Goal: Task Accomplishment & Management: Manage account settings

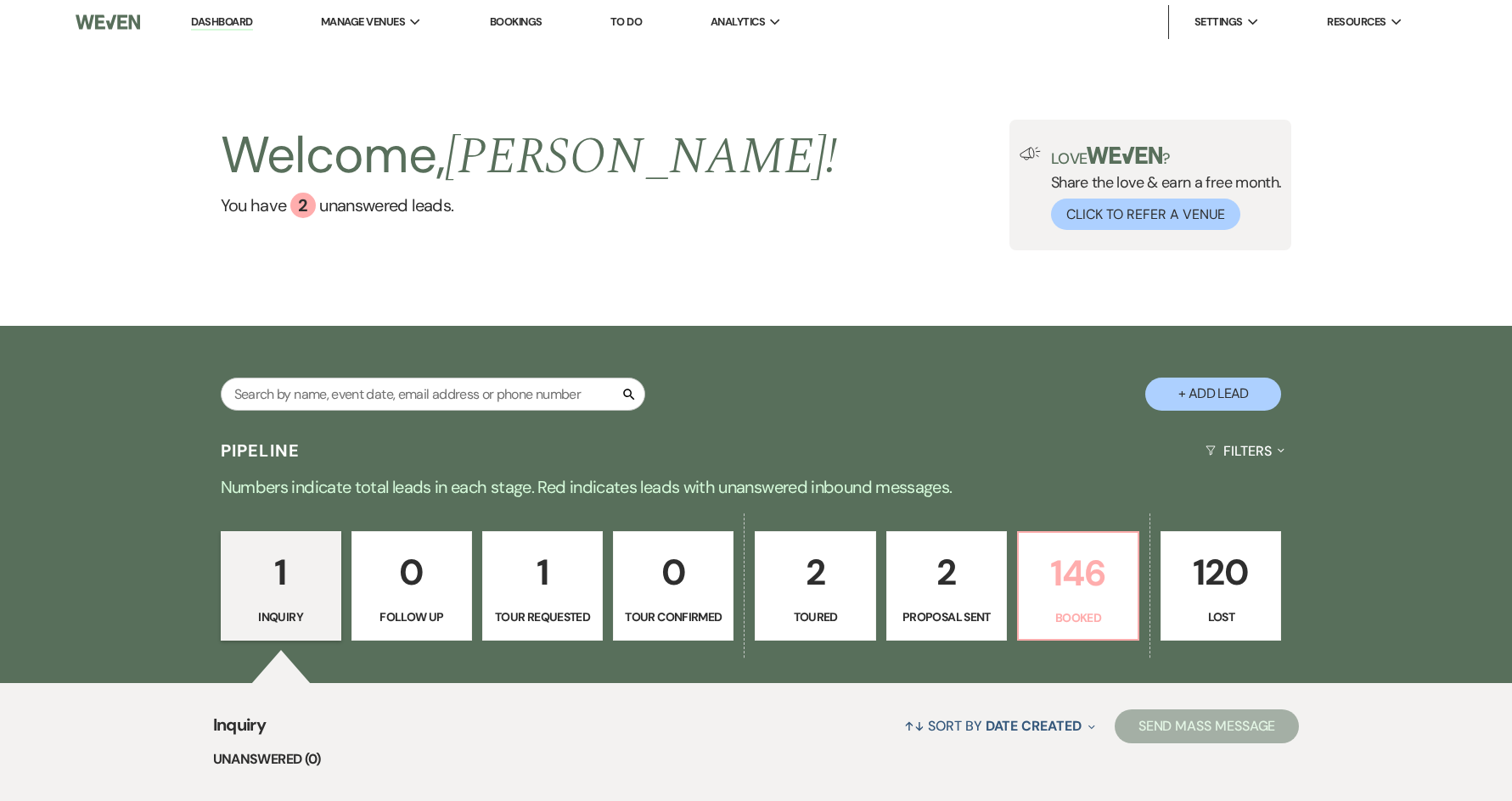
click at [1087, 568] on p "146" at bounding box center [1078, 574] width 99 height 57
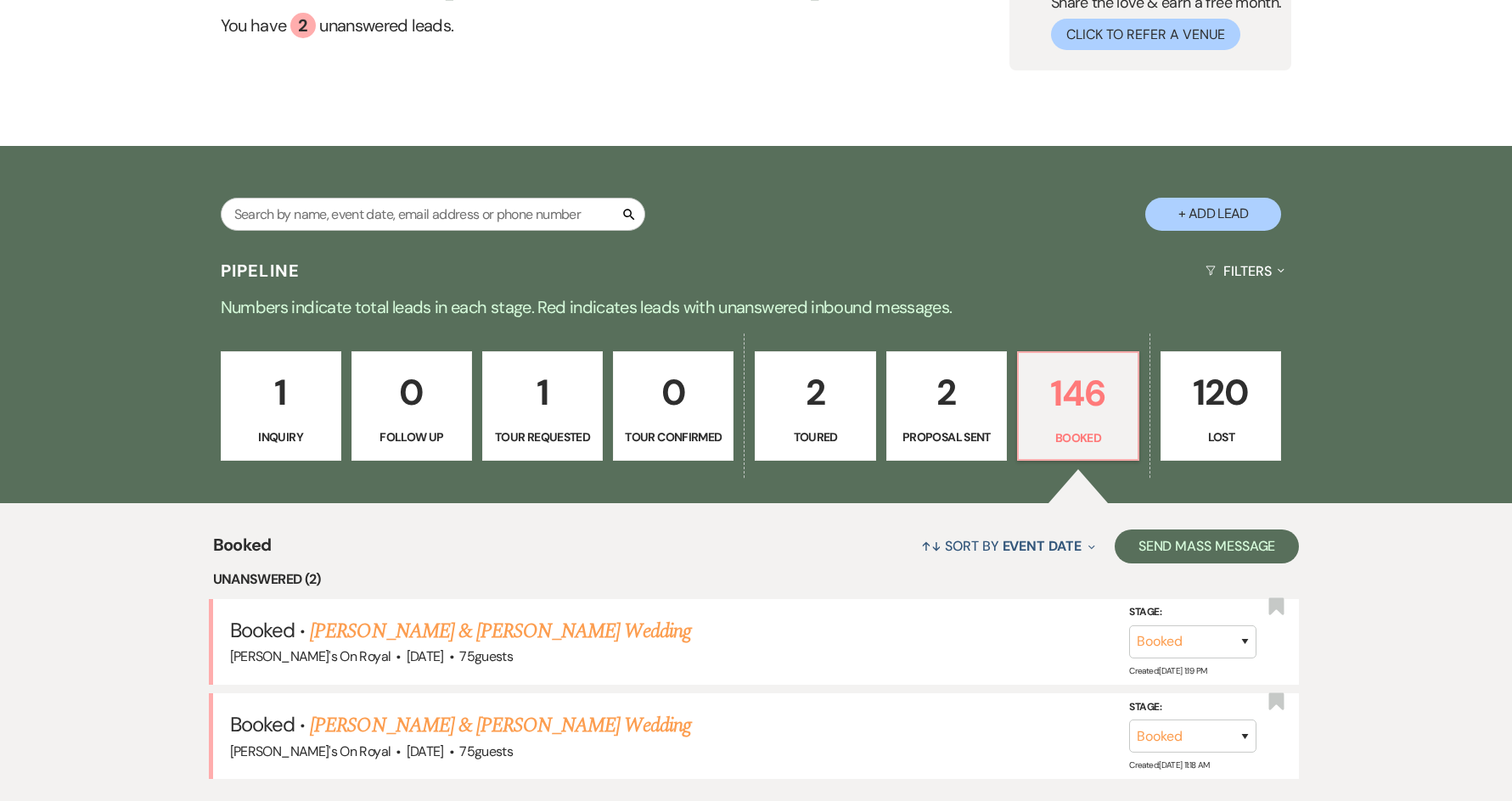
scroll to position [339, 0]
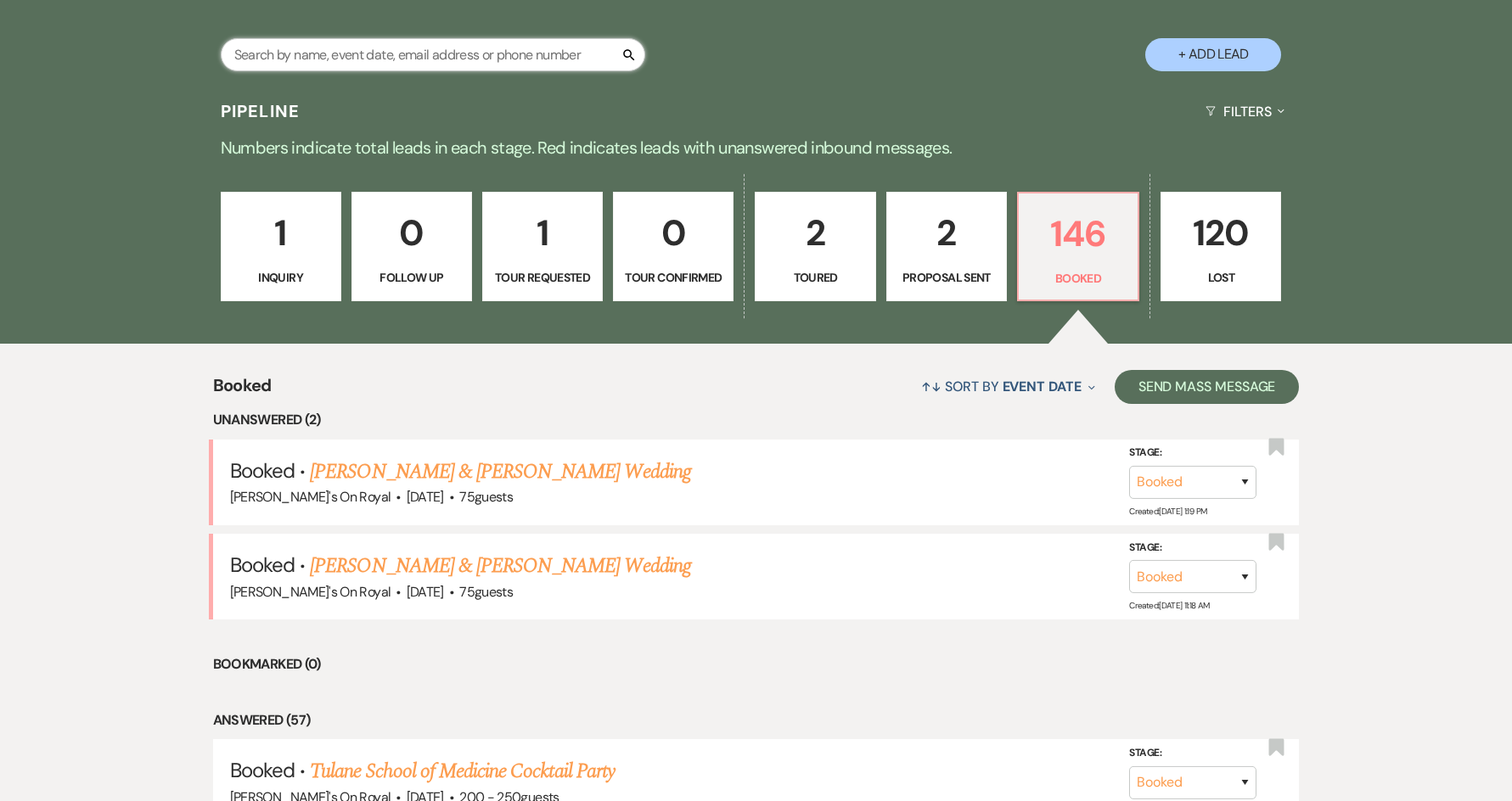
click at [409, 55] on input "text" at bounding box center [433, 55] width 424 height 33
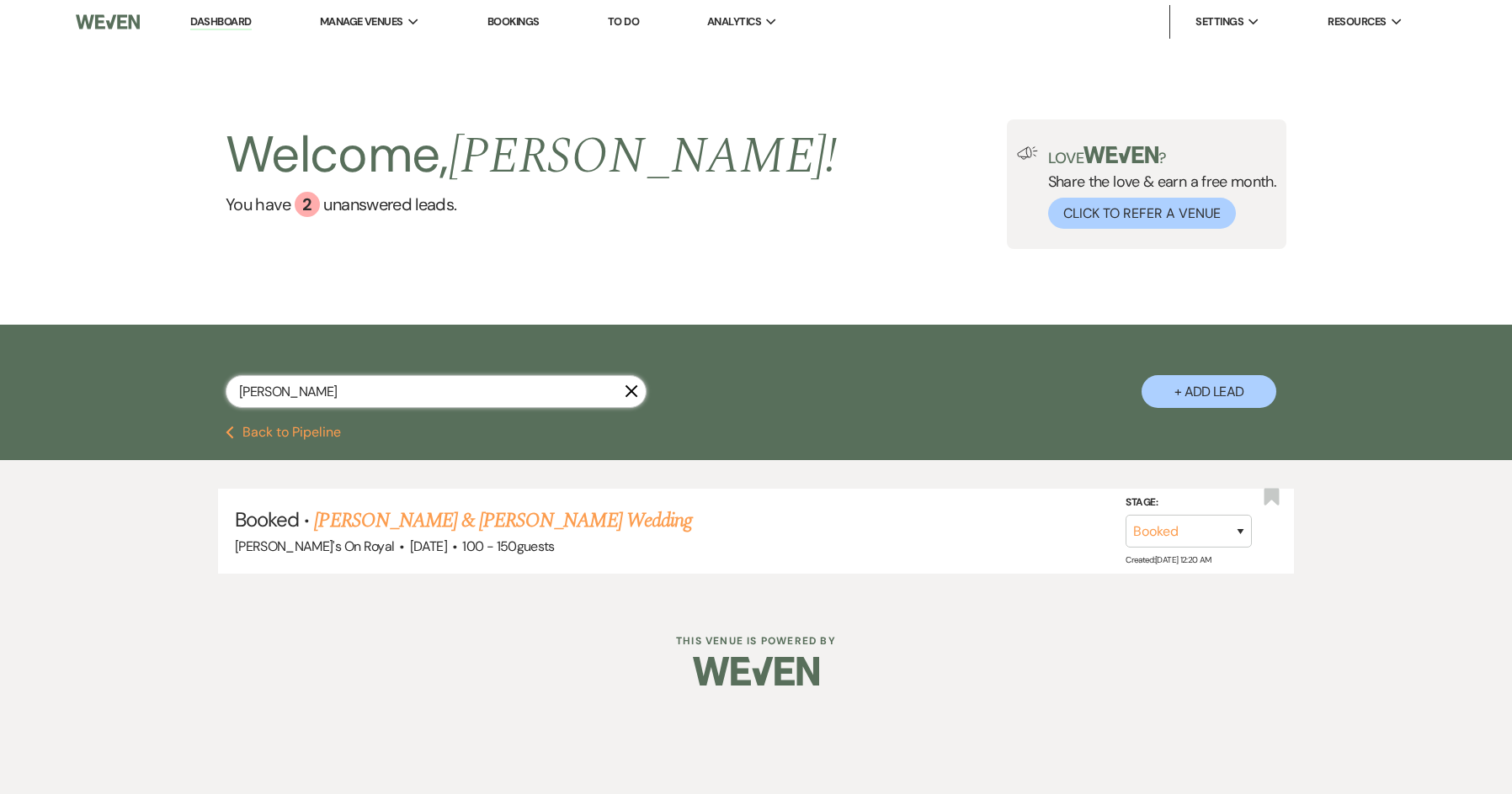
type input "[PERSON_NAME]"
click at [586, 516] on link "[PERSON_NAME] & [PERSON_NAME] Wedding" at bounding box center [503, 520] width 378 height 30
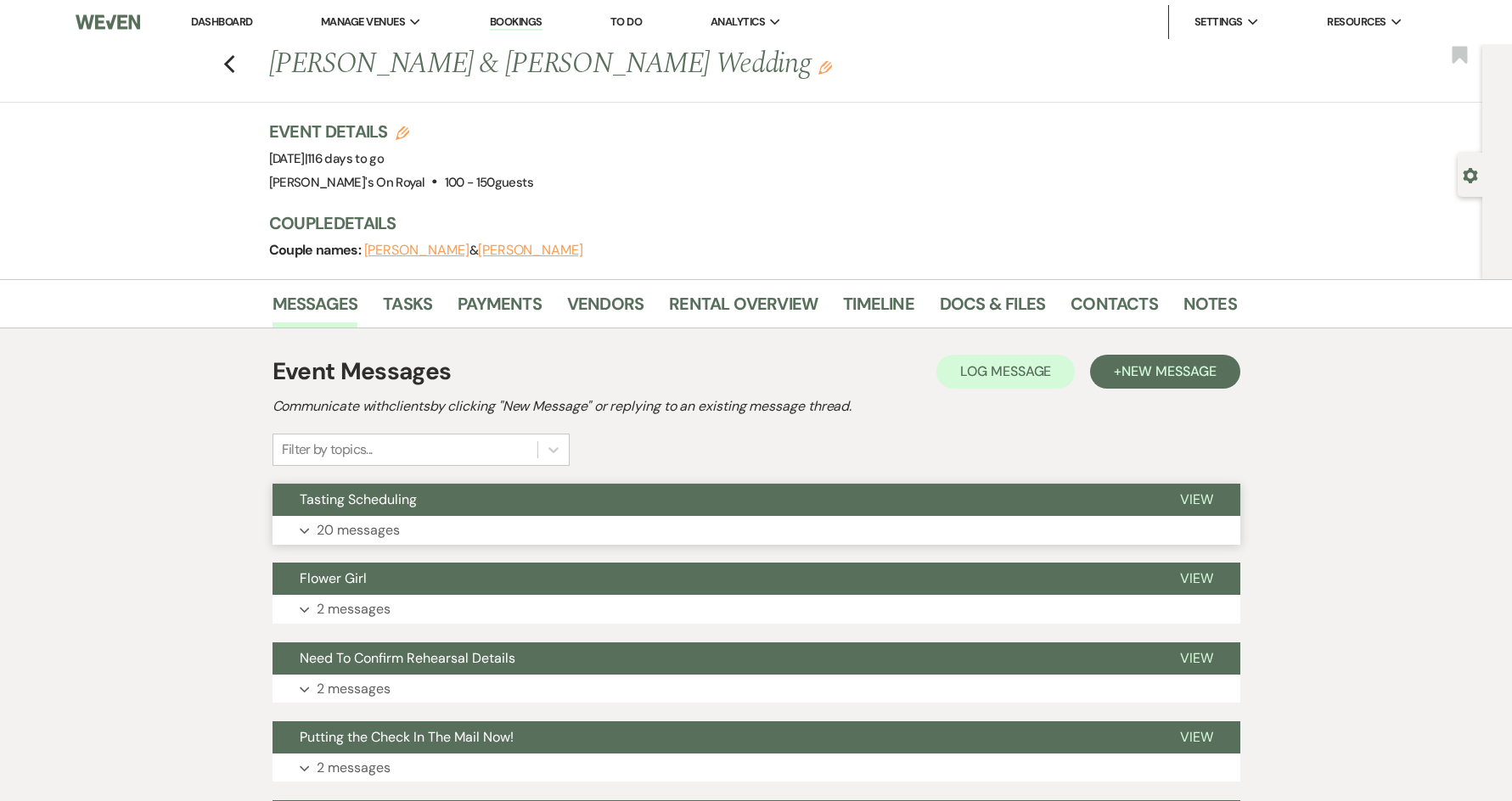
click at [599, 527] on button "Expand 20 messages" at bounding box center [756, 530] width 968 height 29
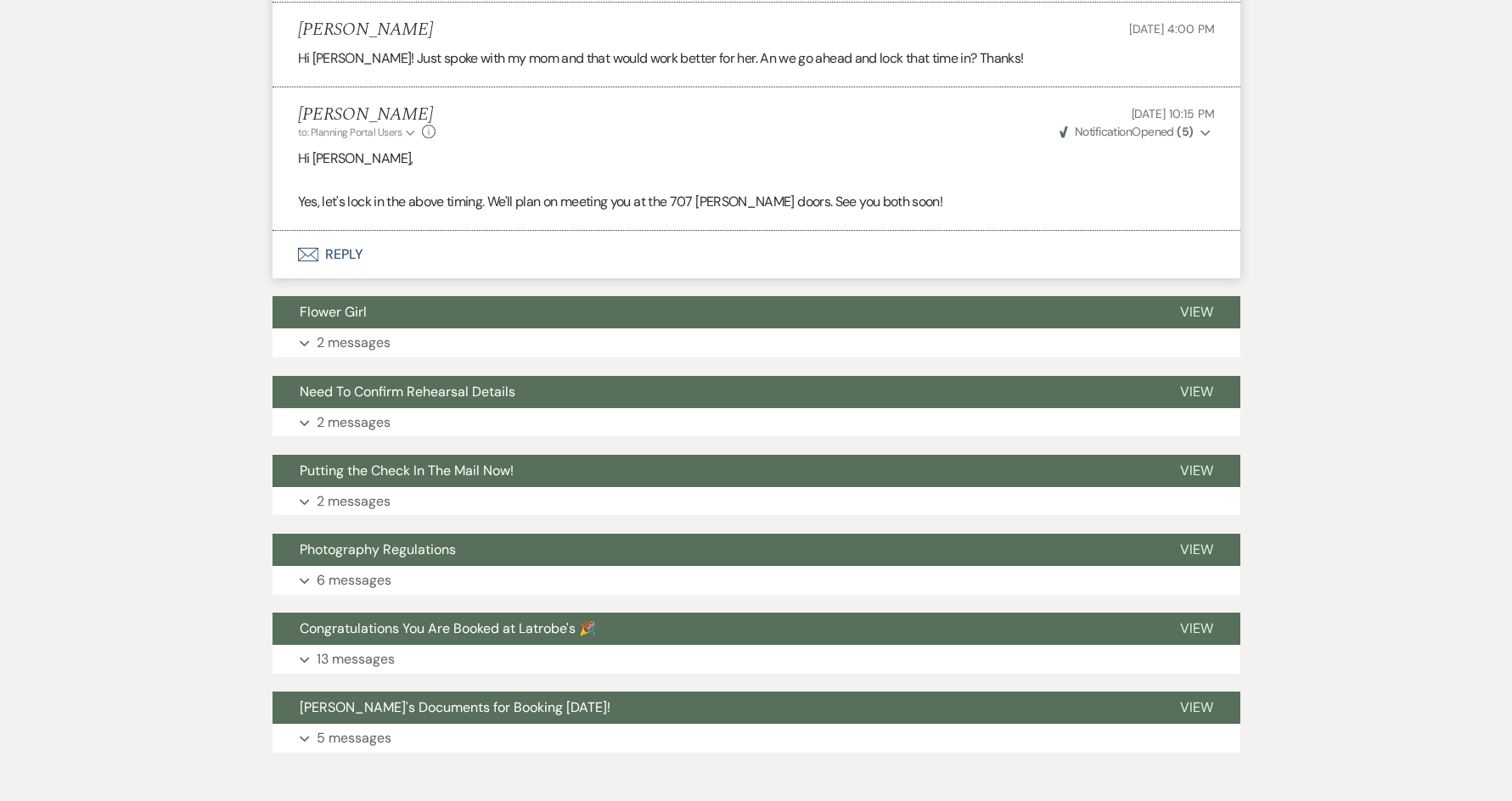
scroll to position [3056, 0]
click at [568, 339] on button "Expand 2 messages" at bounding box center [756, 342] width 968 height 29
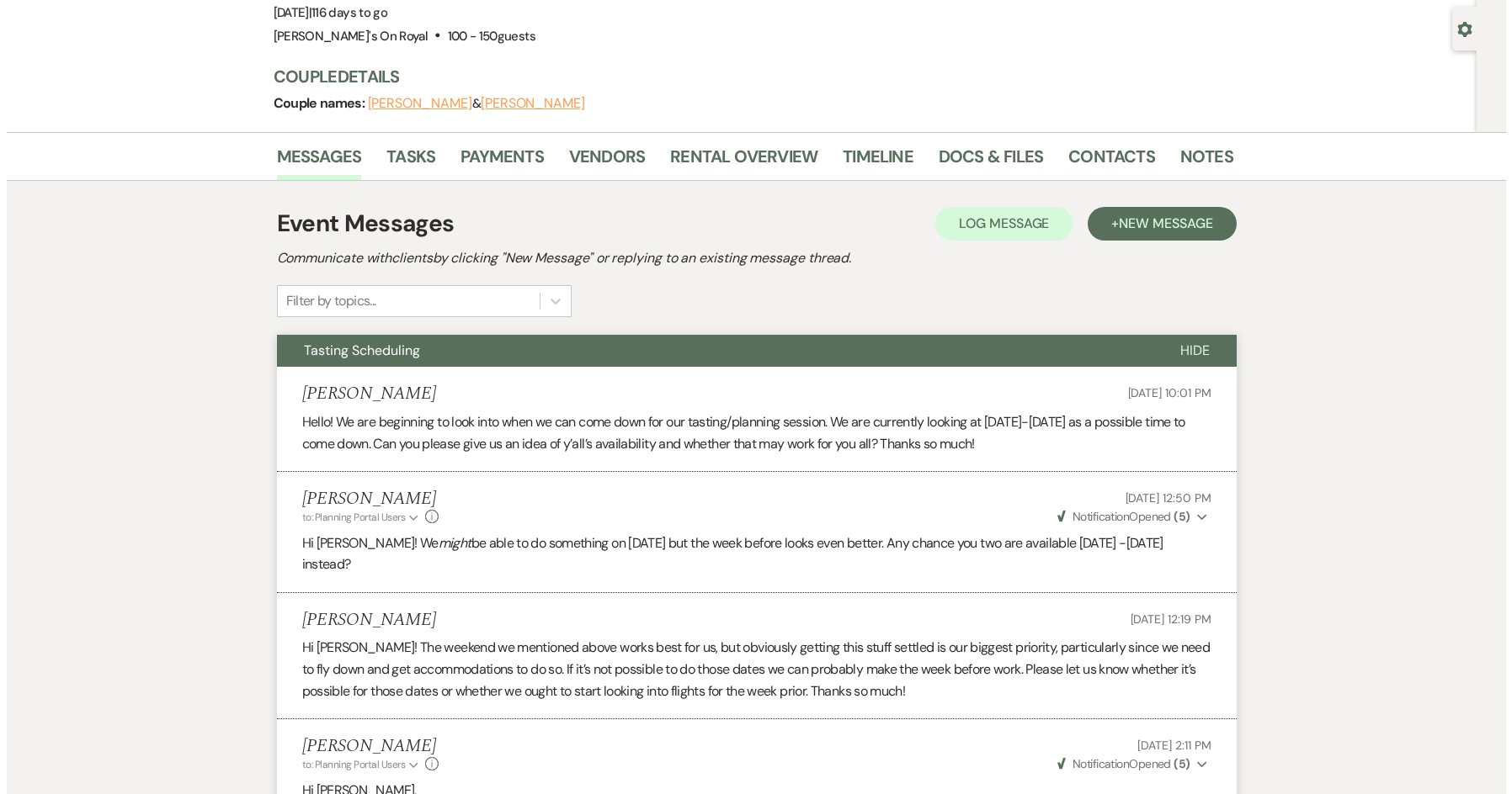
scroll to position [0, 0]
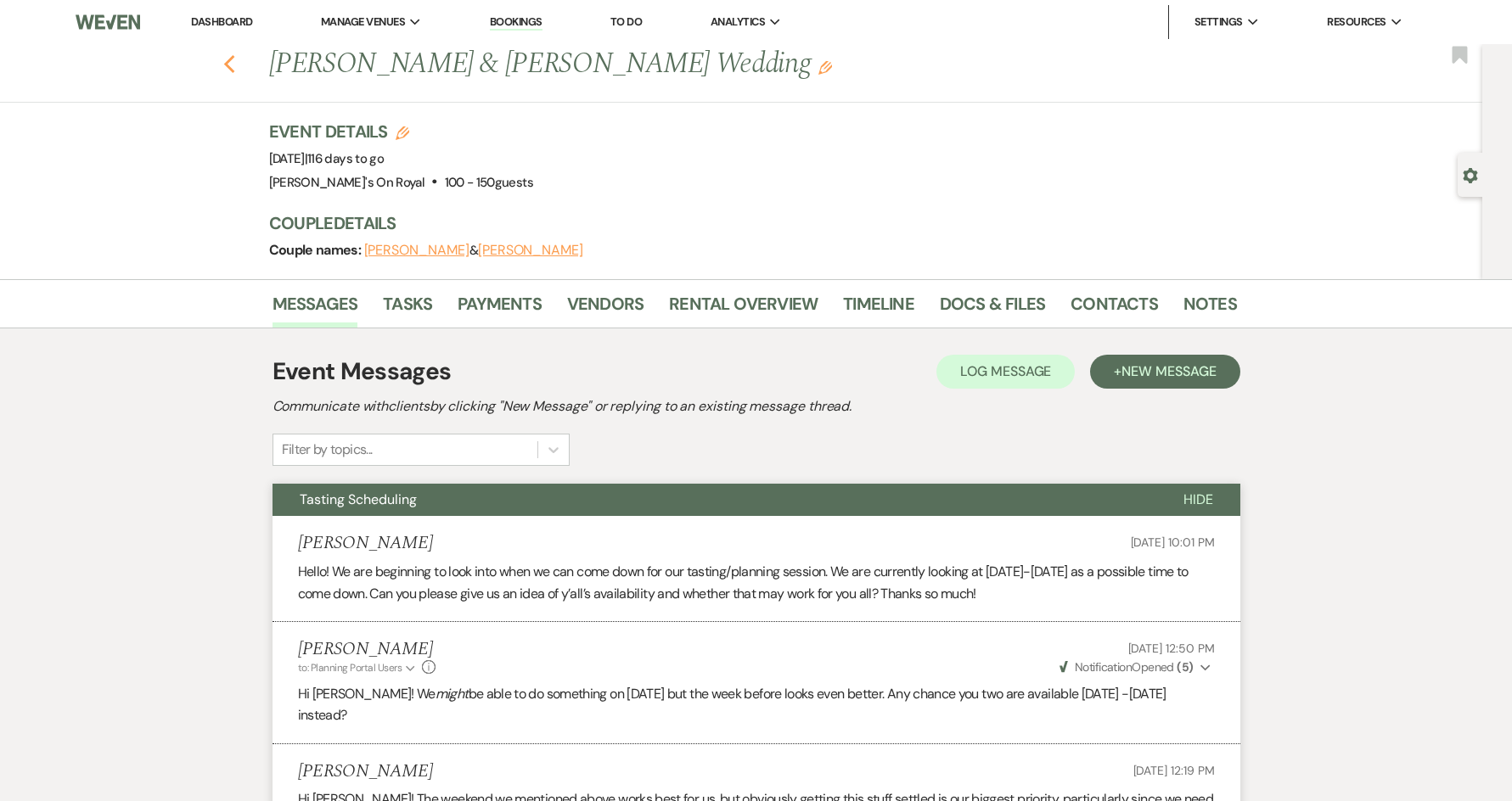
click at [236, 56] on icon "Previous" at bounding box center [230, 65] width 13 height 20
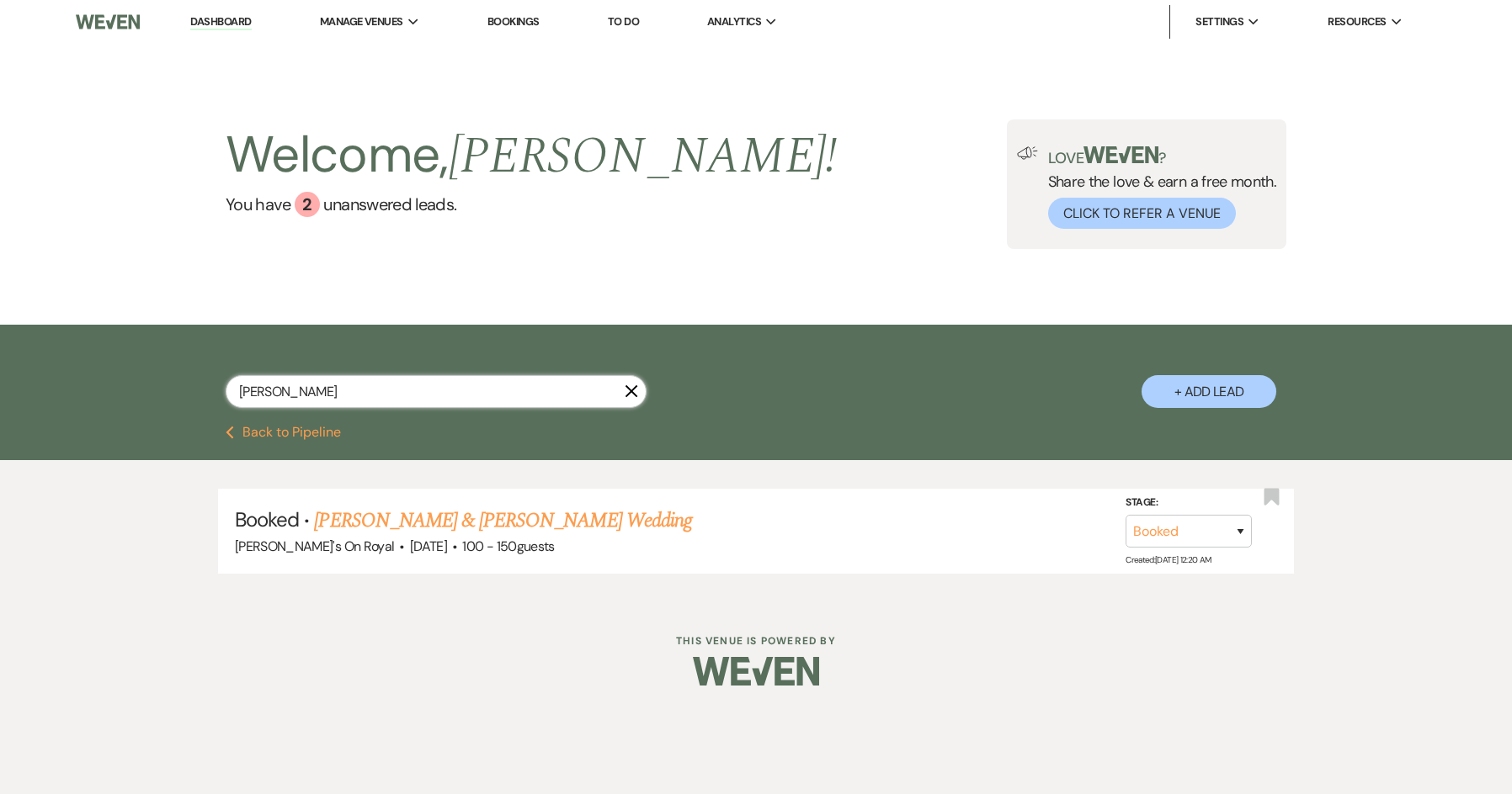
click at [635, 398] on input "[PERSON_NAME]" at bounding box center [435, 392] width 421 height 33
click at [626, 392] on icon "X" at bounding box center [631, 391] width 14 height 14
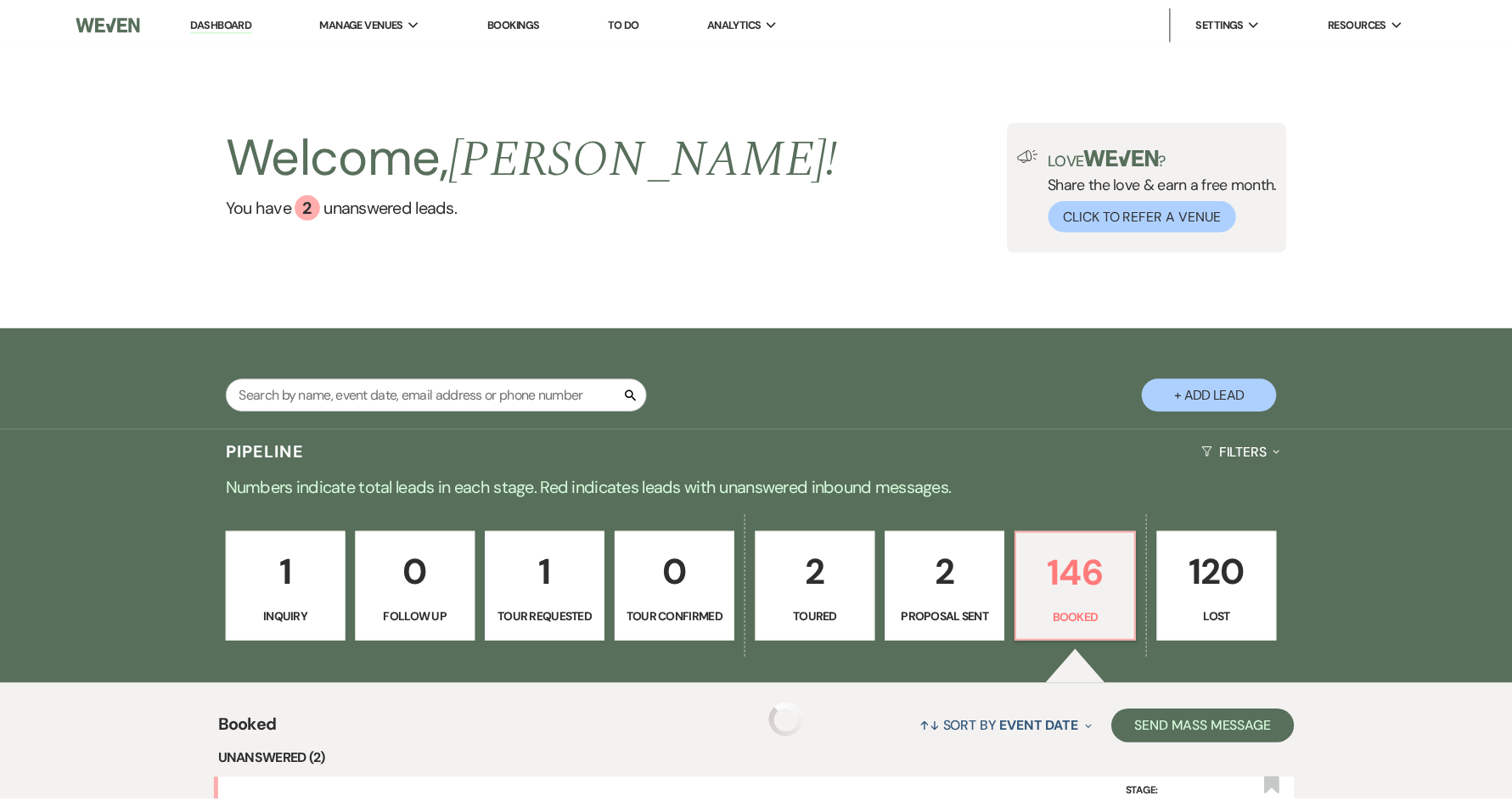
scroll to position [339, 0]
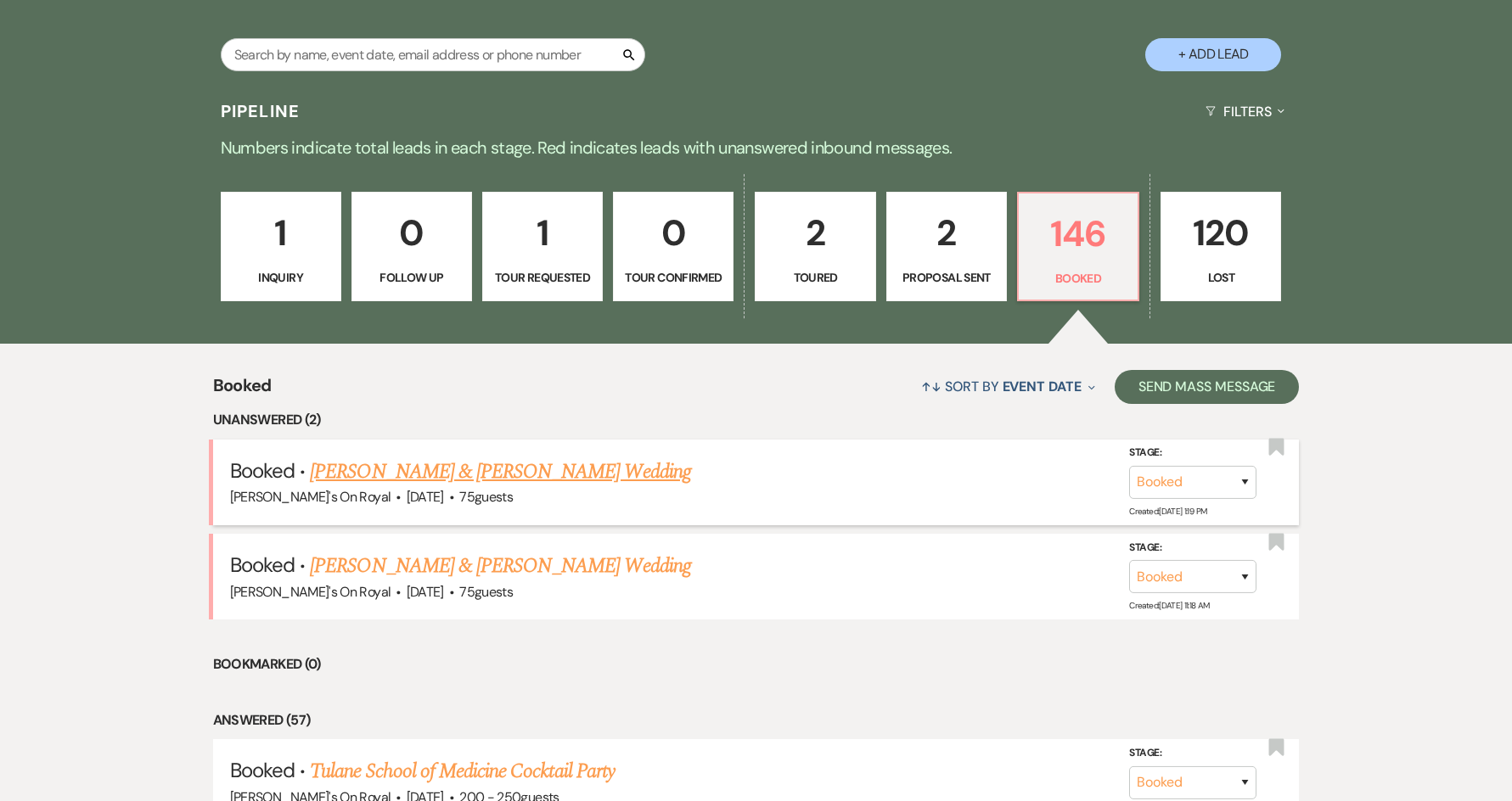
click at [583, 469] on link "[PERSON_NAME] & [PERSON_NAME] Wedding" at bounding box center [500, 471] width 381 height 30
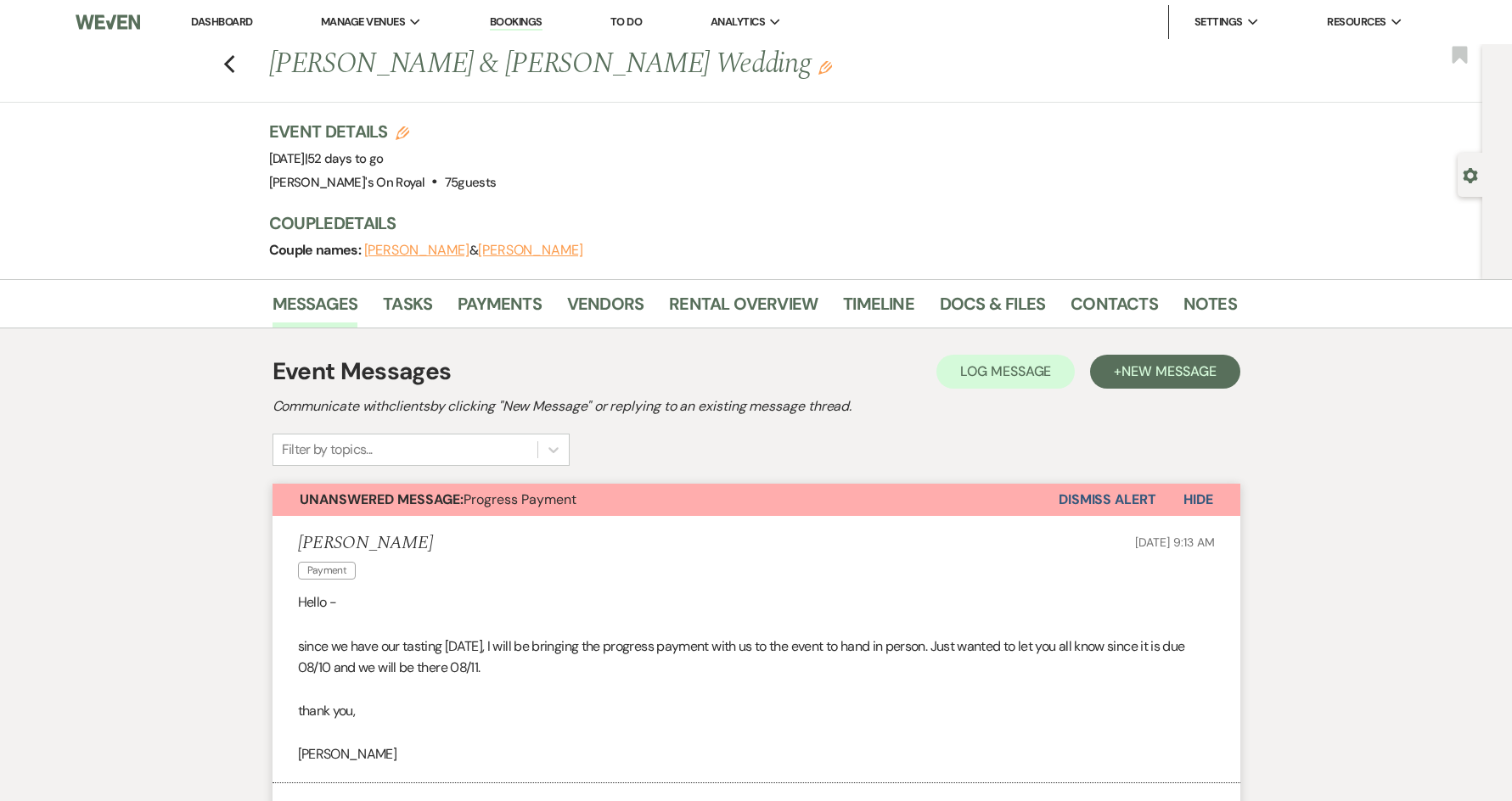
click at [229, 24] on link "Dashboard" at bounding box center [222, 22] width 61 height 15
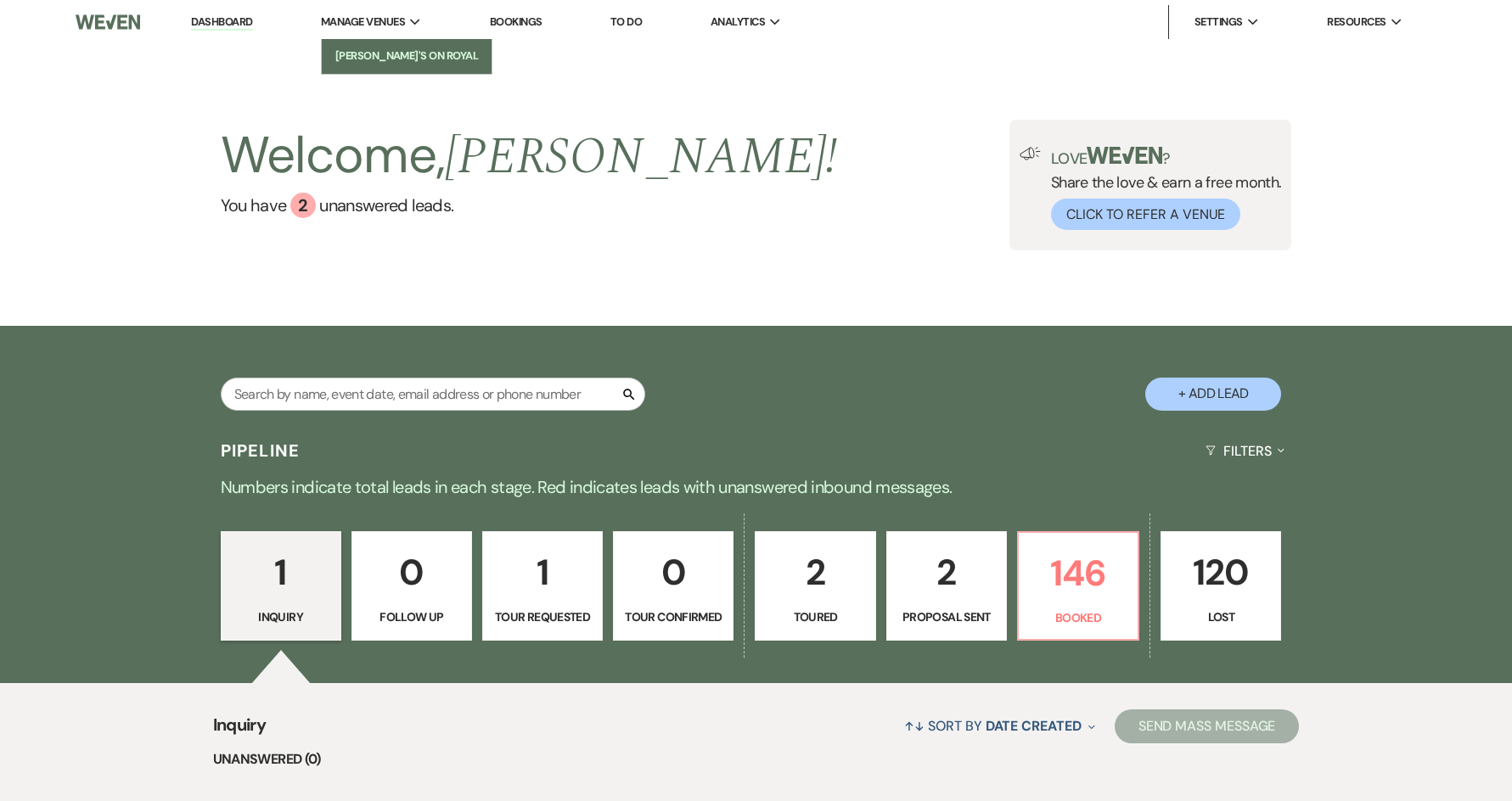
click at [384, 65] on li "[PERSON_NAME]'s On Royal" at bounding box center [406, 55] width 152 height 17
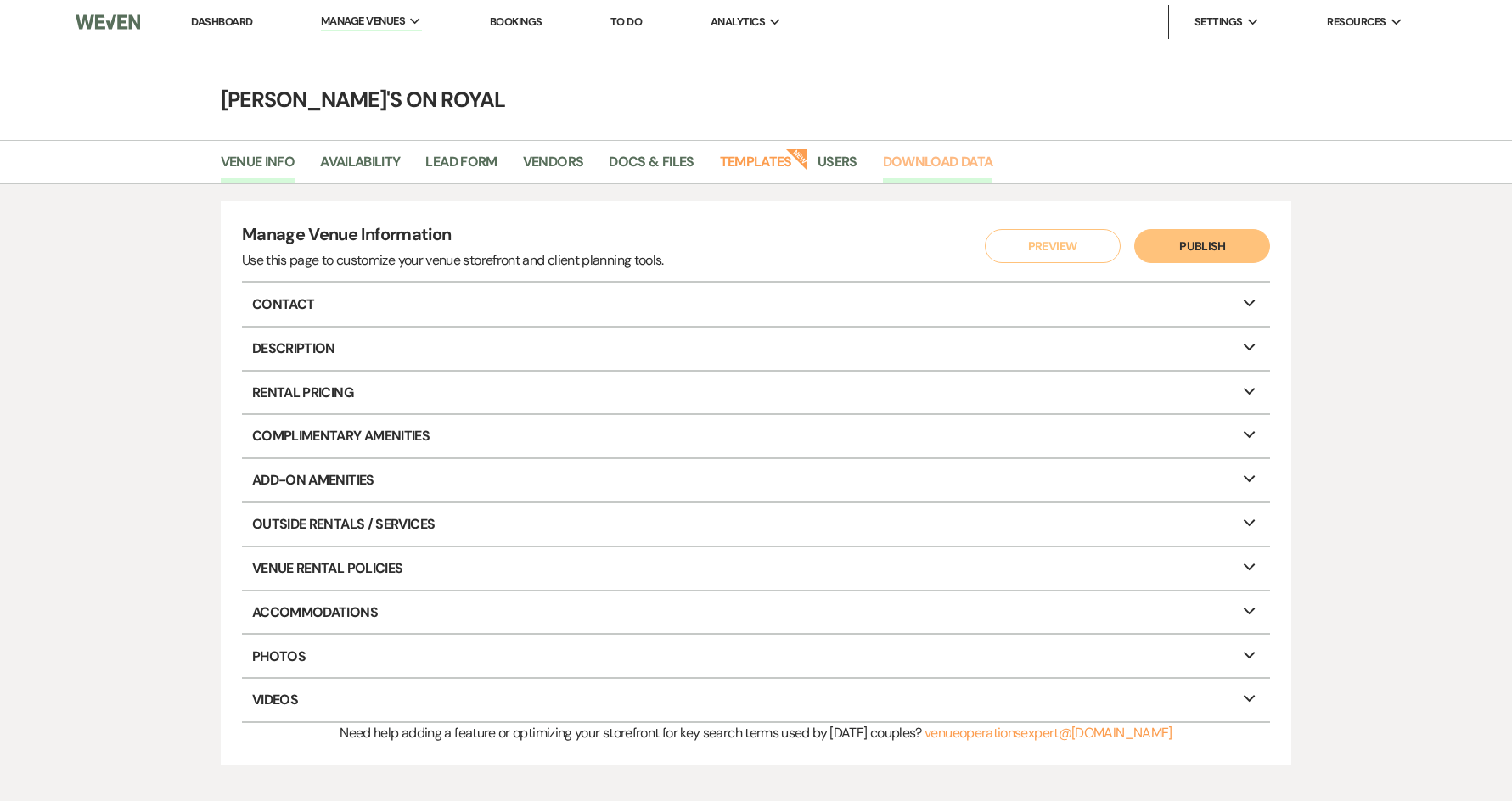
click at [937, 164] on link "Download Data" at bounding box center [937, 167] width 110 height 32
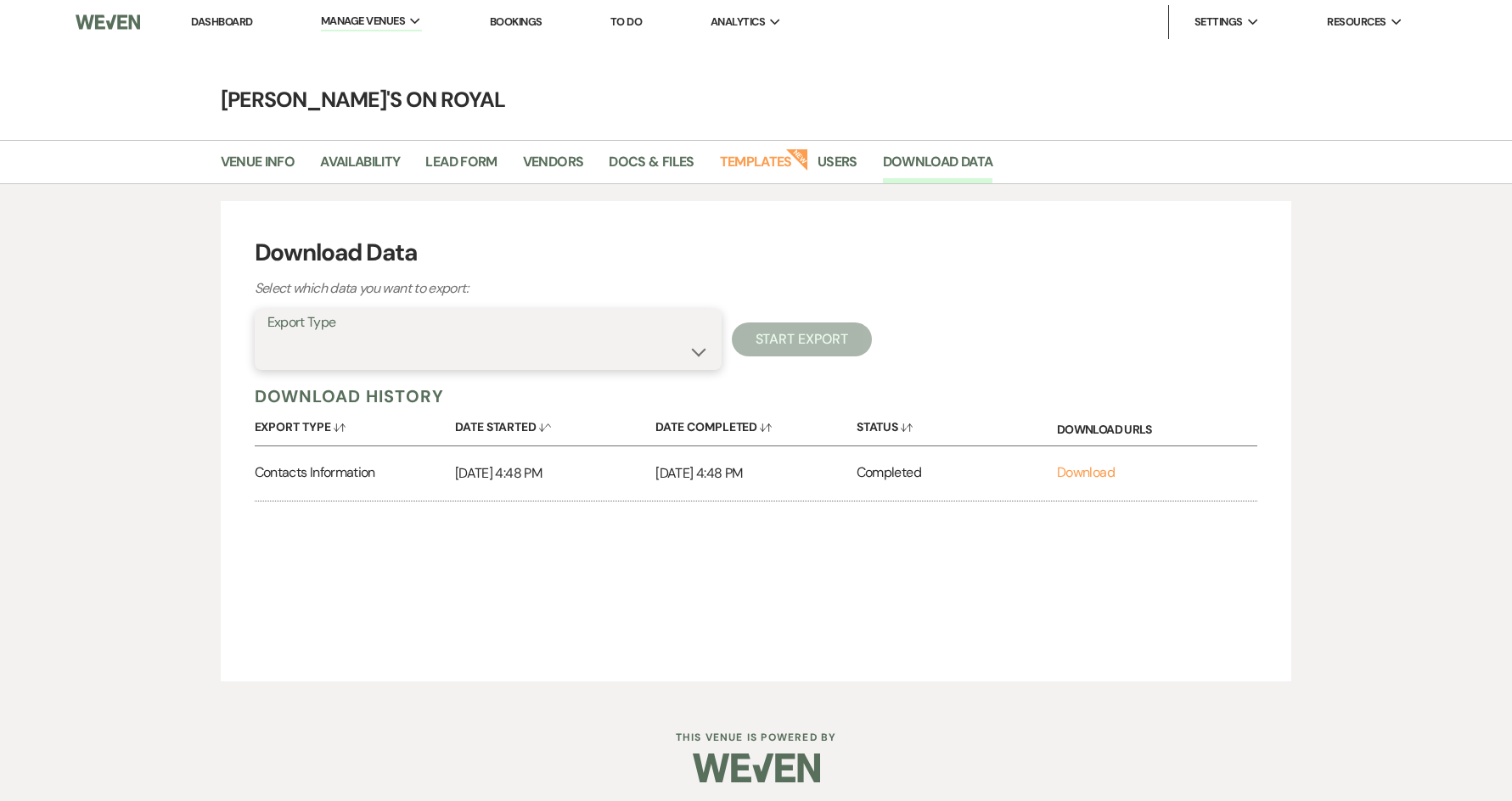
click at [699, 357] on select "Availability Calendar Information Category Templates Contacts Information Event…" at bounding box center [488, 352] width 442 height 33
select select "availabilityInfo"
click at [267, 335] on select "Availability Calendar Information Category Templates Contacts Information Event…" at bounding box center [488, 352] width 442 height 33
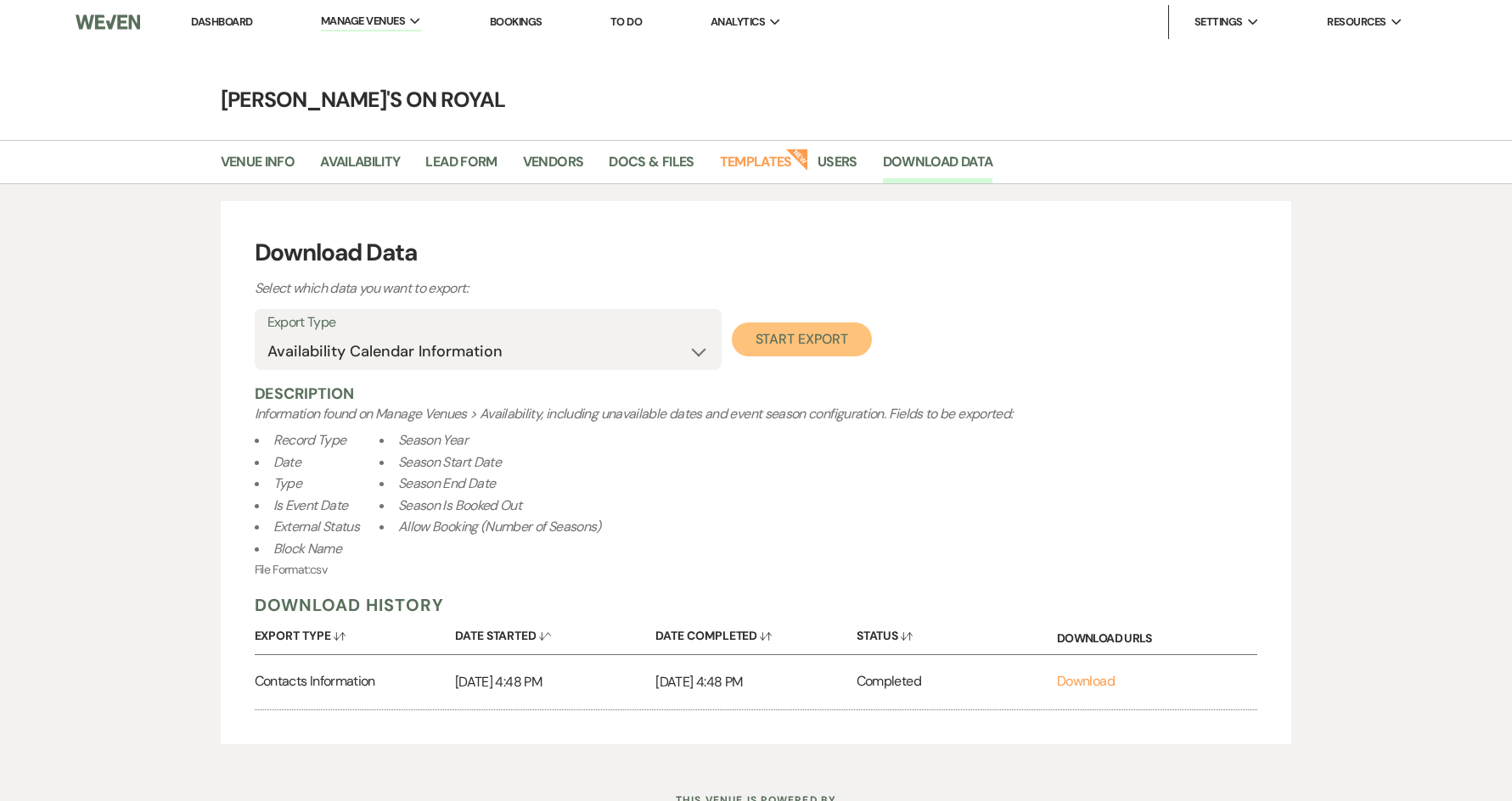
click at [814, 347] on button "Start Export" at bounding box center [802, 339] width 140 height 34
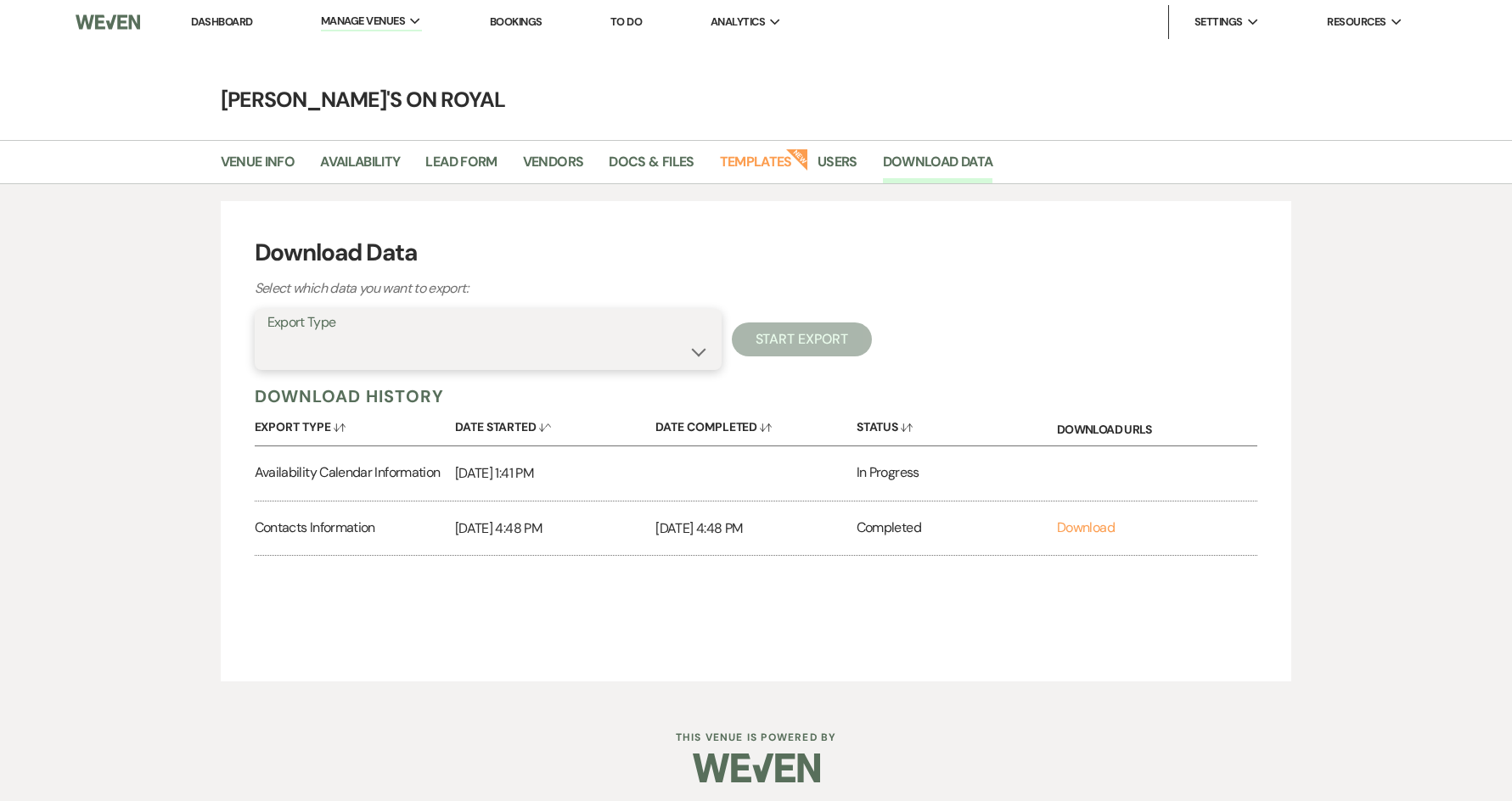
click at [694, 357] on select "Availability Calendar Information Category Templates Contacts Information Event…" at bounding box center [488, 352] width 442 height 33
select select "rentalOverviewTemplates"
click at [267, 335] on select "Availability Calendar Information Category Templates Contacts Information Event…" at bounding box center [488, 352] width 442 height 33
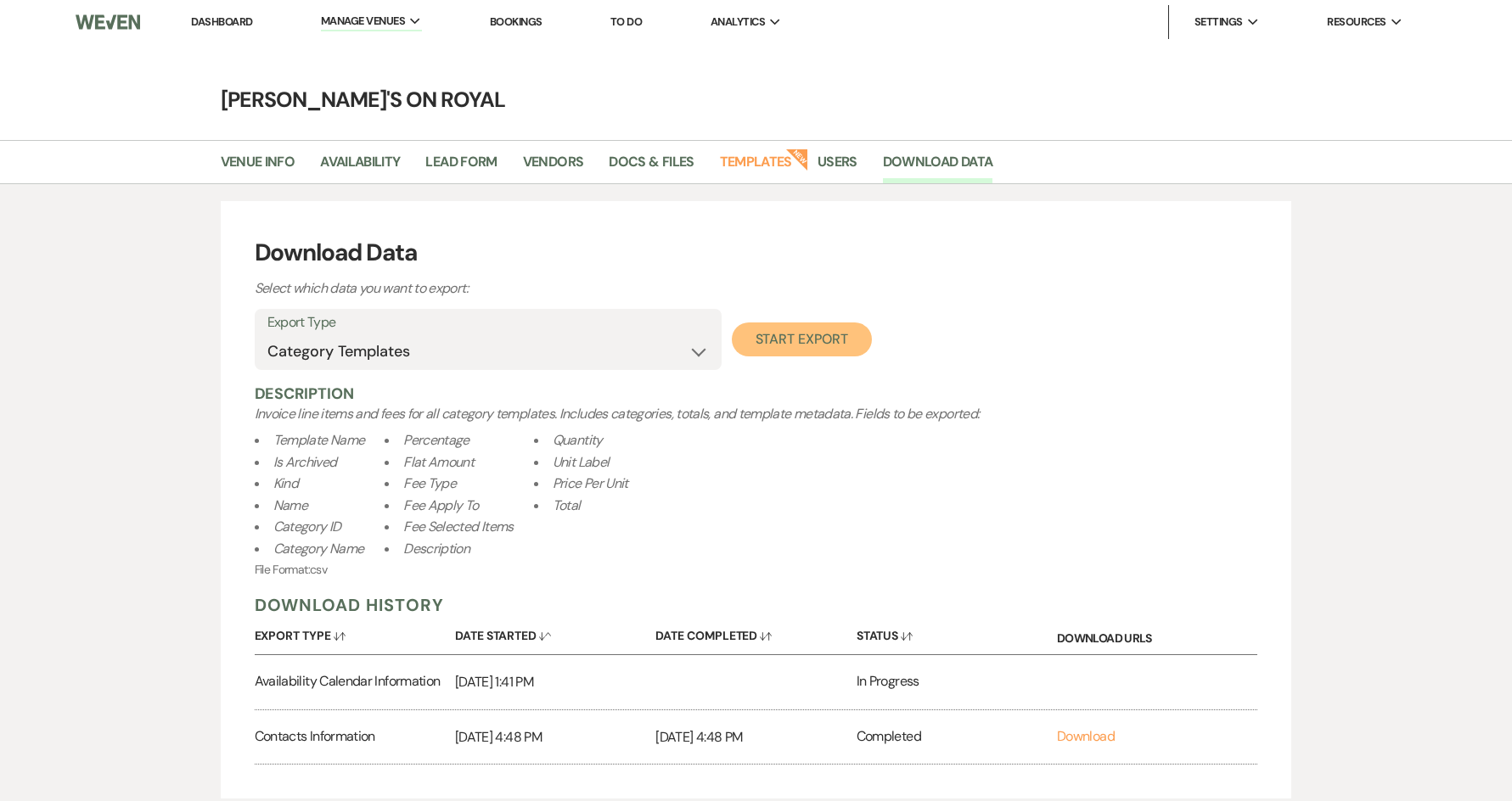
click at [825, 348] on button "Start Export" at bounding box center [802, 339] width 140 height 34
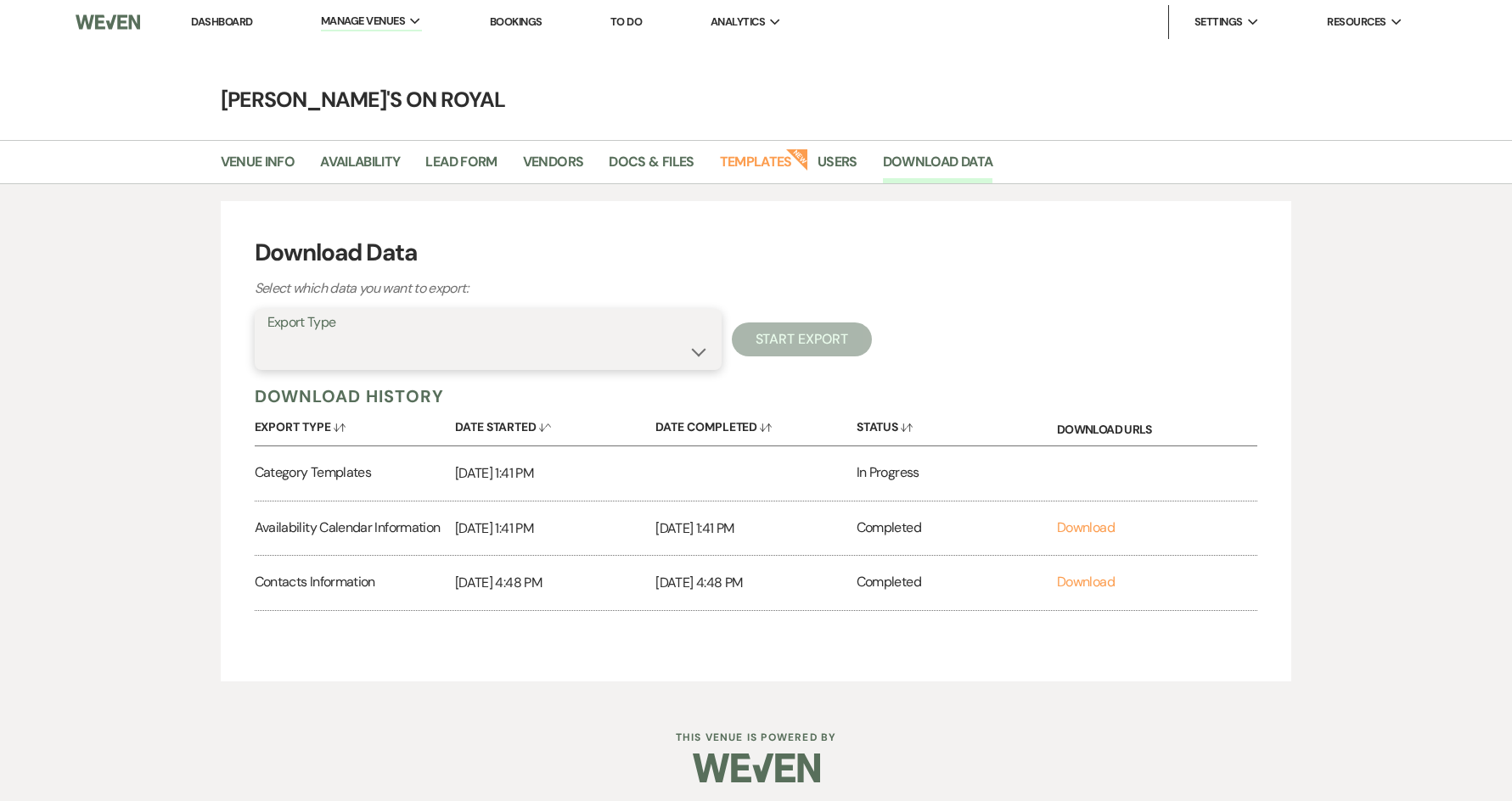
click at [650, 349] on select "Availability Calendar Information Category Templates Contacts Information Event…" at bounding box center [488, 352] width 442 height 33
select select "contactsInfo"
click at [267, 335] on select "Availability Calendar Information Category Templates Contacts Information Event…" at bounding box center [488, 352] width 442 height 33
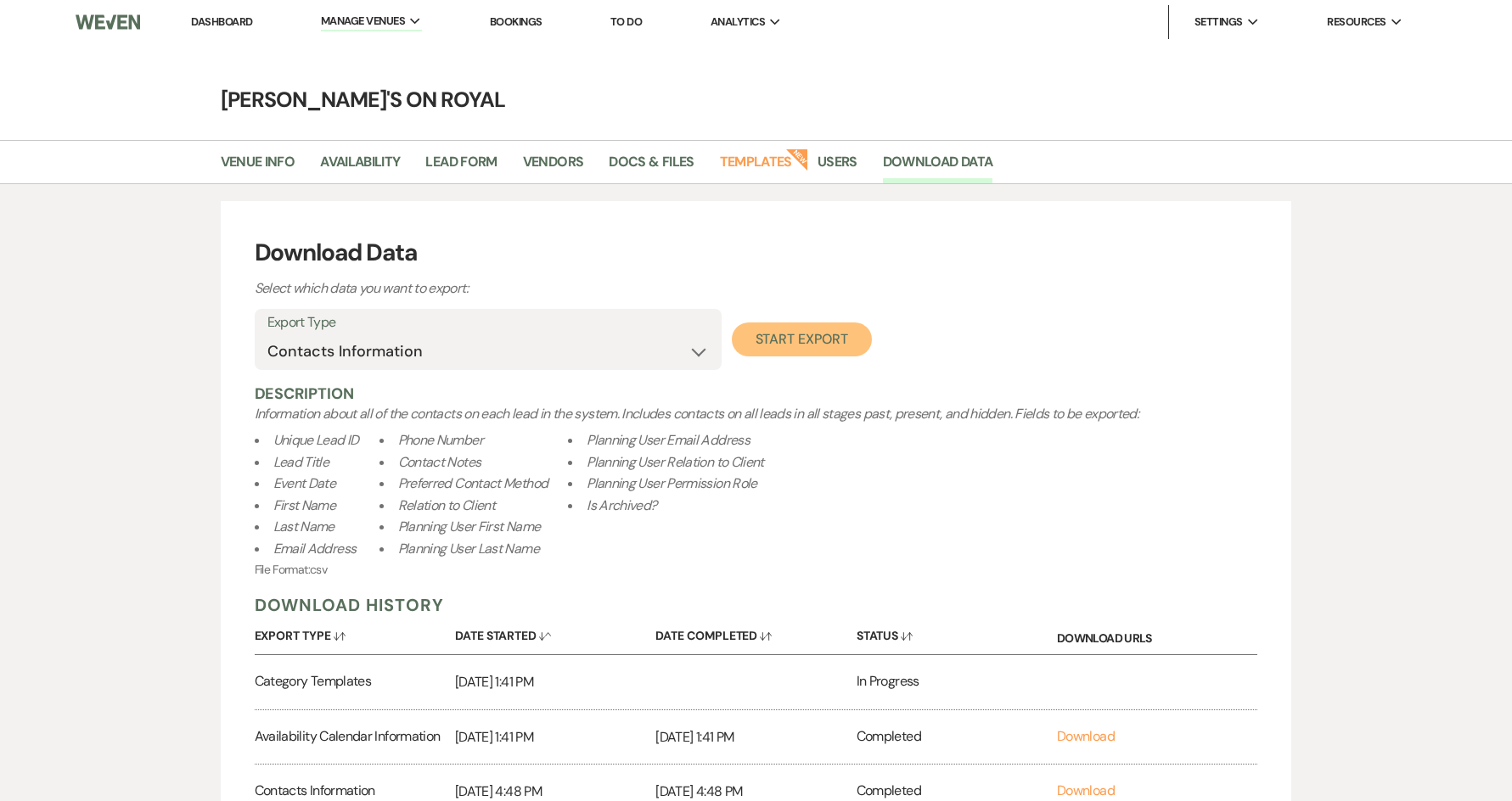
click at [806, 348] on button "Start Export" at bounding box center [802, 339] width 140 height 34
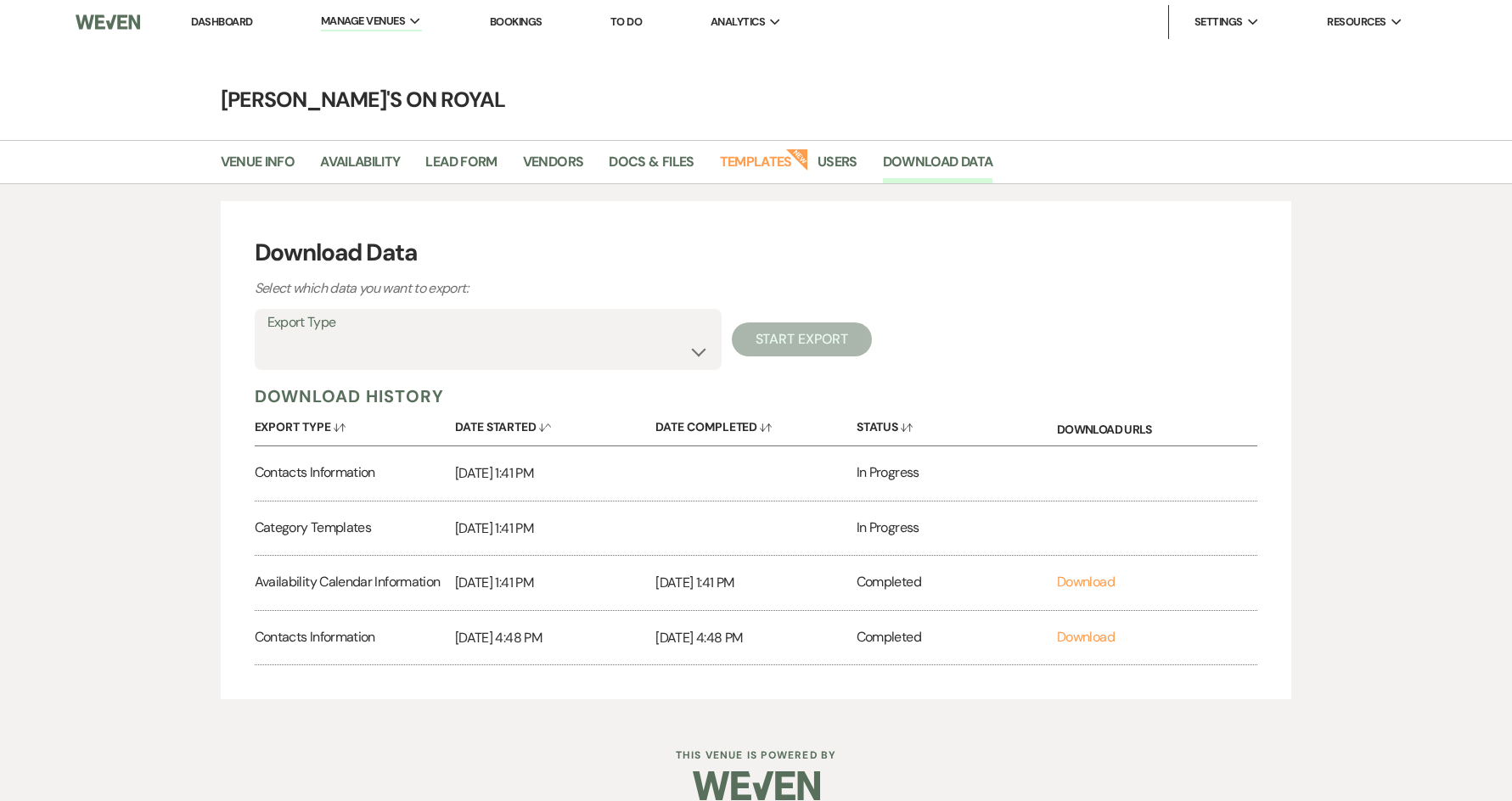
click at [609, 333] on label "Export Type" at bounding box center [488, 322] width 442 height 25
click at [686, 361] on select "Availability Calendar Information Category Templates Contacts Information Event…" at bounding box center [488, 352] width 442 height 33
select select "timelineInfo"
click at [267, 335] on select "Availability Calendar Information Category Templates Contacts Information Event…" at bounding box center [488, 352] width 442 height 33
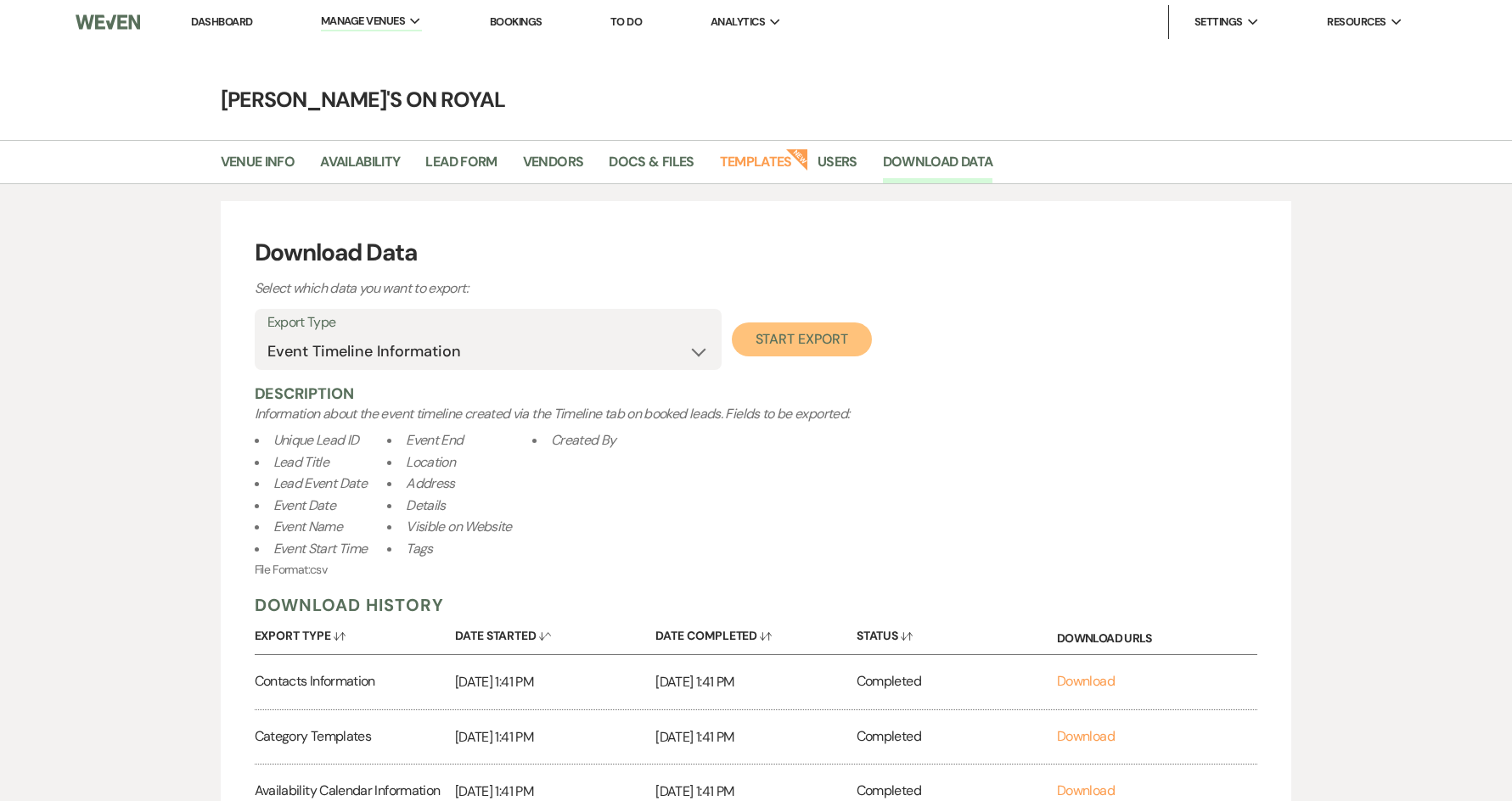
click at [819, 339] on button "Start Export" at bounding box center [802, 339] width 140 height 34
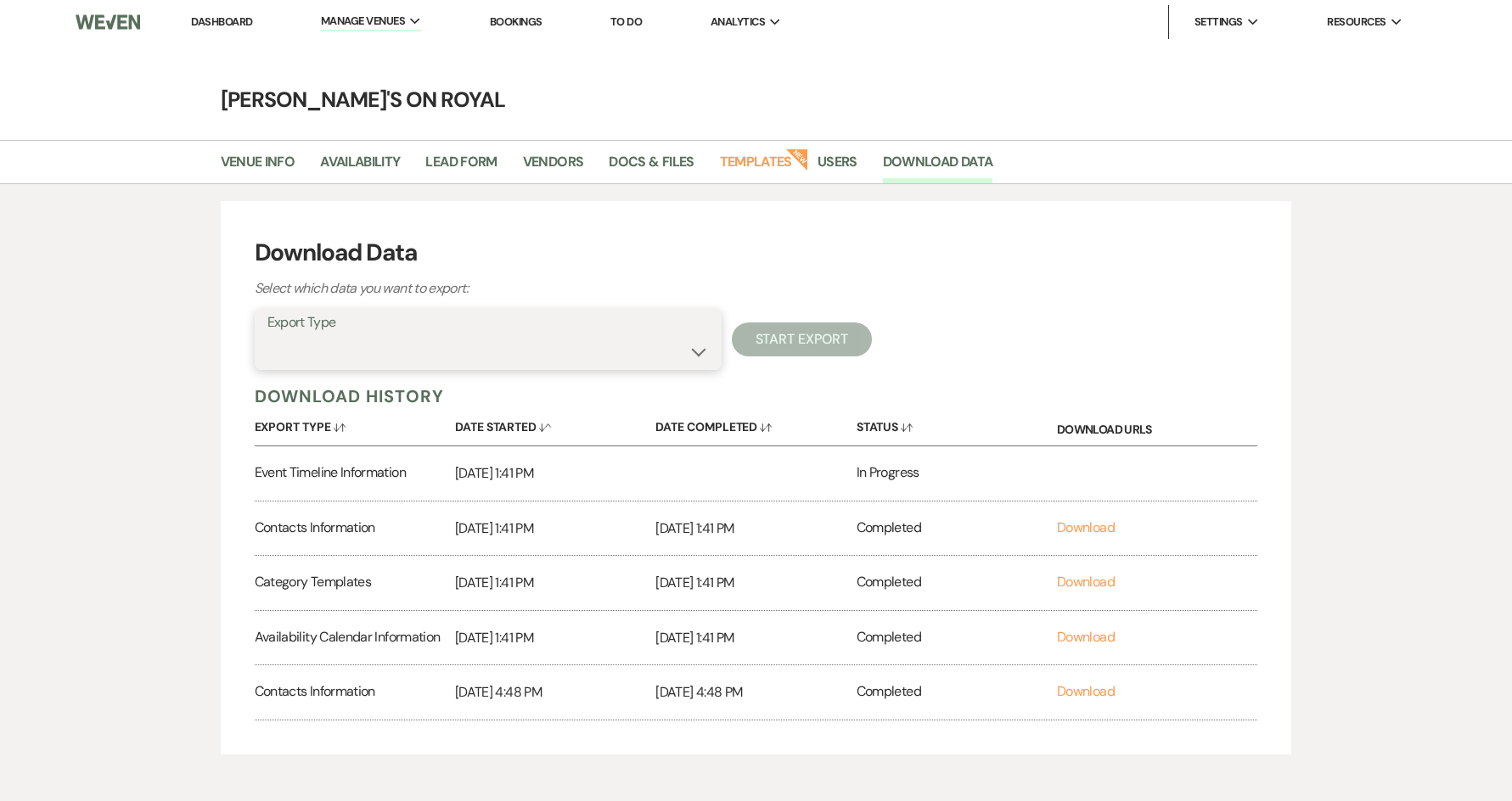
click at [651, 360] on select "Availability Calendar Information Category Templates Contacts Information Event…" at bounding box center [488, 352] width 442 height 33
select select "eventVendors"
click at [267, 335] on select "Availability Calendar Information Category Templates Contacts Information Event…" at bounding box center [488, 352] width 442 height 33
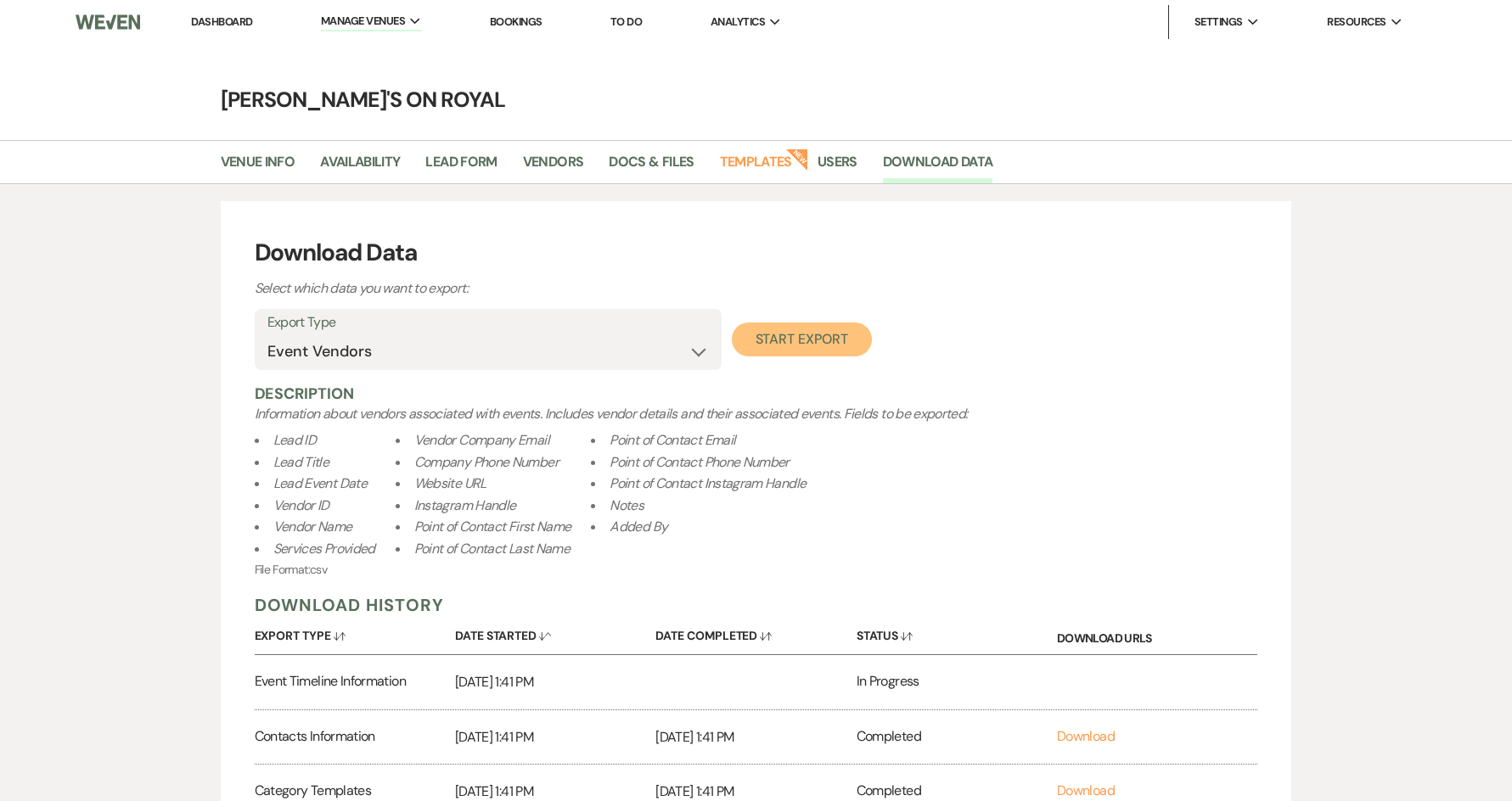
click at [803, 346] on button "Start Export" at bounding box center [802, 339] width 140 height 34
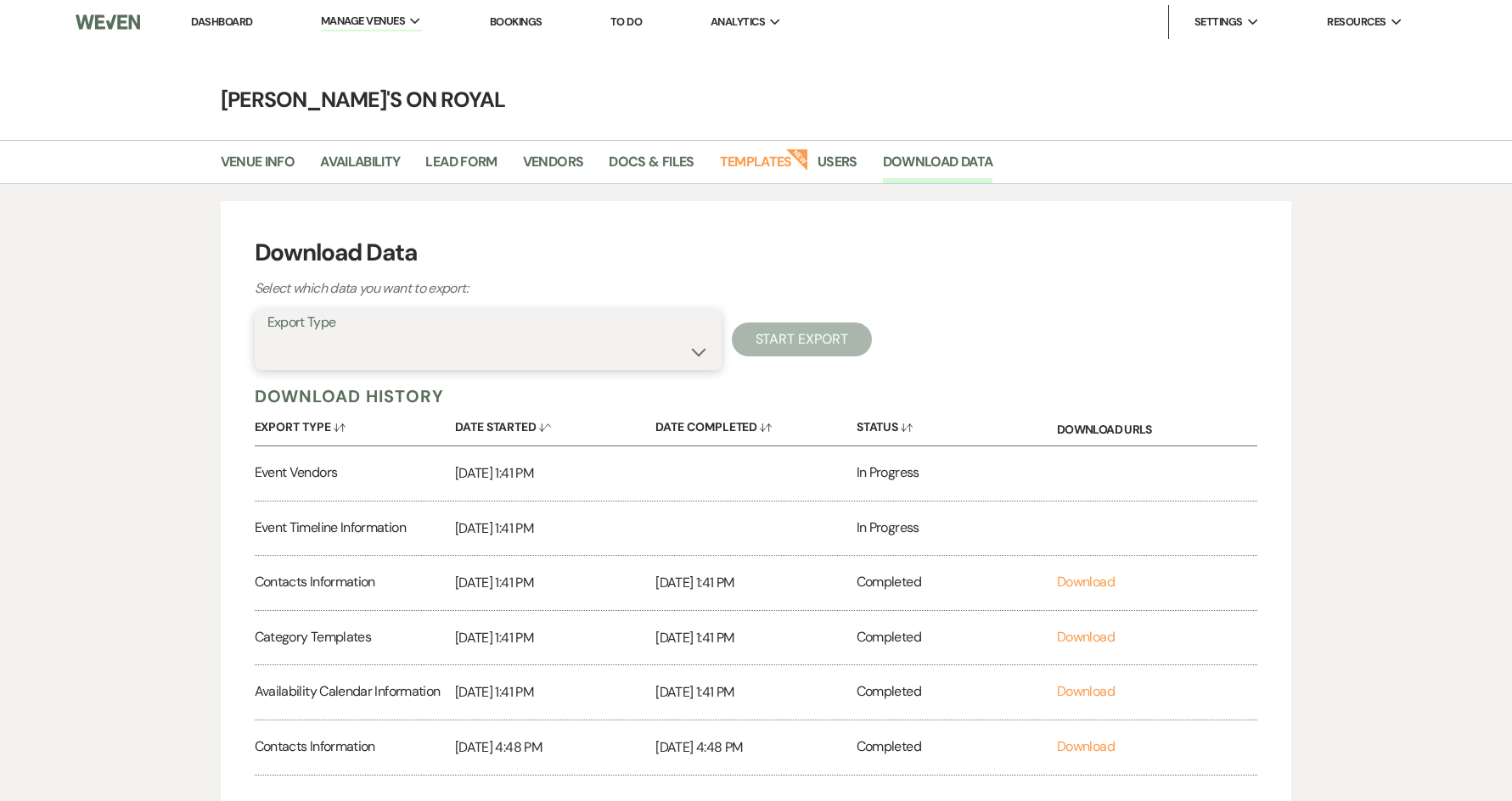
click at [619, 352] on select "Availability Calendar Information Category Templates Contacts Information Event…" at bounding box center [488, 352] width 442 height 33
select select "inventoryItemTemplates"
click at [267, 335] on select "Availability Calendar Information Category Templates Contacts Information Event…" at bounding box center [488, 352] width 442 height 33
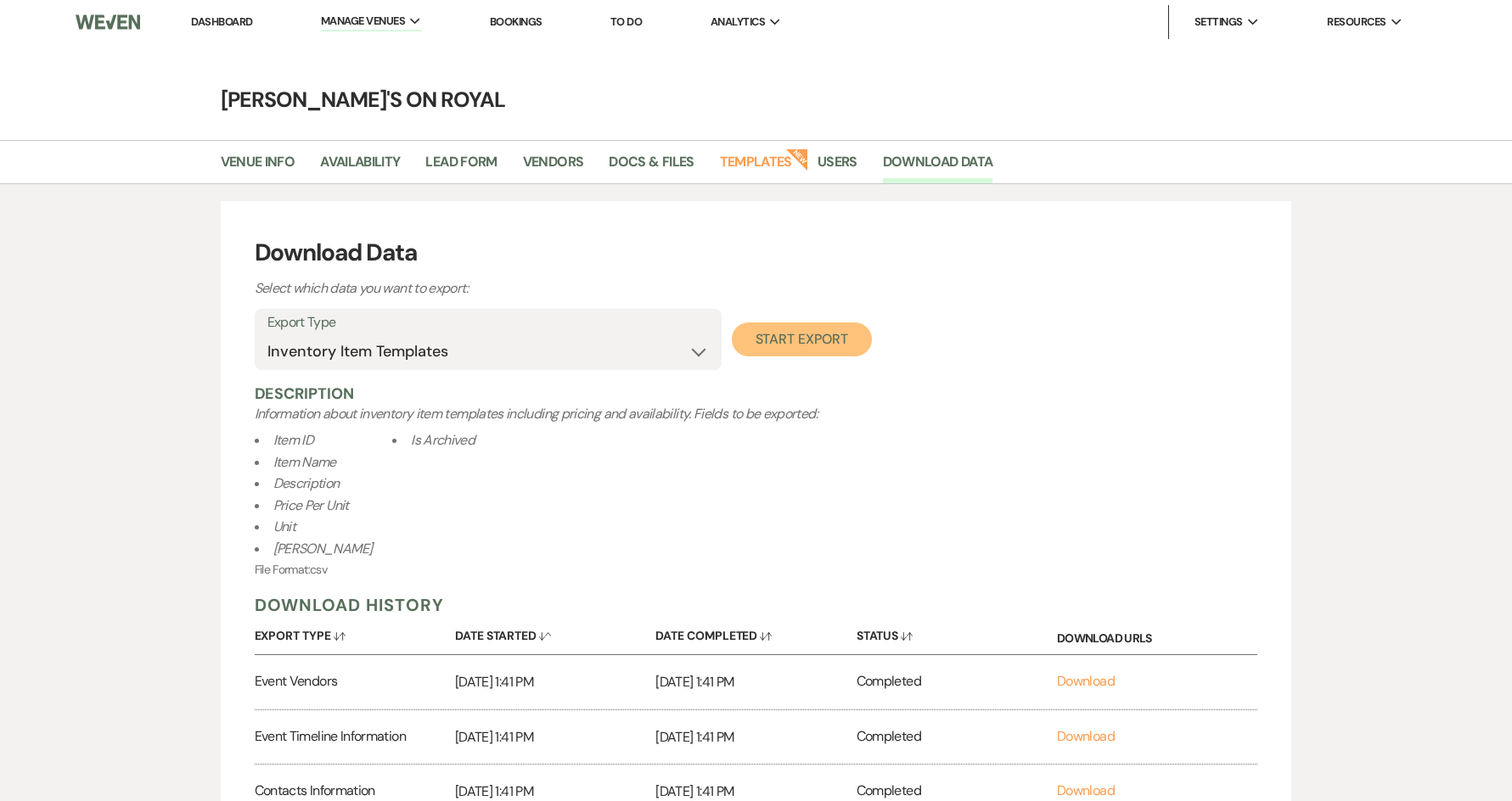
click at [792, 343] on button "Start Export" at bounding box center [802, 339] width 140 height 34
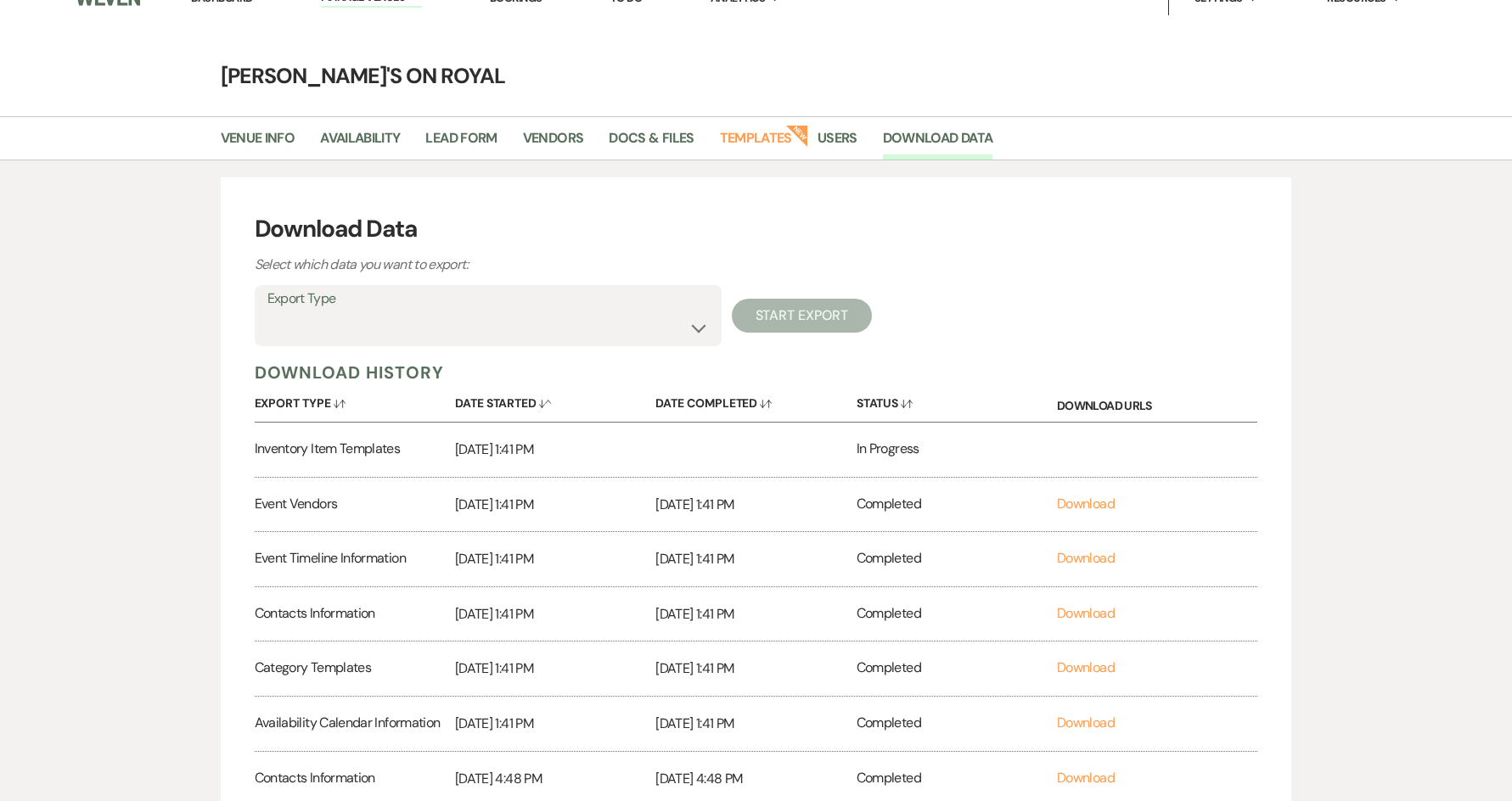
scroll to position [19, 0]
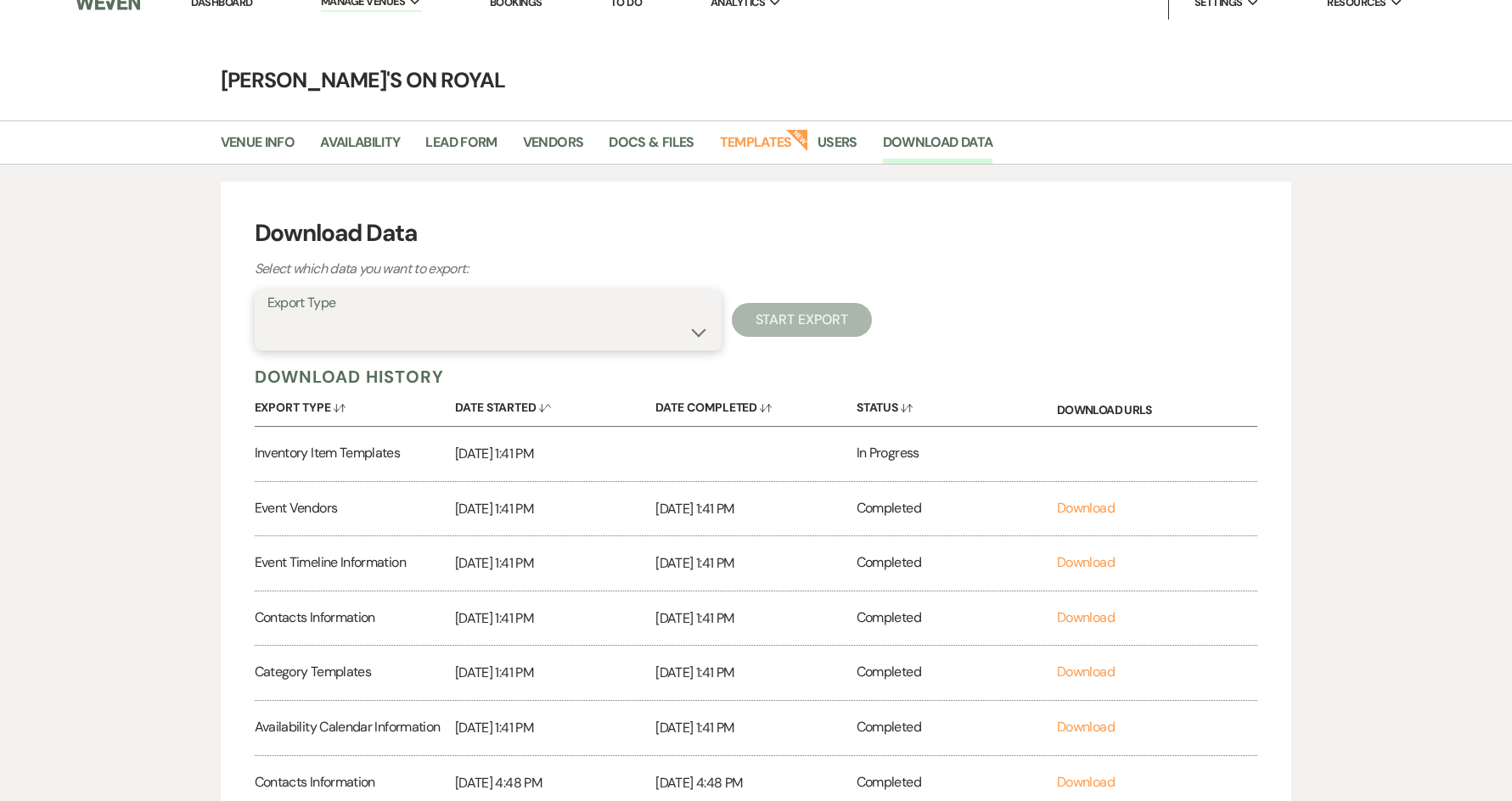
click at [573, 340] on select "Availability Calendar Information Category Templates Contacts Information Event…" at bounding box center [488, 333] width 442 height 33
click at [982, 228] on h3 "Download Data" at bounding box center [757, 233] width 1004 height 36
click at [581, 317] on select "Availability Calendar Information Category Templates Contacts Information Event…" at bounding box center [488, 333] width 442 height 33
select select "leadDocumentsZip"
click at [267, 316] on select "Availability Calendar Information Category Templates Contacts Information Event…" at bounding box center [488, 333] width 442 height 33
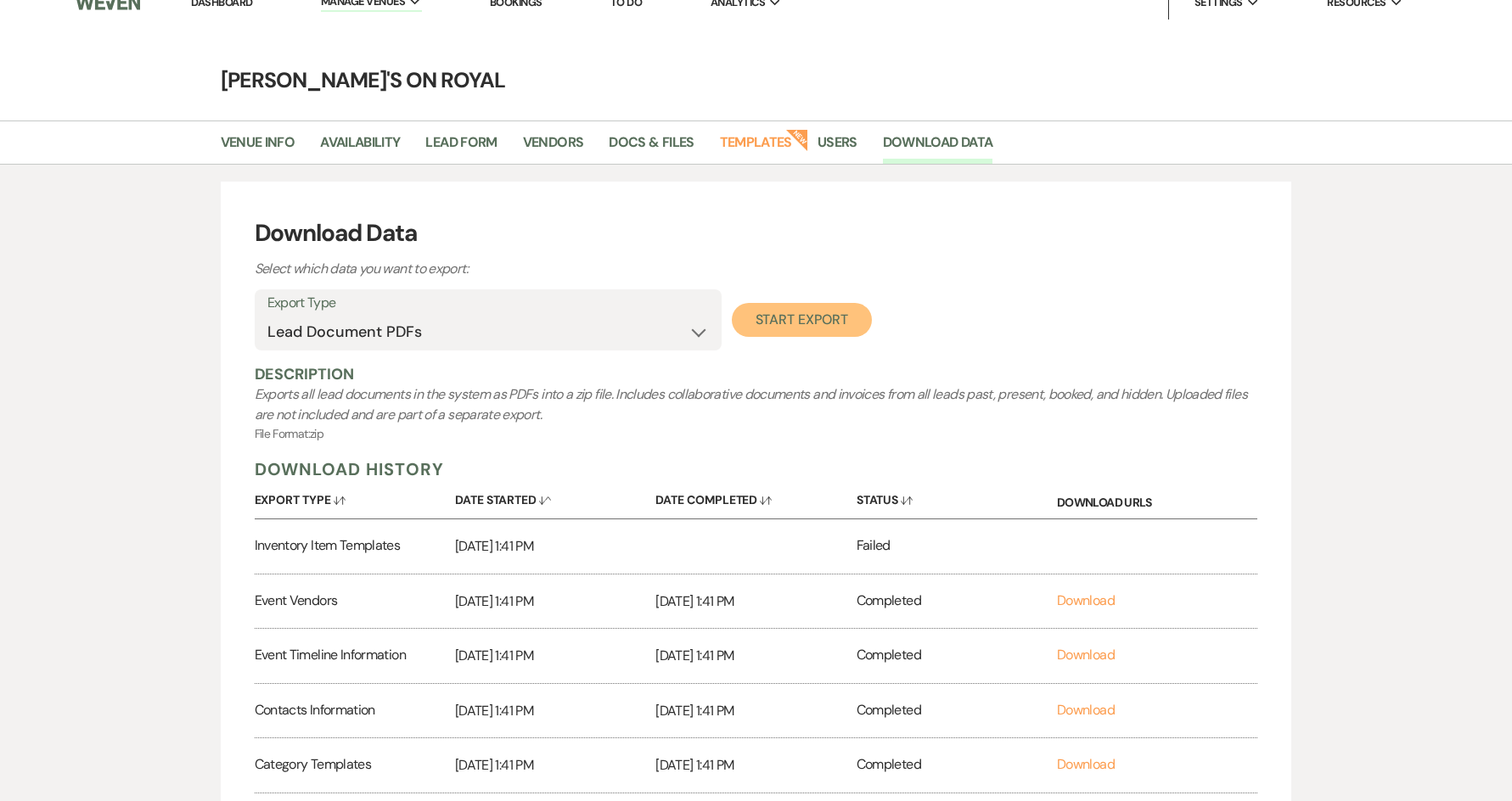
click at [786, 326] on button "Start Export" at bounding box center [802, 320] width 140 height 34
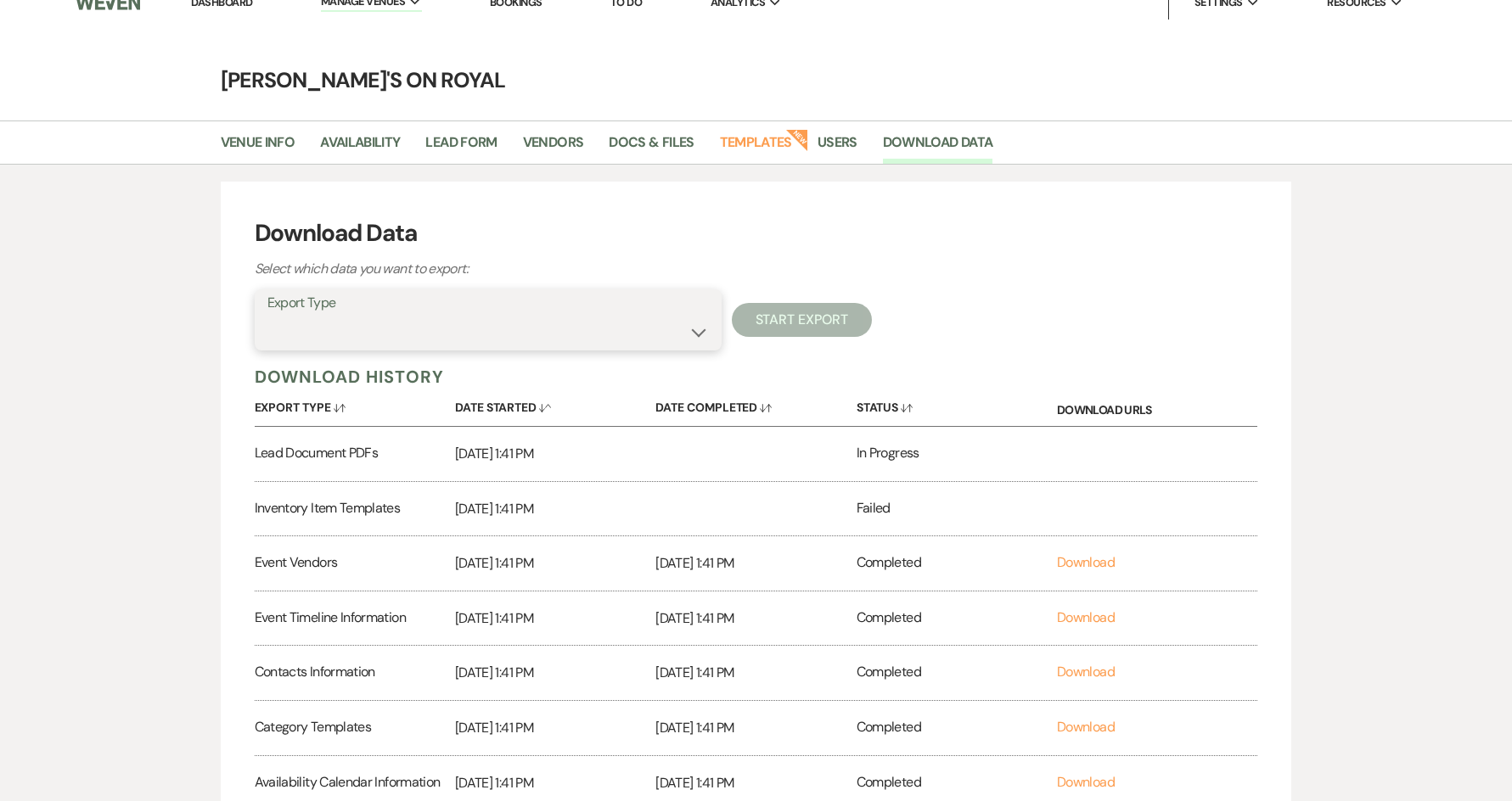
click at [641, 331] on select "Availability Calendar Information Category Templates Contacts Information Event…" at bounding box center [488, 333] width 442 height 33
select select "leadDocsAndFilesMetadata"
click at [267, 316] on select "Availability Calendar Information Category Templates Contacts Information Event…" at bounding box center [488, 333] width 442 height 33
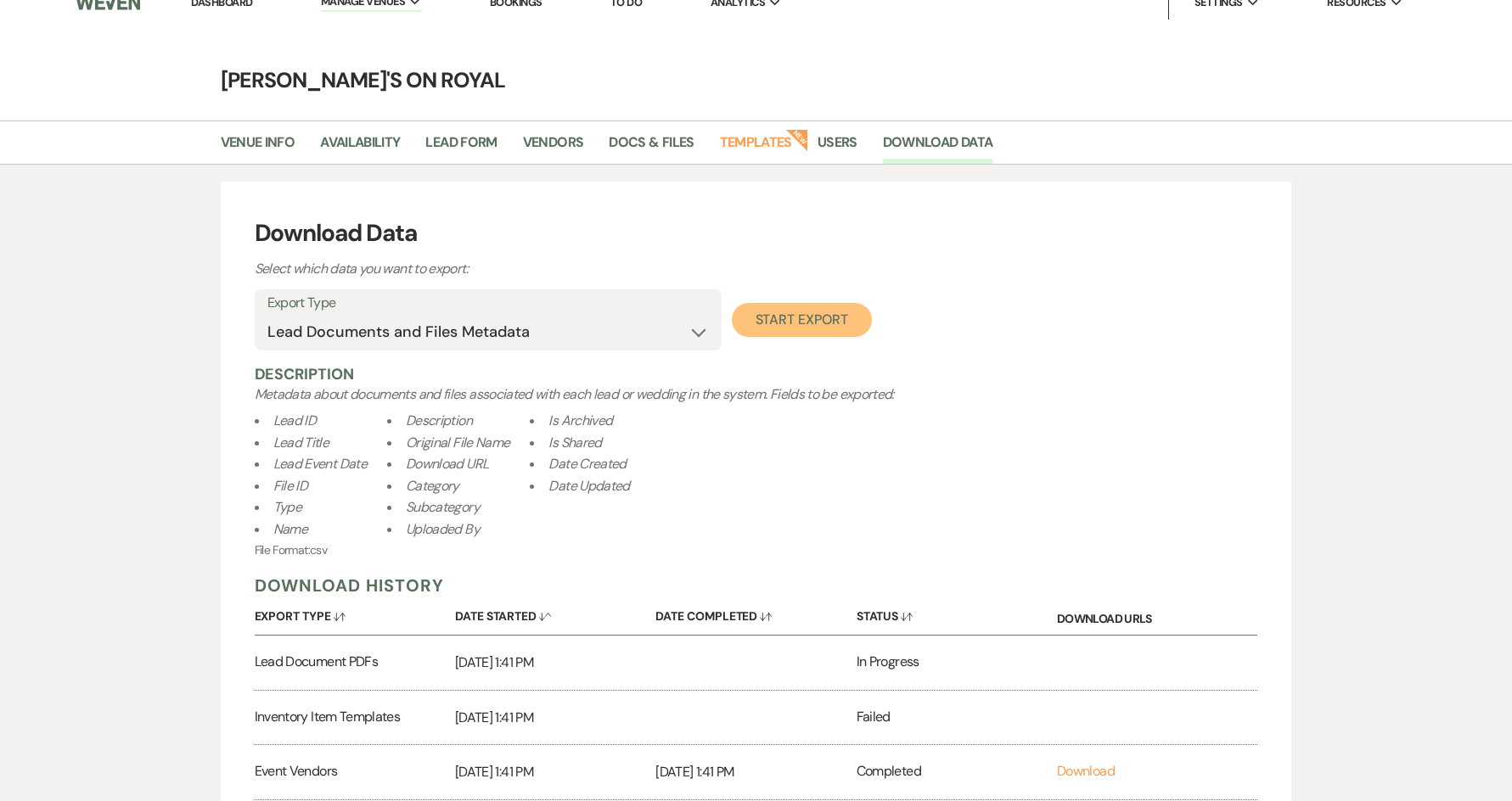
click at [786, 322] on button "Start Export" at bounding box center [802, 320] width 140 height 34
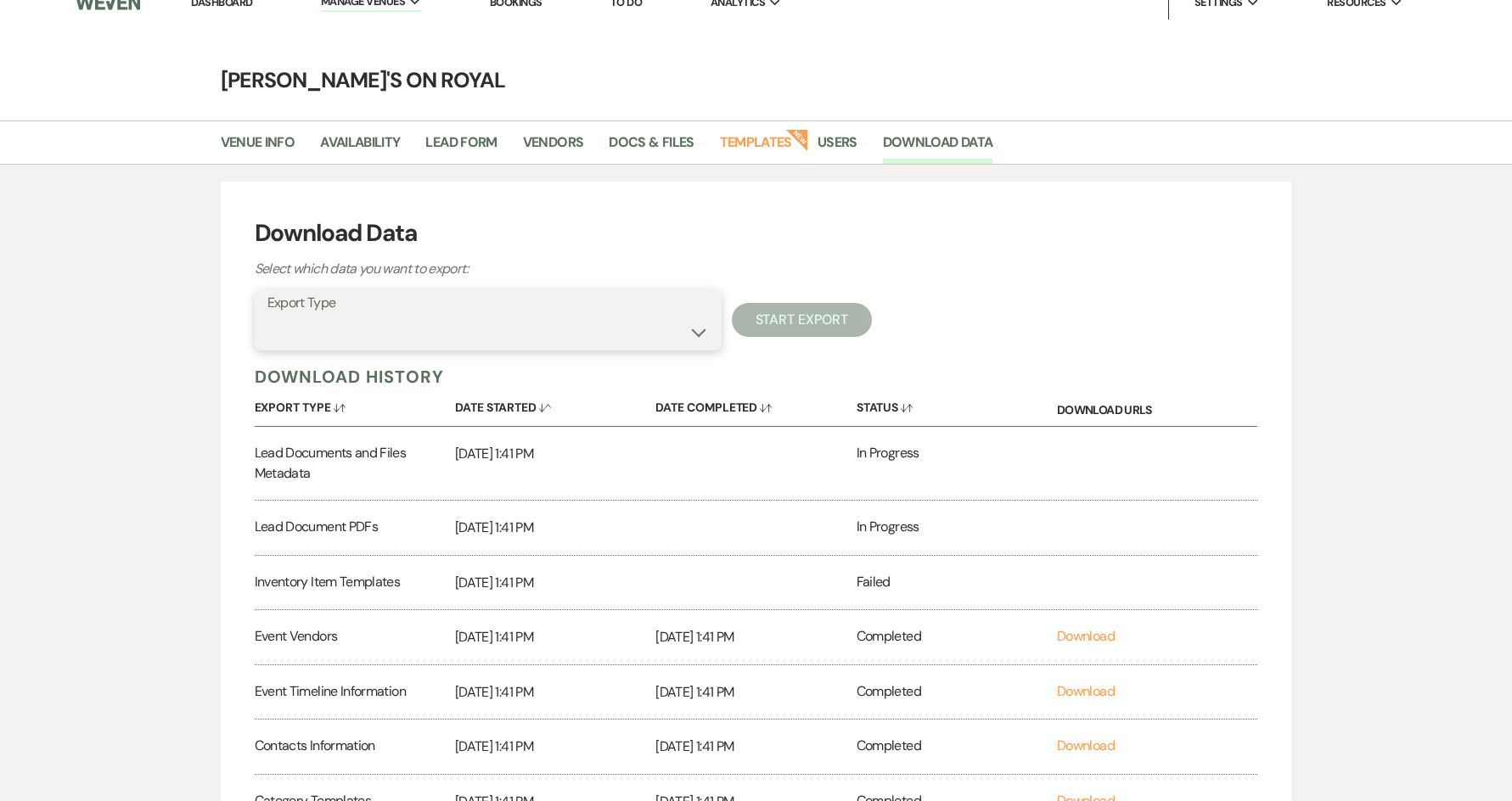
click at [592, 321] on select "Availability Calendar Information Category Templates Contacts Information Event…" at bounding box center [488, 333] width 442 height 33
select select "leadInfo"
click at [267, 316] on select "Availability Calendar Information Category Templates Contacts Information Event…" at bounding box center [488, 333] width 442 height 33
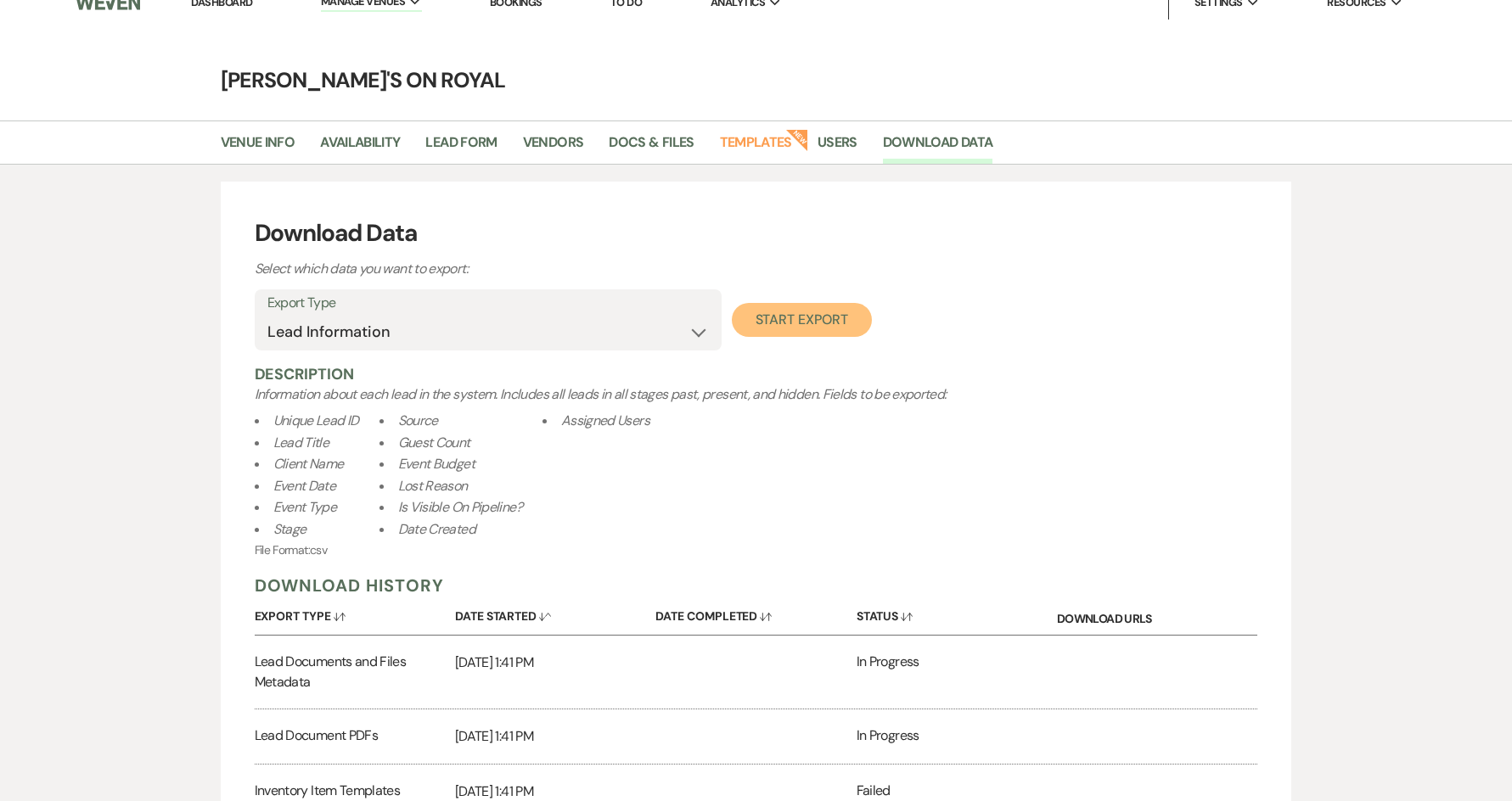
click at [767, 331] on button "Start Export" at bounding box center [802, 320] width 140 height 34
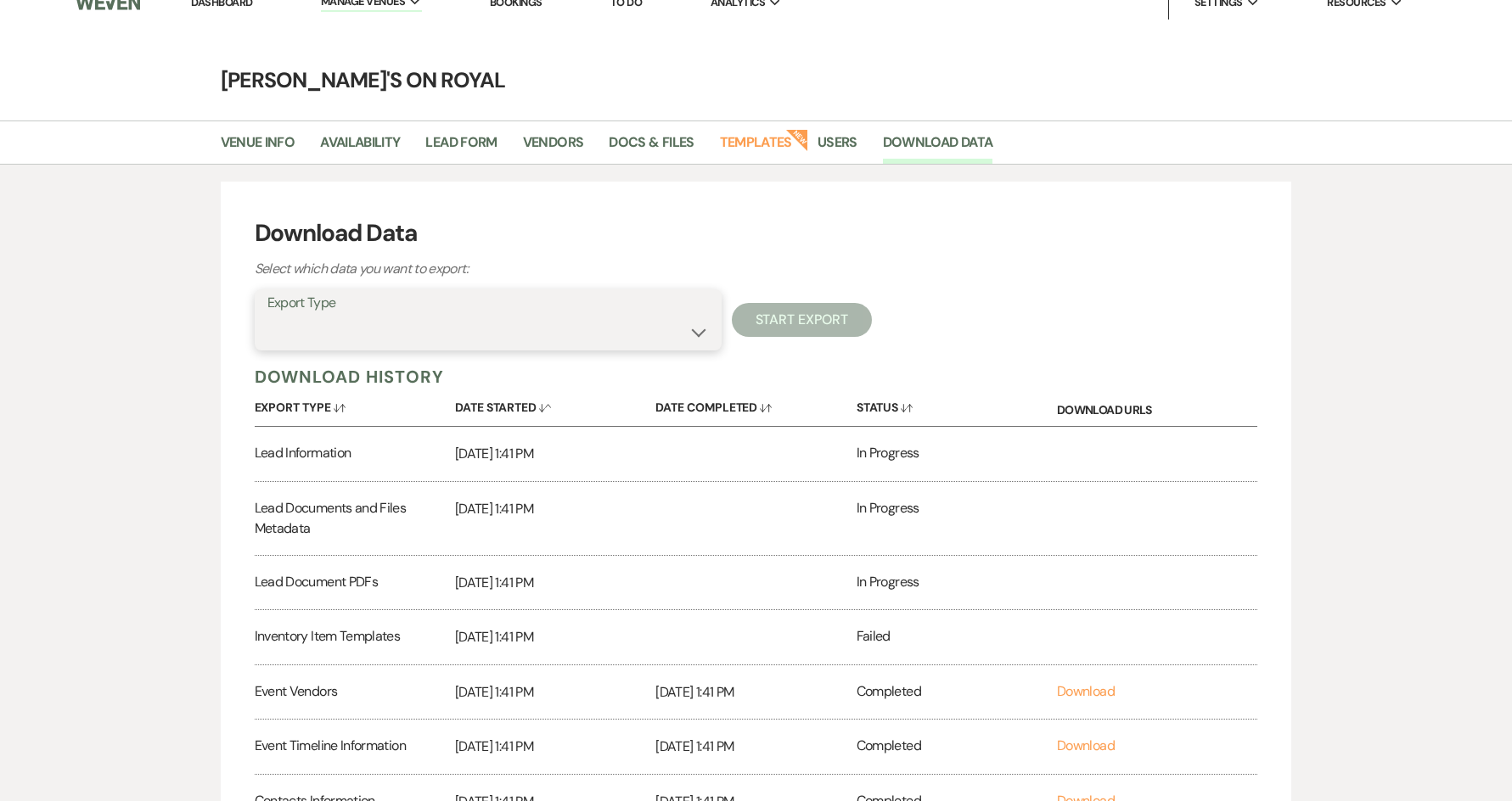
click at [595, 322] on select "Availability Calendar Information Category Templates Contacts Information Event…" at bounding box center [488, 333] width 442 height 33
select select "leadNotes"
click at [267, 316] on select "Availability Calendar Information Category Templates Contacts Information Event…" at bounding box center [488, 333] width 442 height 33
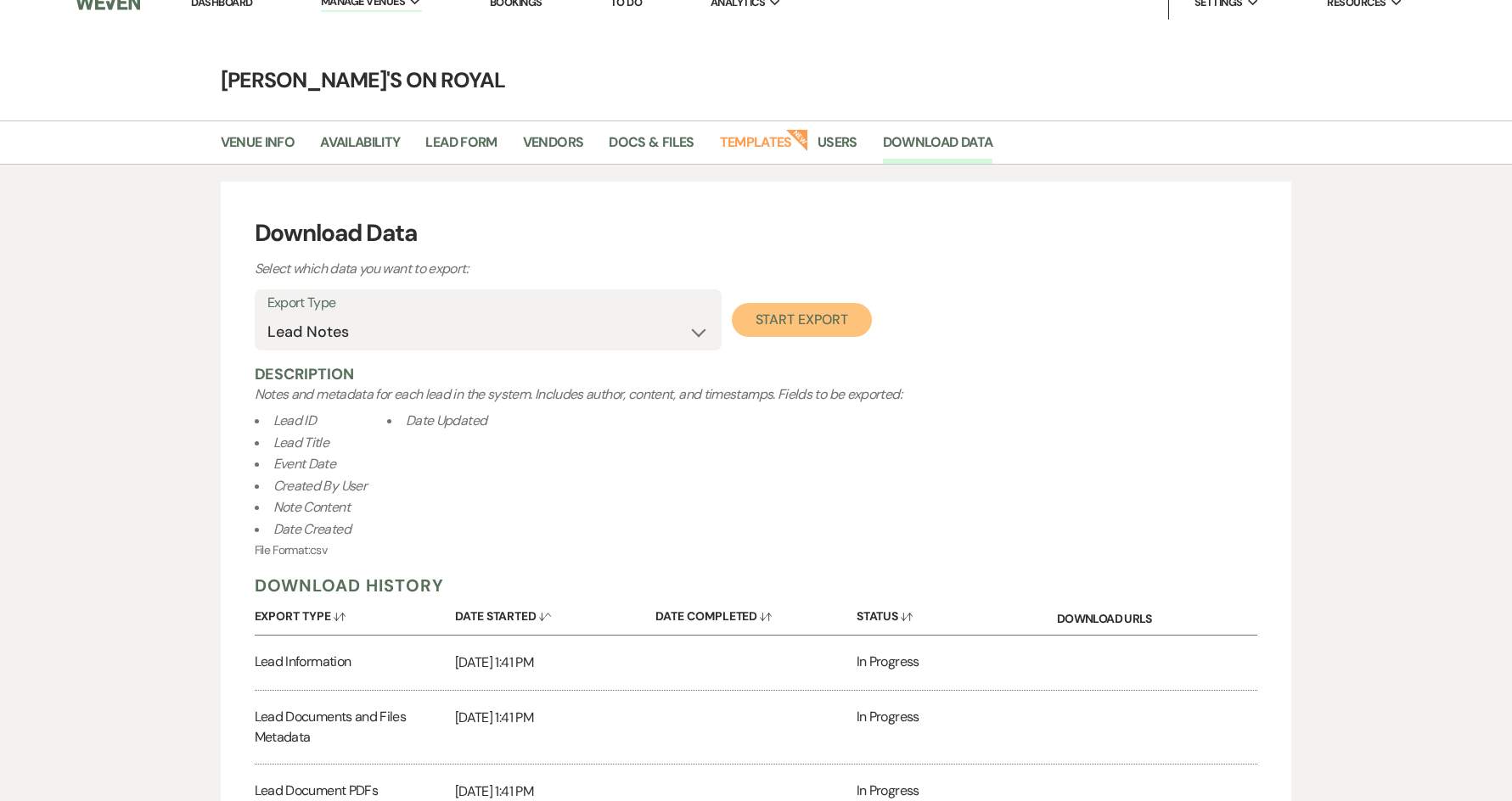
click at [783, 333] on button "Start Export" at bounding box center [802, 320] width 140 height 34
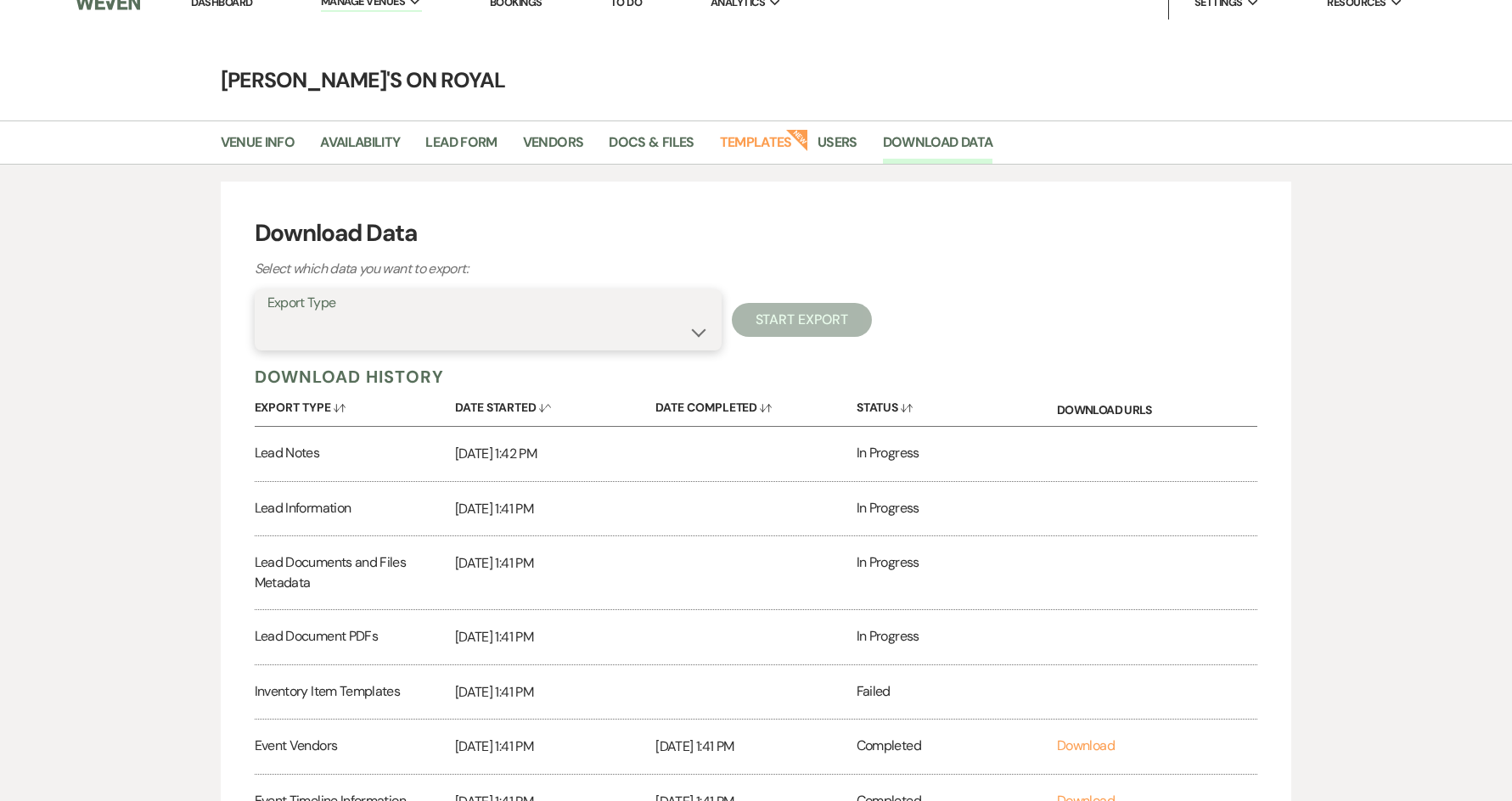
drag, startPoint x: 587, startPoint y: 328, endPoint x: 587, endPoint y: 346, distance: 18.0
click at [587, 328] on select "Availability Calendar Information Category Templates Contacts Information Event…" at bounding box center [488, 333] width 442 height 33
select select "leadTasks"
click at [267, 316] on select "Availability Calendar Information Category Templates Contacts Information Event…" at bounding box center [488, 333] width 442 height 33
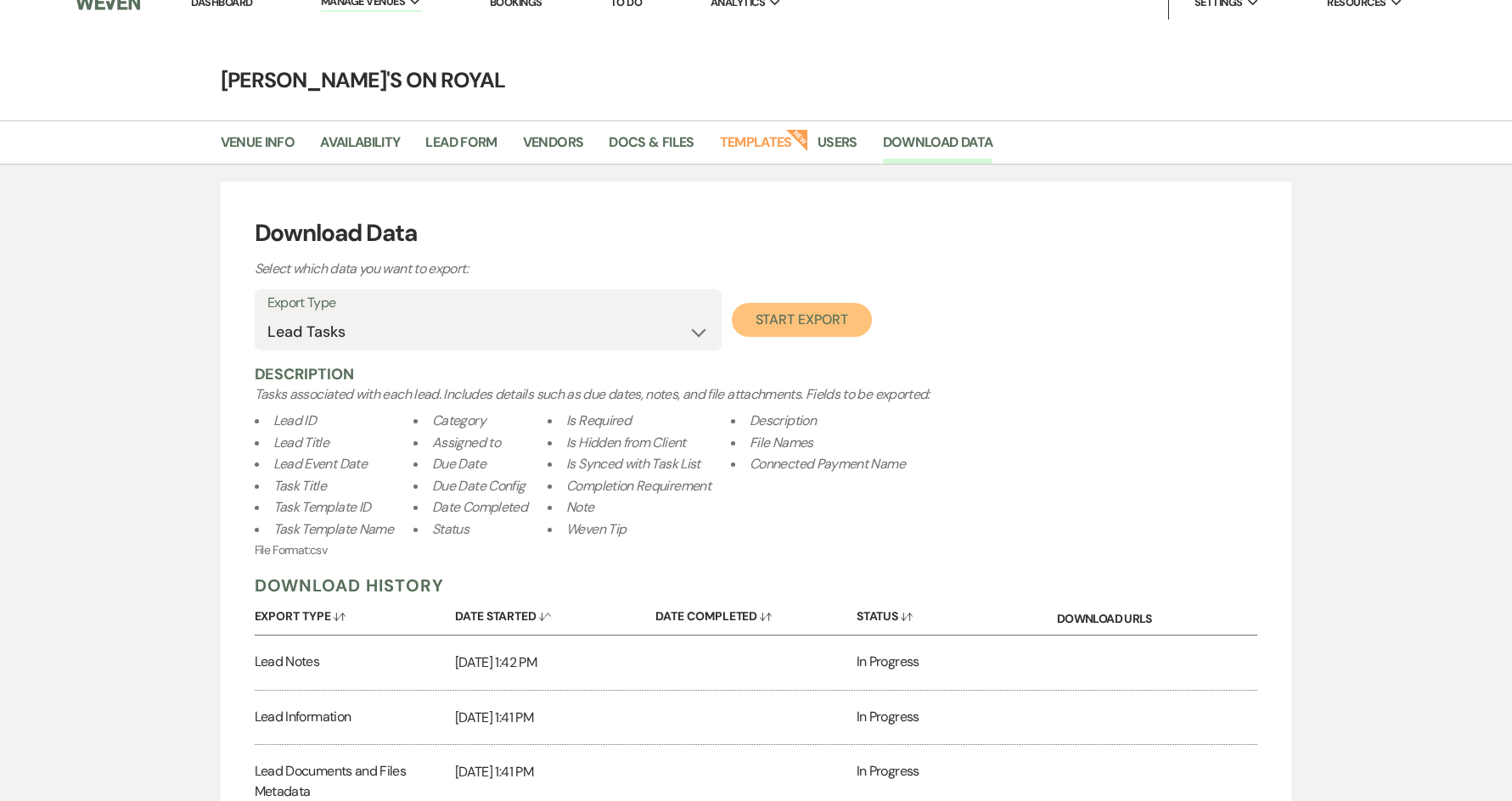
click at [783, 322] on button "Start Export" at bounding box center [802, 320] width 140 height 34
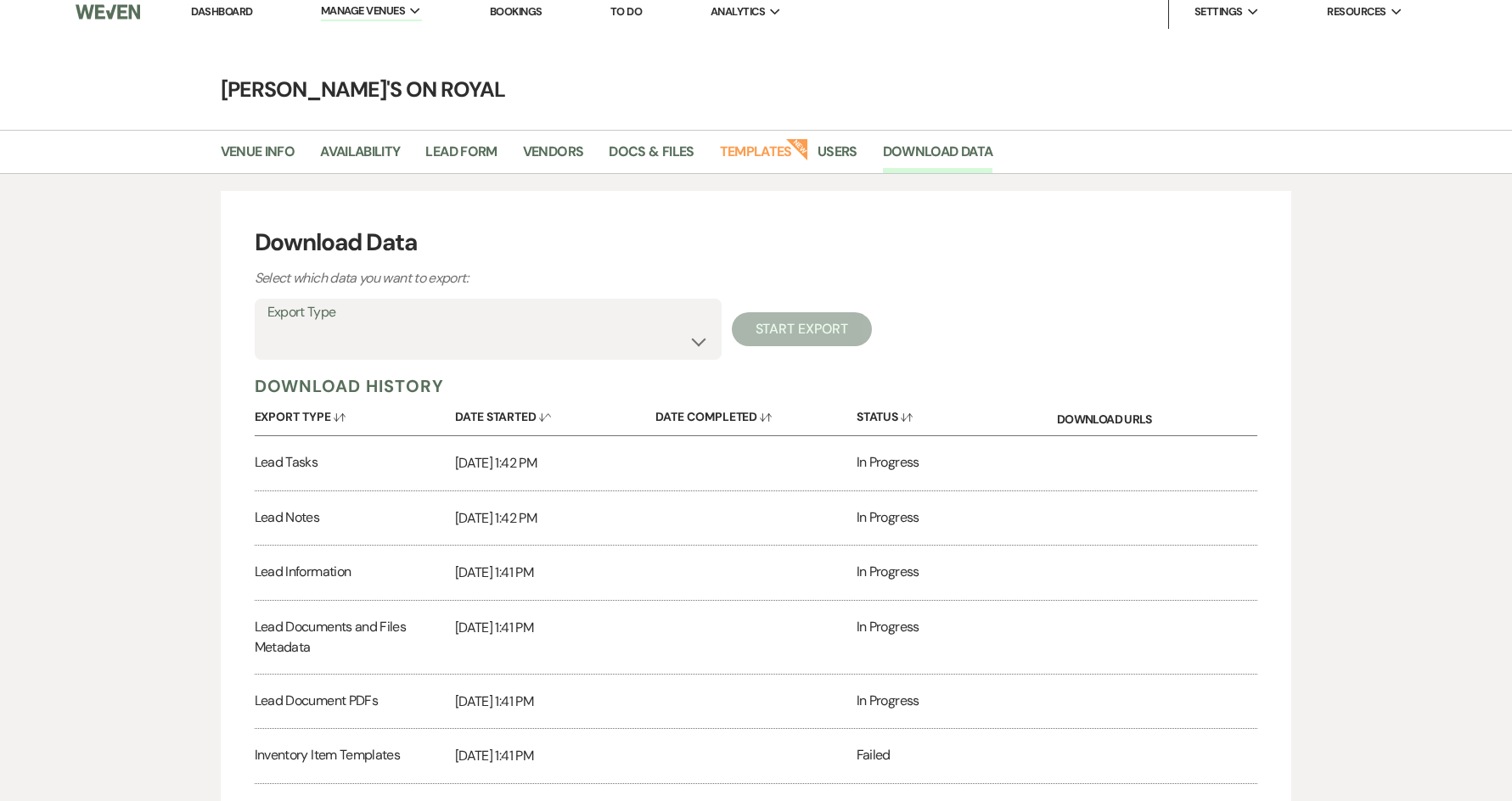
scroll to position [0, 0]
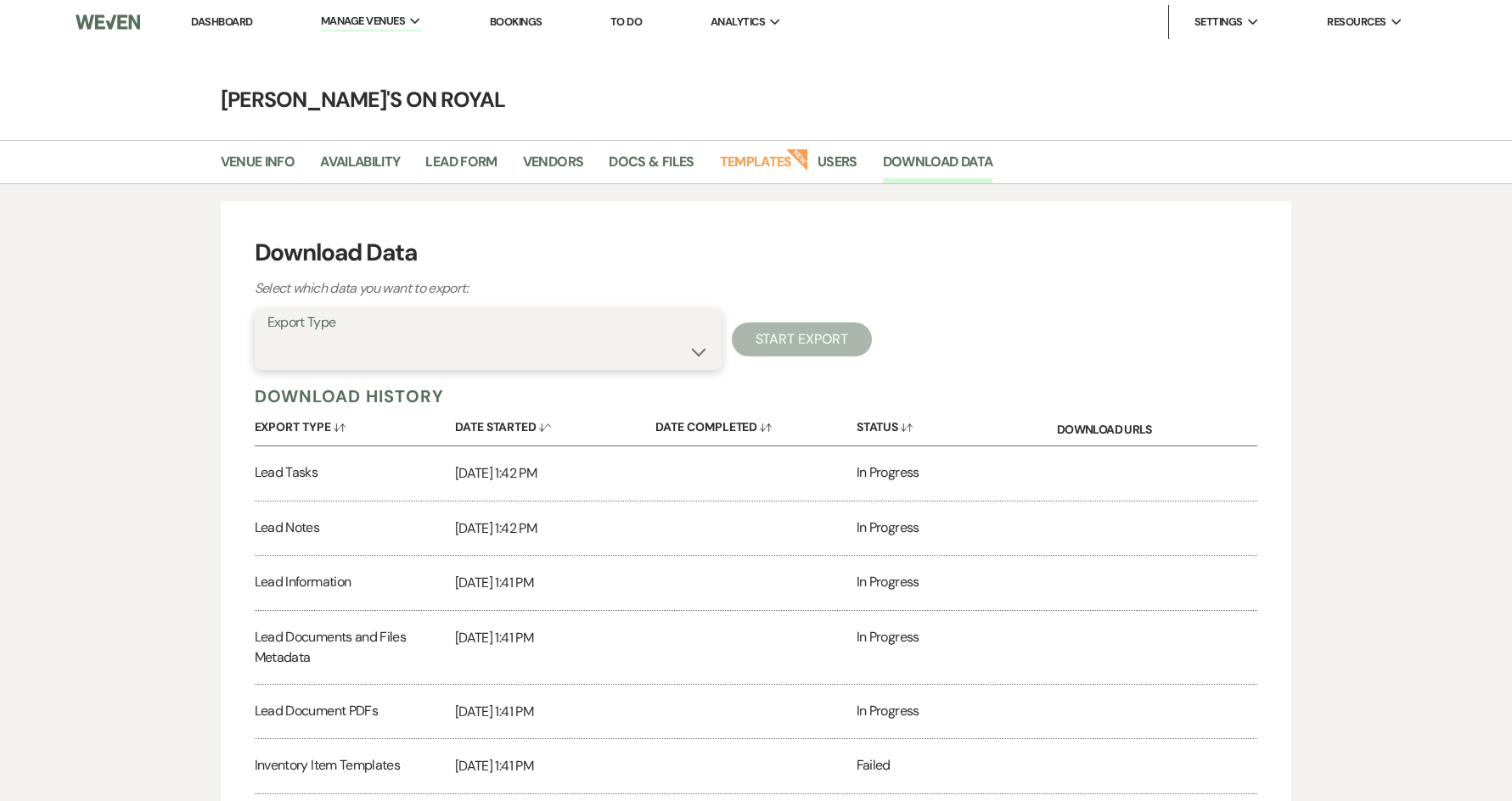
click at [591, 350] on select "Availability Calendar Information Category Templates Contacts Information Event…" at bounding box center [488, 352] width 442 height 33
select select "venueDocsAndFilesMetadata"
click at [267, 335] on select "Availability Calendar Information Category Templates Contacts Information Event…" at bounding box center [488, 352] width 442 height 33
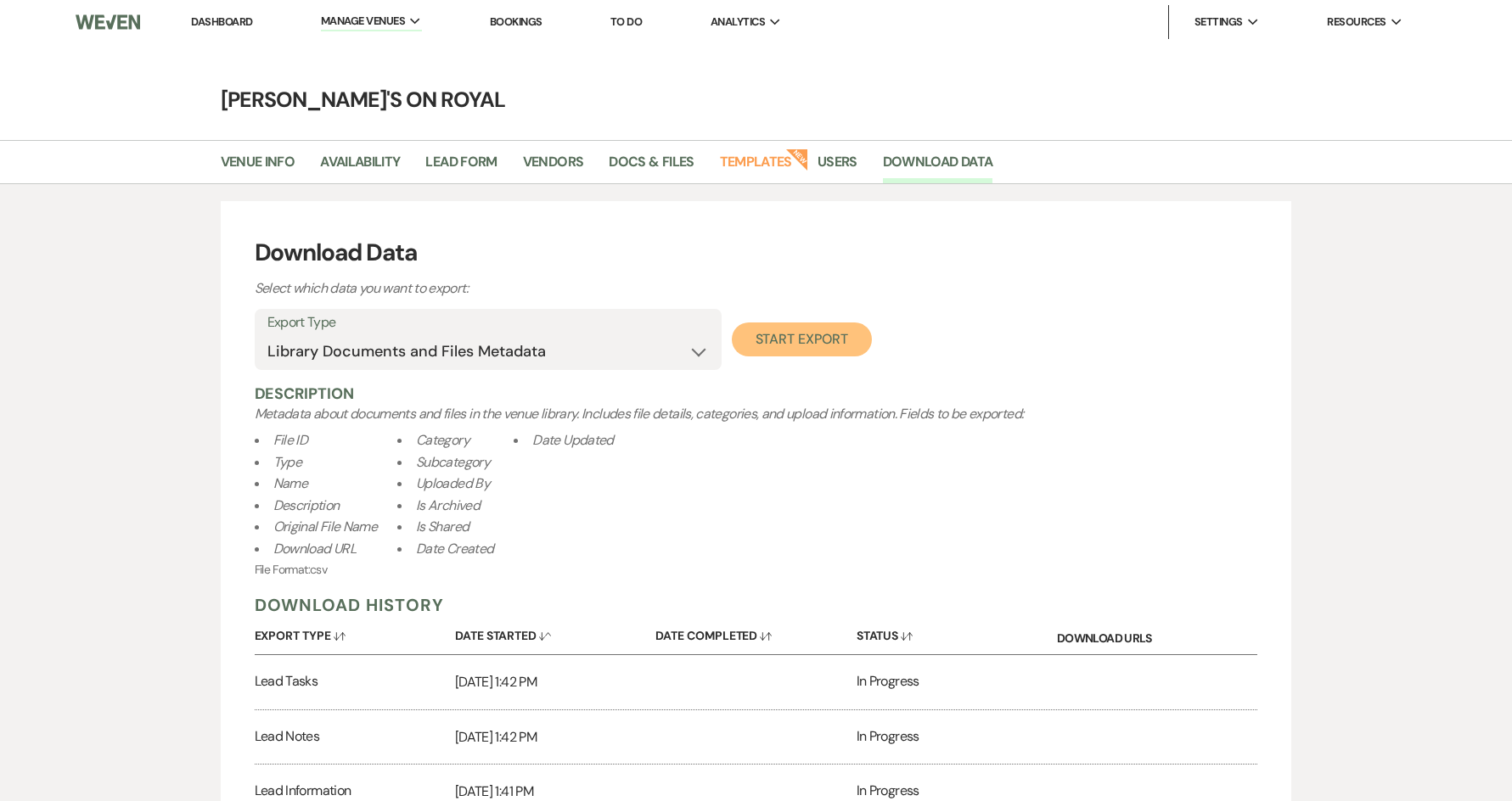
click at [759, 347] on button "Start Export" at bounding box center [802, 339] width 140 height 34
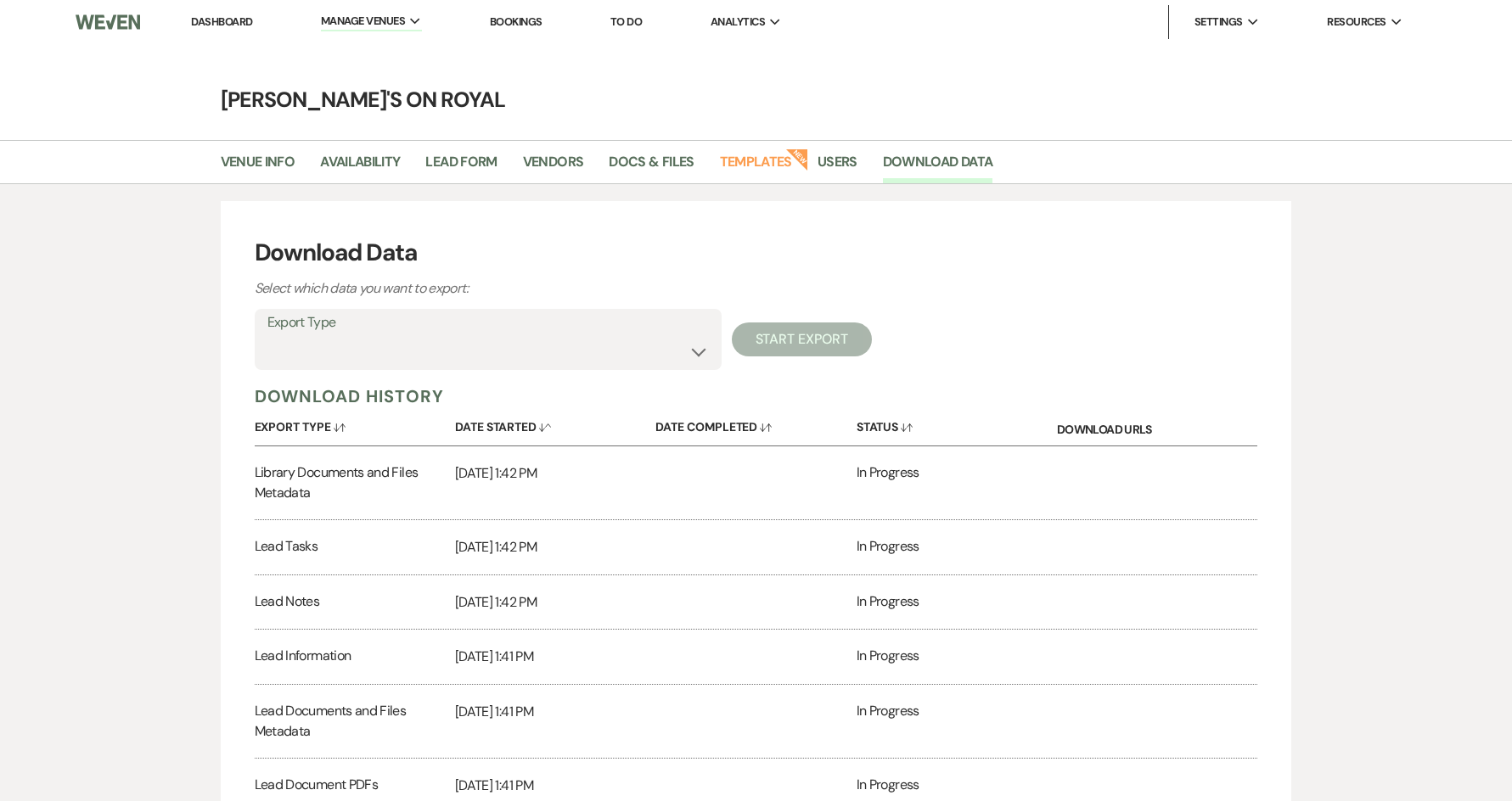
click at [475, 369] on div "Export Type Availability Calendar Information Category Templates Contacts Infor…" at bounding box center [488, 339] width 467 height 61
click at [478, 342] on select "Availability Calendar Information Category Templates Contacts Information Event…" at bounding box center [488, 352] width 442 height 33
select select "messageTemplates"
click at [267, 335] on select "Availability Calendar Information Category Templates Contacts Information Event…" at bounding box center [488, 352] width 442 height 33
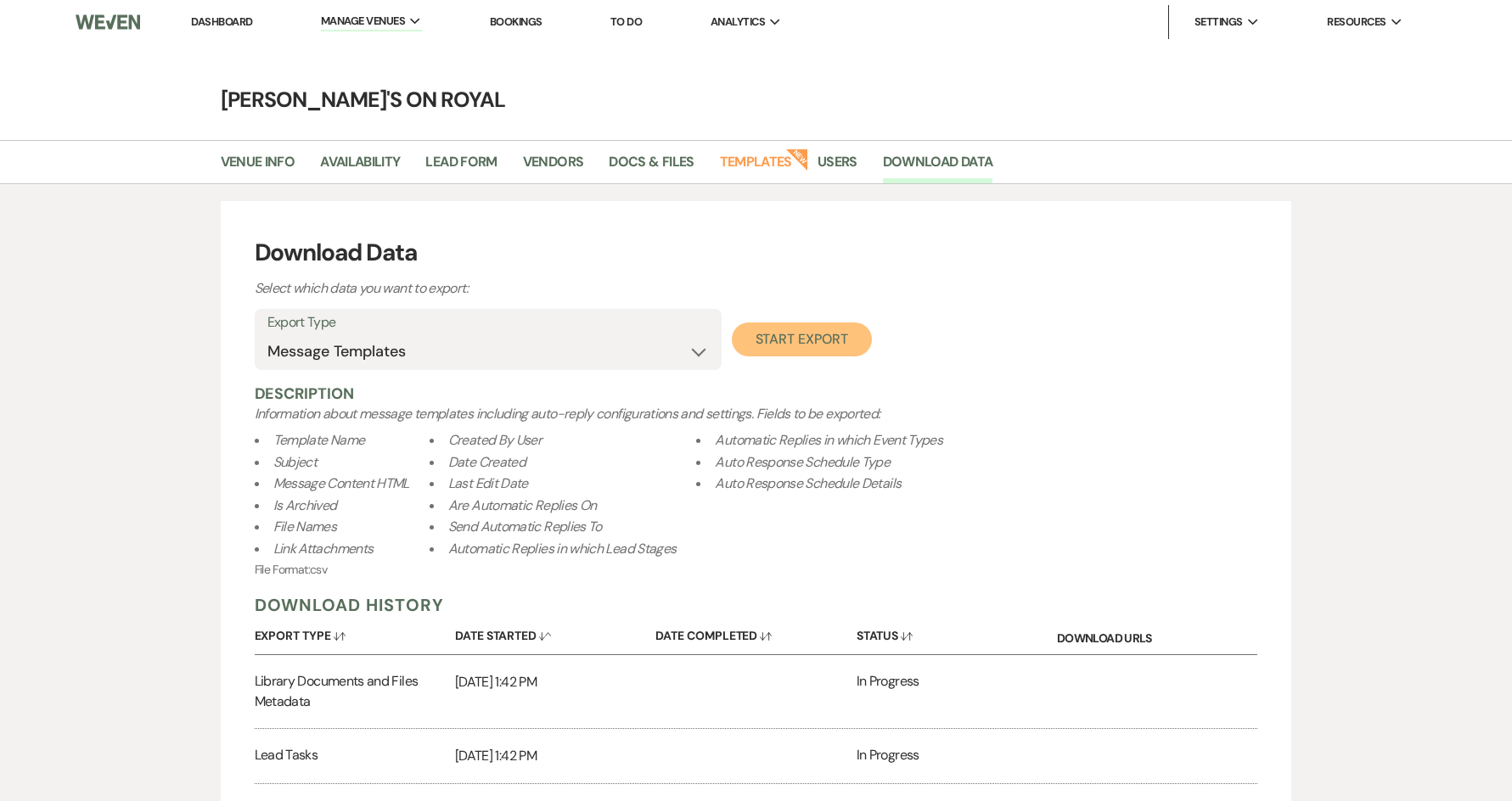
click at [795, 334] on button "Start Export" at bounding box center [802, 339] width 140 height 34
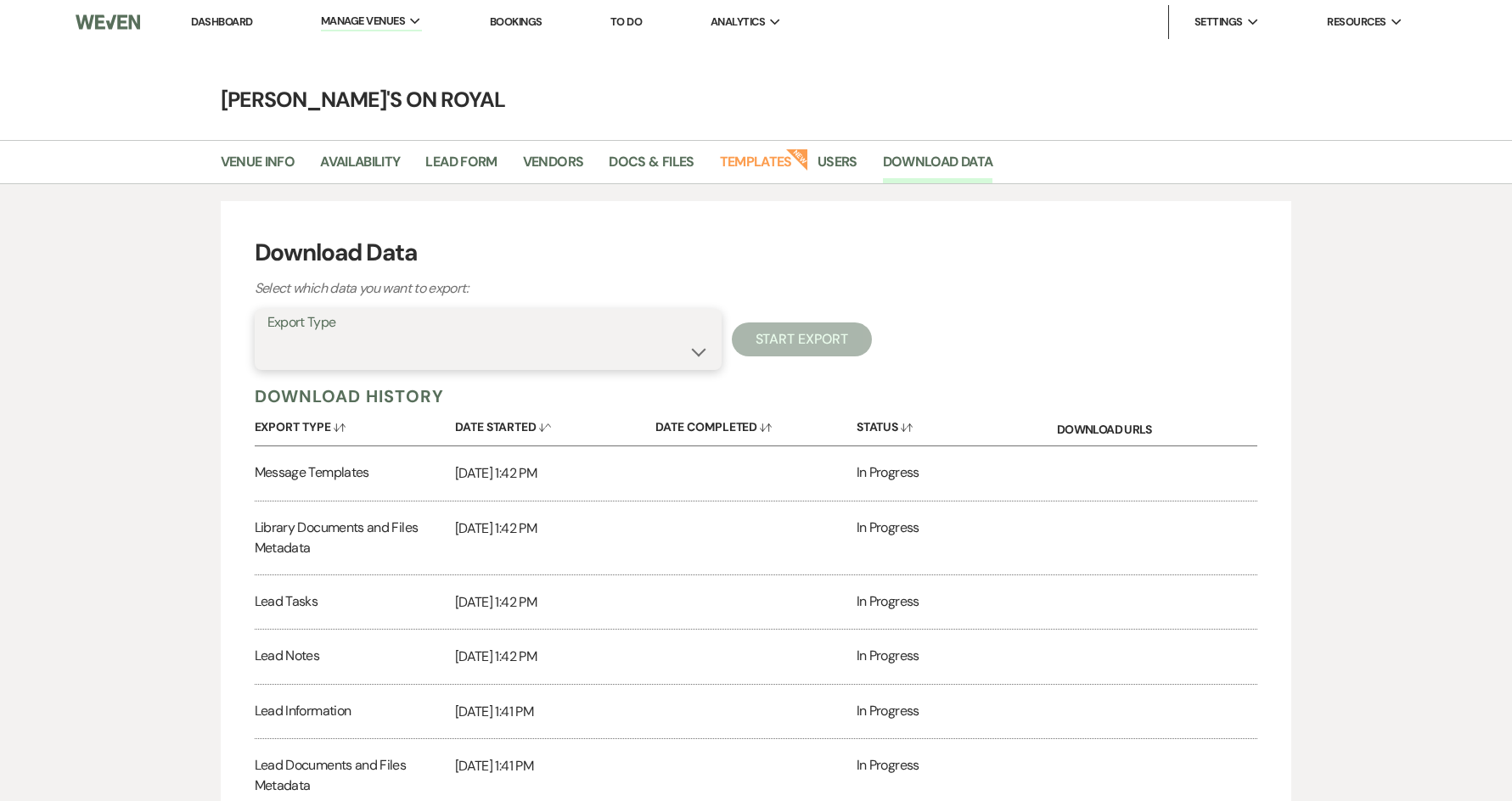
click at [510, 341] on select "Availability Calendar Information Category Templates Contacts Information Event…" at bounding box center [488, 352] width 442 height 33
select select "messagesInfo"
click at [267, 335] on select "Availability Calendar Information Category Templates Contacts Information Event…" at bounding box center [488, 352] width 442 height 33
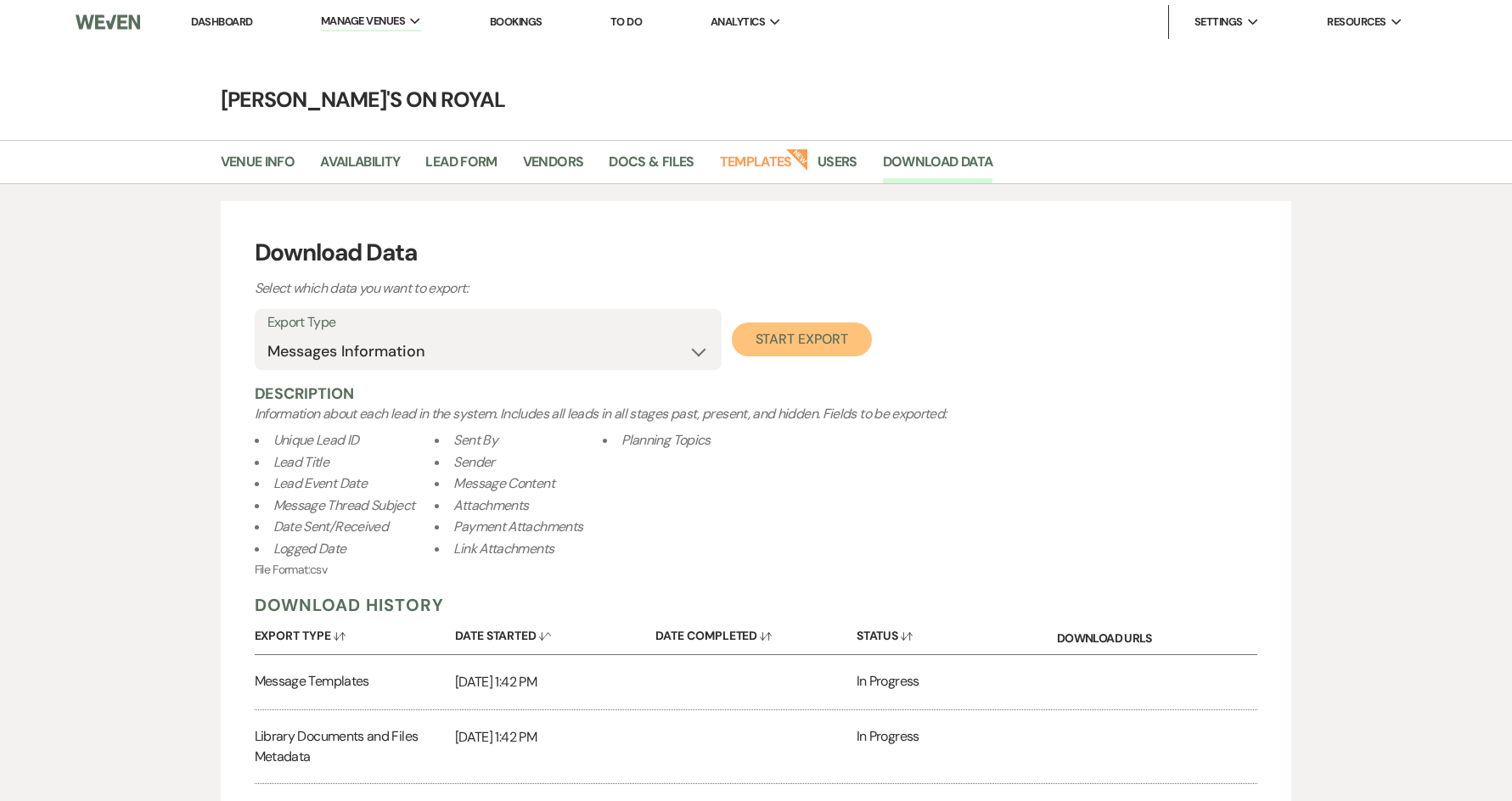
click at [767, 340] on button "Start Export" at bounding box center [802, 339] width 140 height 34
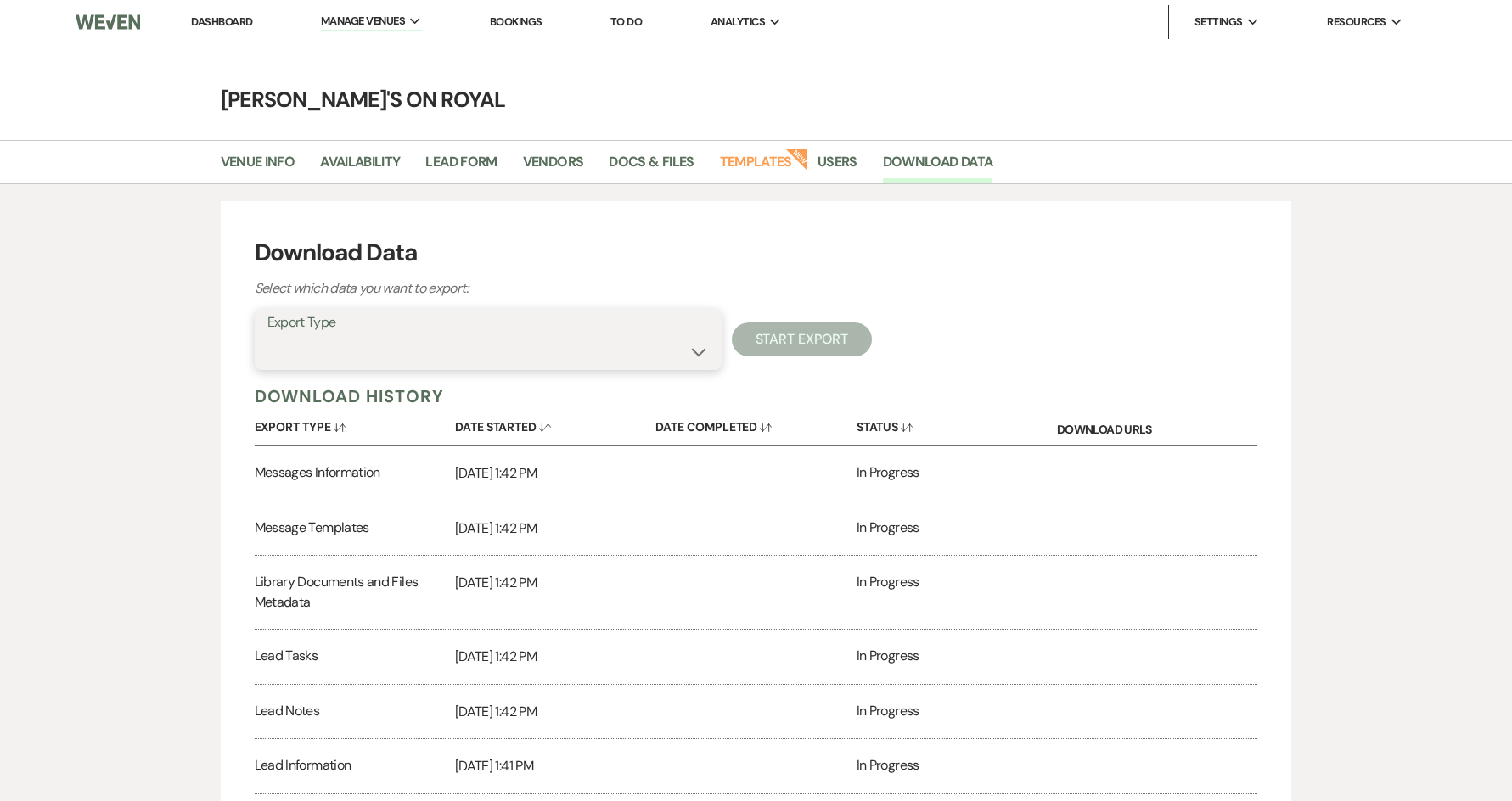
click at [525, 344] on select "Availability Calendar Information Category Templates Contacts Information Event…" at bounding box center [488, 352] width 442 height 33
select select "paymentInfo"
click at [267, 335] on select "Availability Calendar Information Category Templates Contacts Information Event…" at bounding box center [488, 352] width 442 height 33
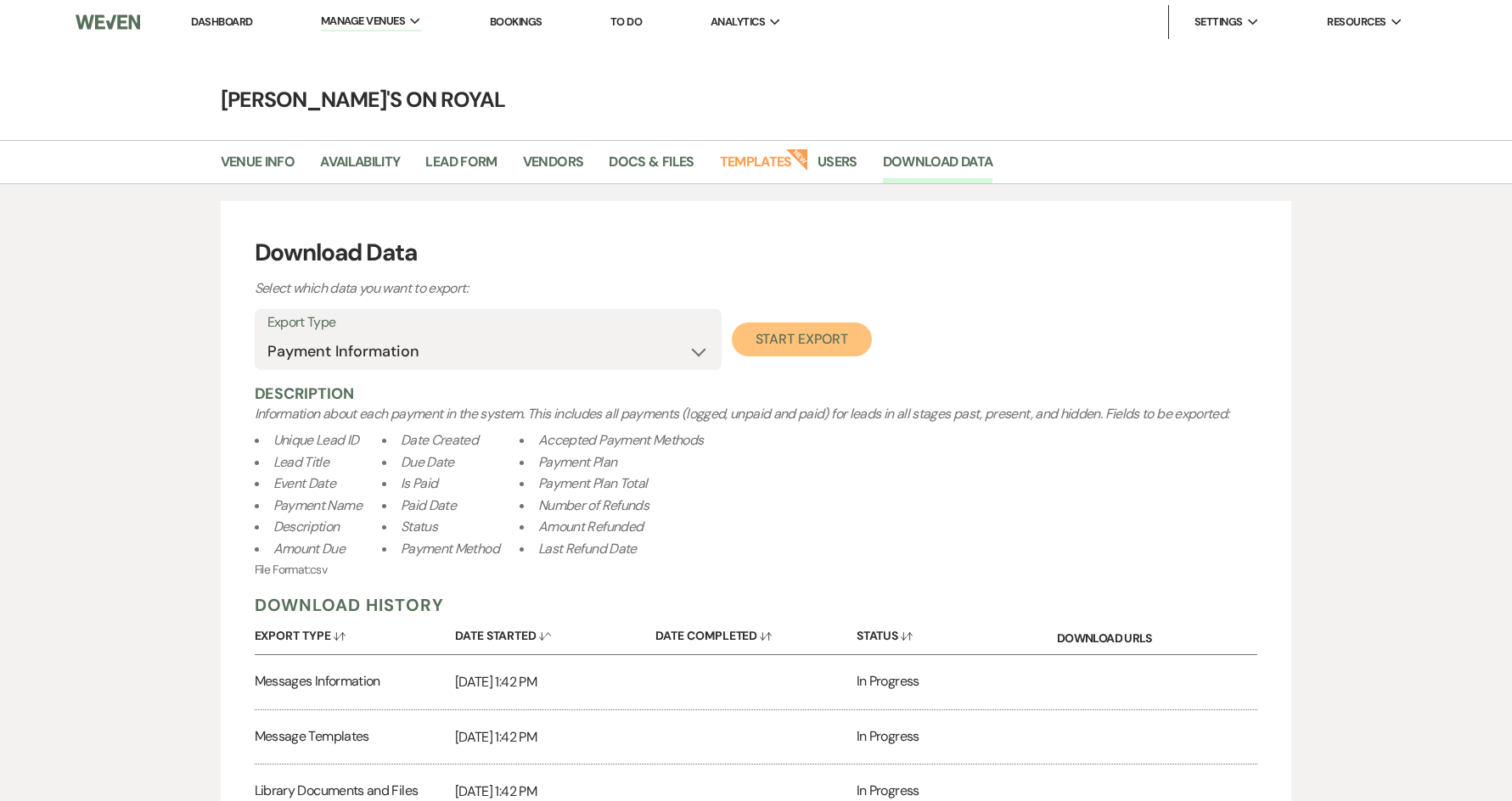
click at [772, 353] on button "Start Export" at bounding box center [802, 339] width 140 height 34
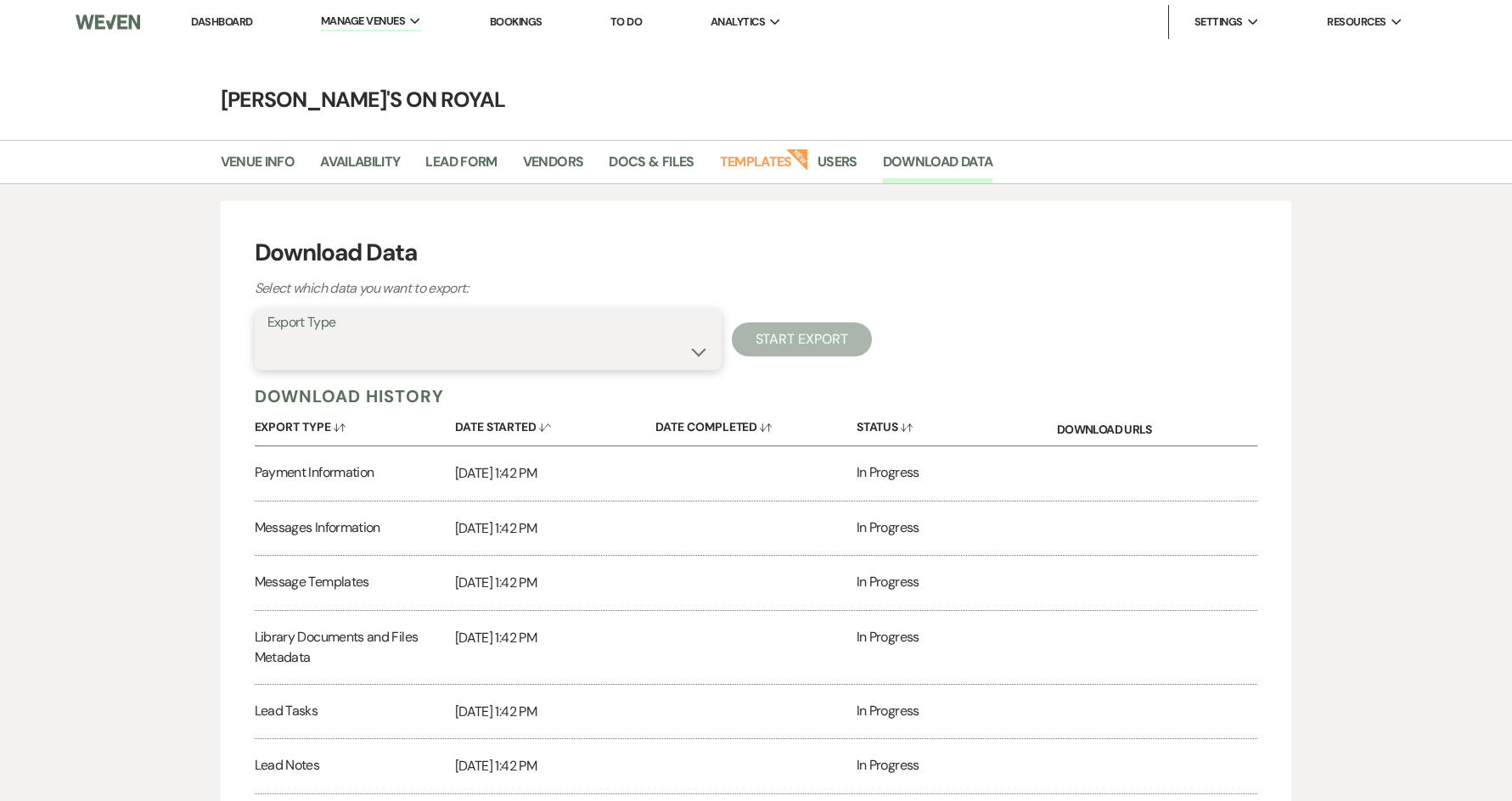
click at [547, 343] on select "Availability Calendar Information Category Templates Contacts Information Event…" at bounding box center [488, 352] width 442 height 33
select select "paymentPlanTemplates"
click at [267, 335] on select "Availability Calendar Information Category Templates Contacts Information Event…" at bounding box center [488, 352] width 442 height 33
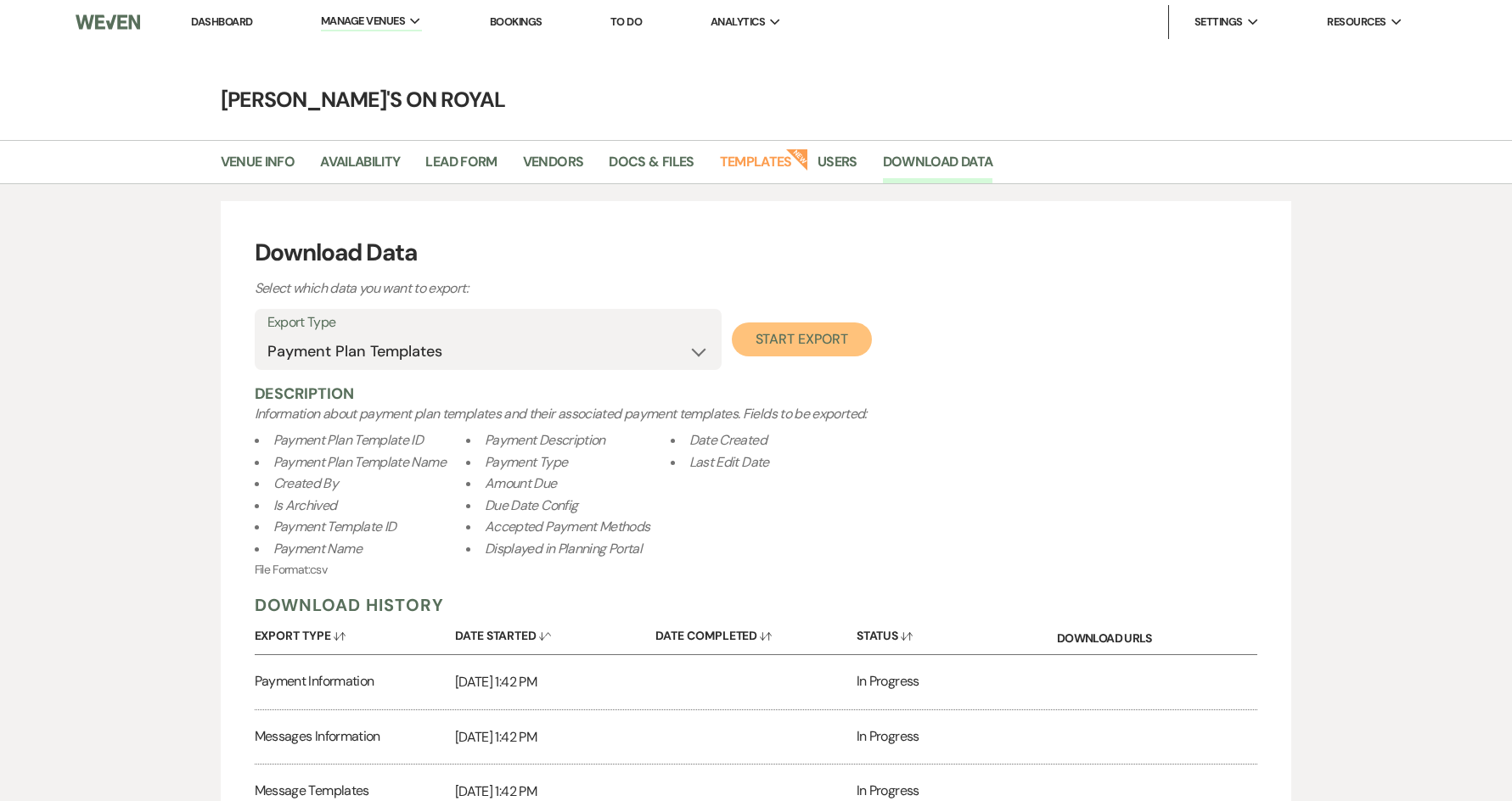
click at [794, 340] on button "Start Export" at bounding box center [802, 339] width 140 height 34
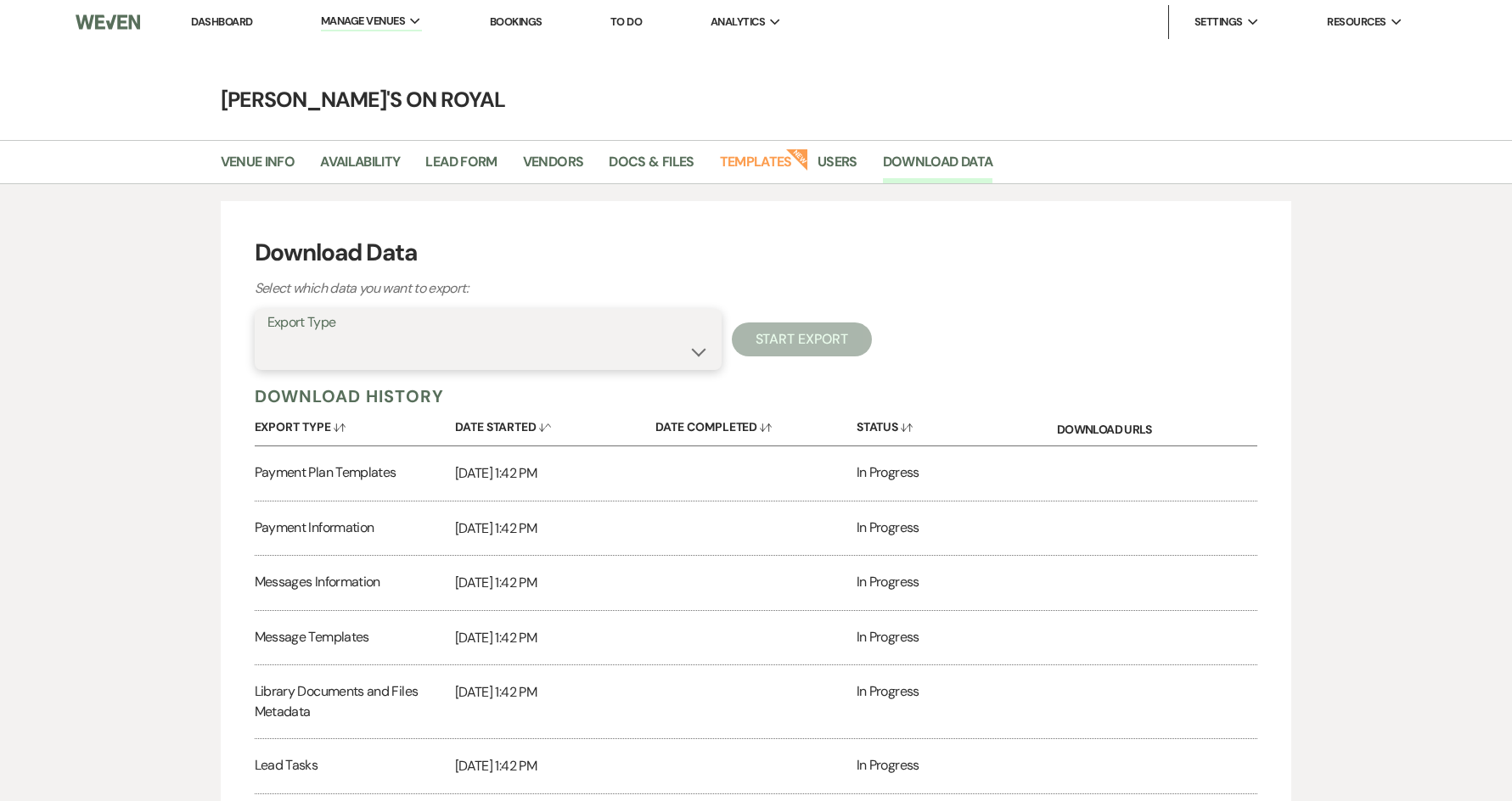
click at [600, 342] on select "Availability Calendar Information Category Templates Contacts Information Event…" at bounding box center [488, 352] width 442 height 33
select select "preferredVendorsInfo"
click at [267, 335] on select "Availability Calendar Information Category Templates Contacts Information Event…" at bounding box center [488, 352] width 442 height 33
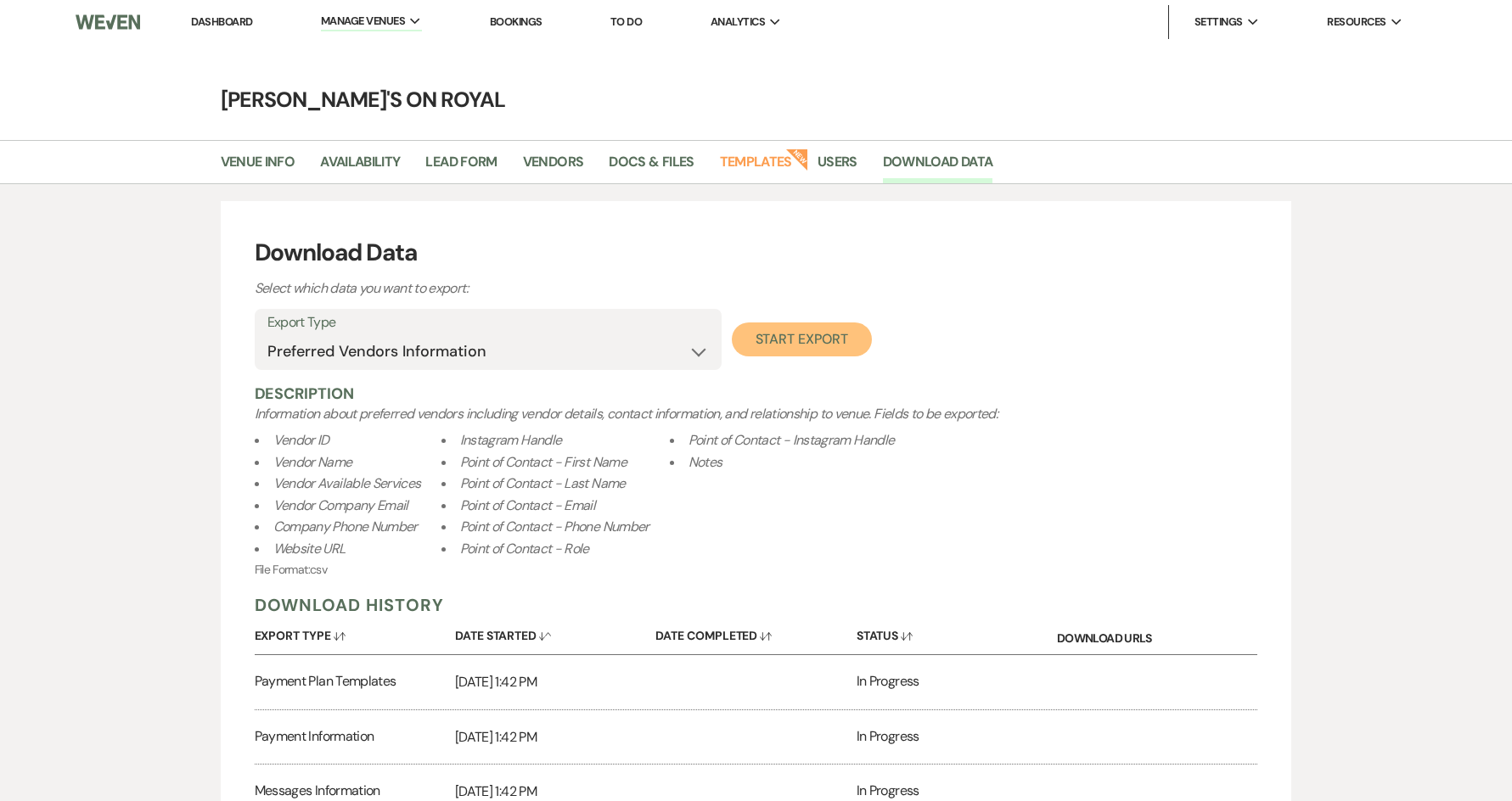
click at [792, 338] on button "Start Export" at bounding box center [802, 339] width 140 height 34
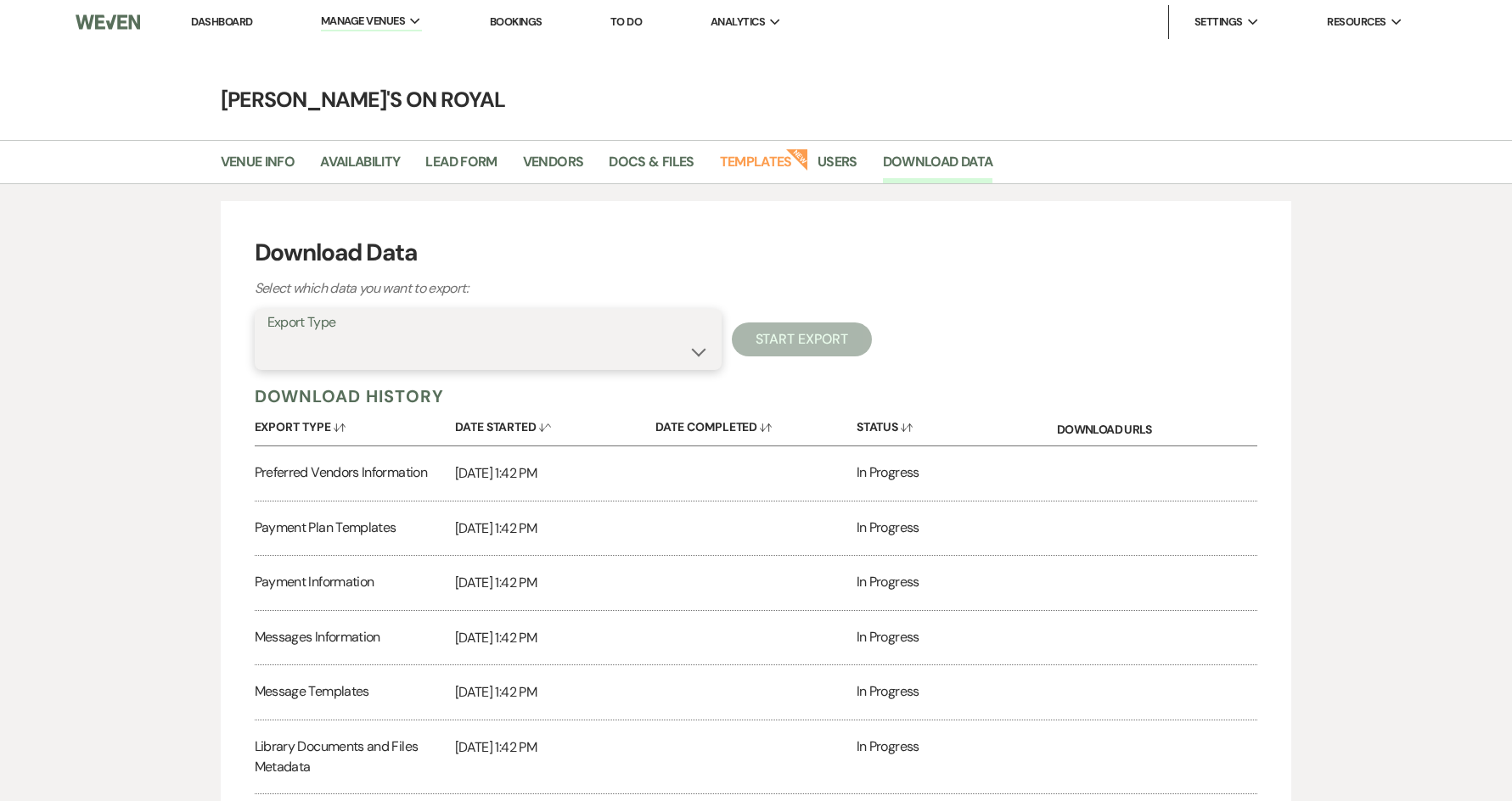
click at [572, 346] on select "Availability Calendar Information Category Templates Contacts Information Event…" at bounding box center [488, 352] width 442 height 33
select select "rentalOverview"
click at [267, 335] on select "Availability Calendar Information Category Templates Contacts Information Event…" at bounding box center [488, 352] width 442 height 33
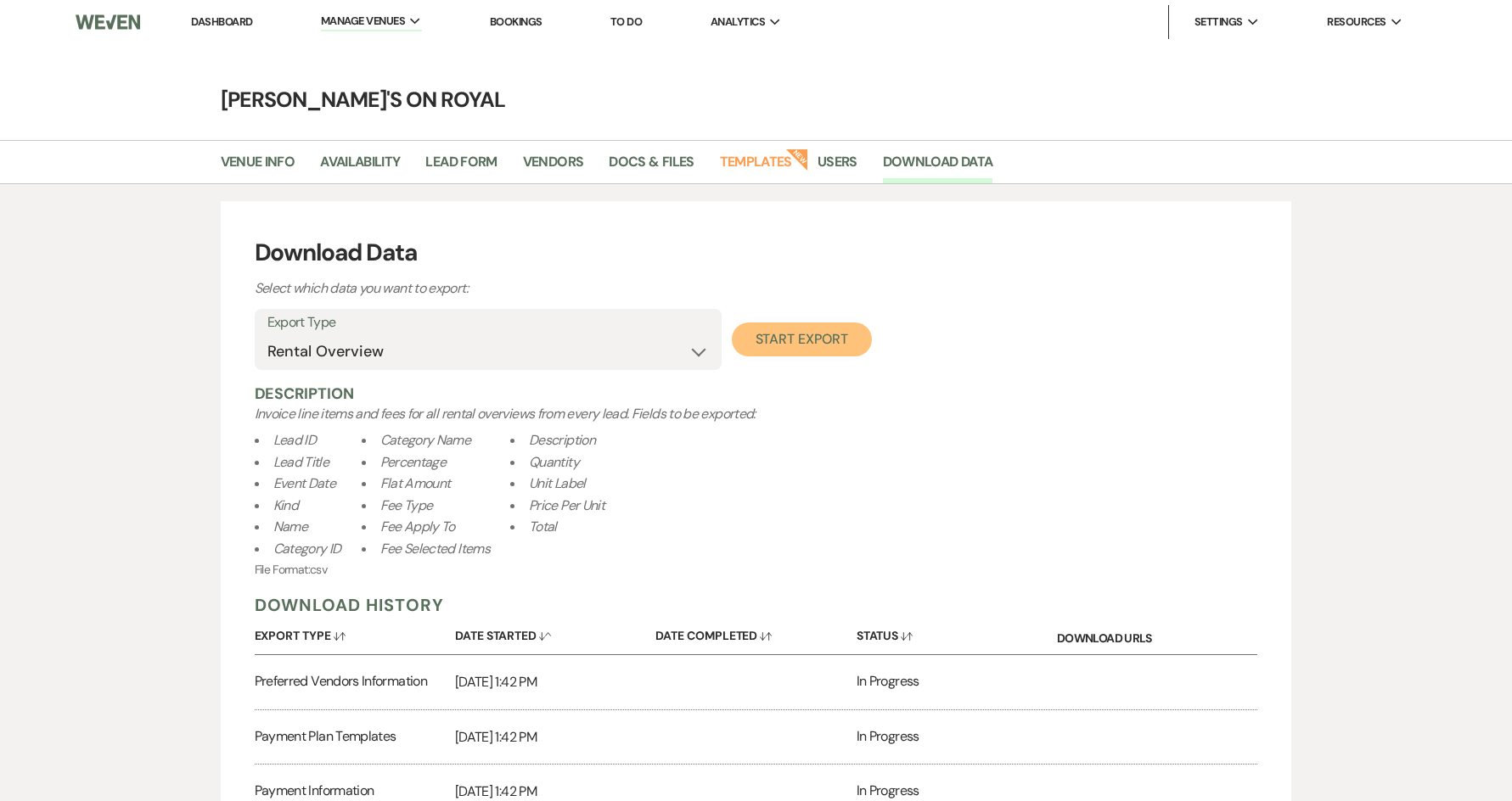
click at [802, 339] on button "Start Export" at bounding box center [802, 339] width 140 height 34
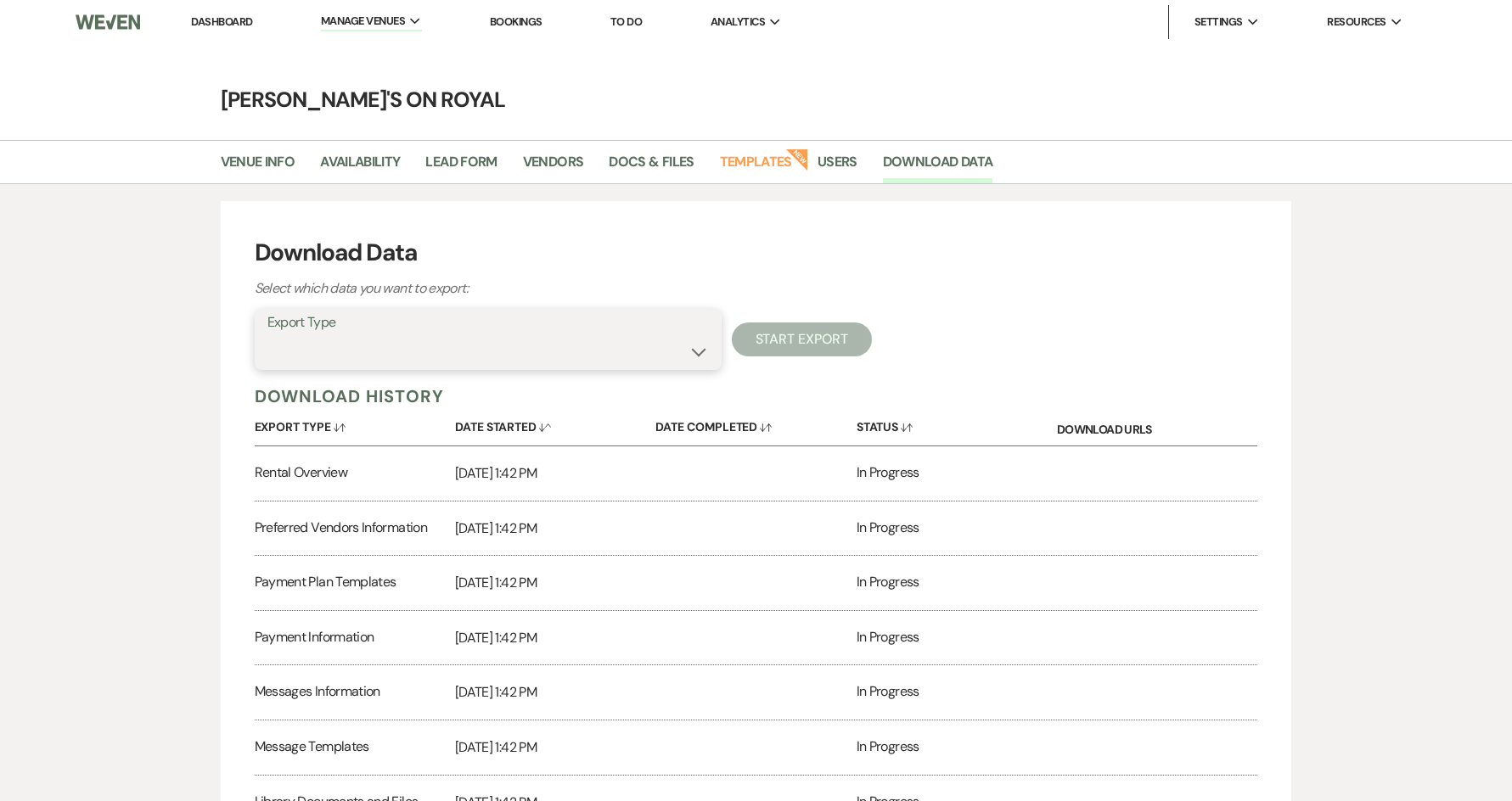
click at [601, 349] on select "Availability Calendar Information Category Templates Contacts Information Event…" at bounding box center [488, 352] width 442 height 33
select select "taskListTemplateInfo"
click at [267, 335] on select "Availability Calendar Information Category Templates Contacts Information Event…" at bounding box center [488, 352] width 442 height 33
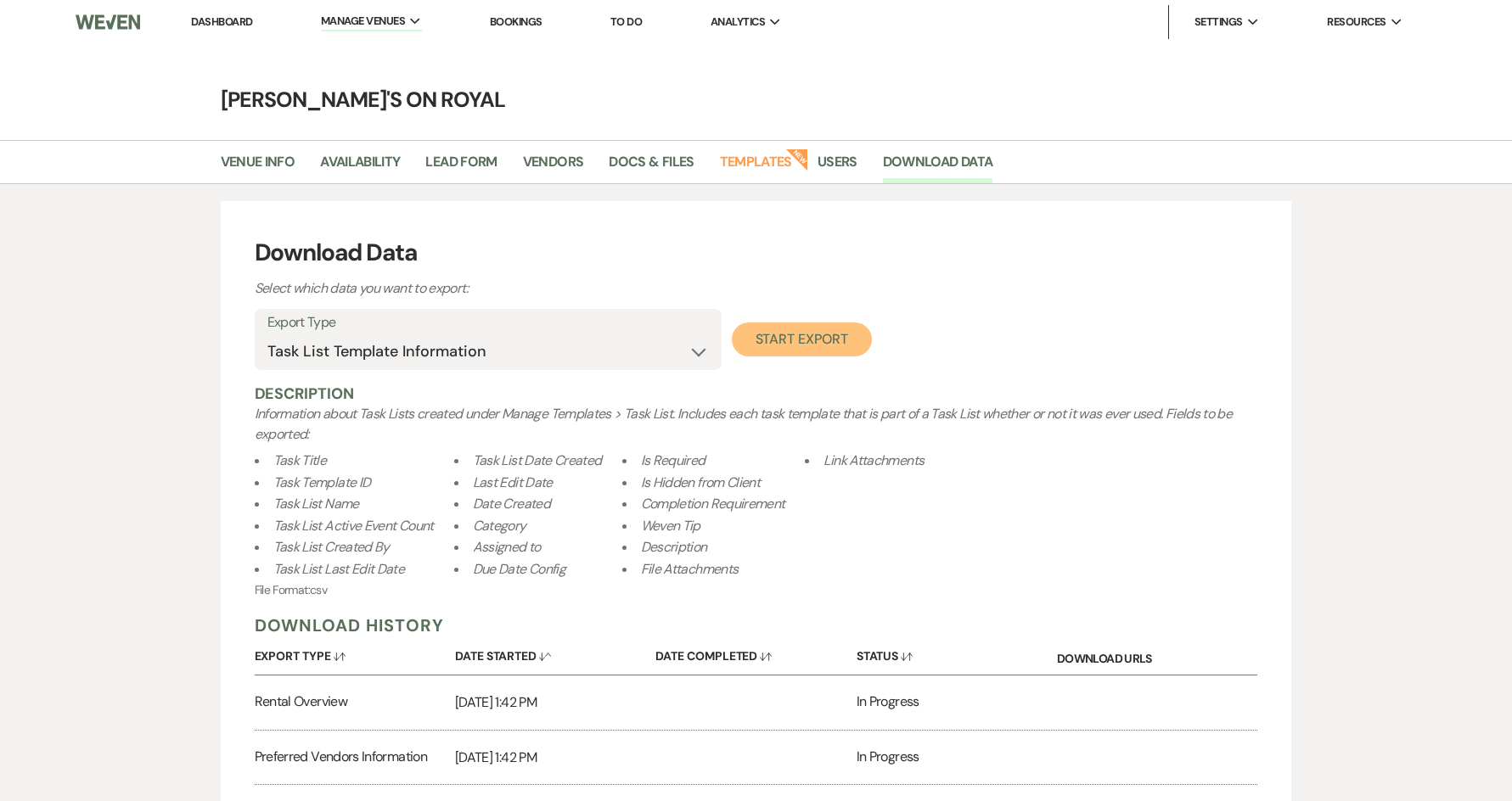
click at [797, 326] on button "Start Export" at bounding box center [802, 339] width 140 height 34
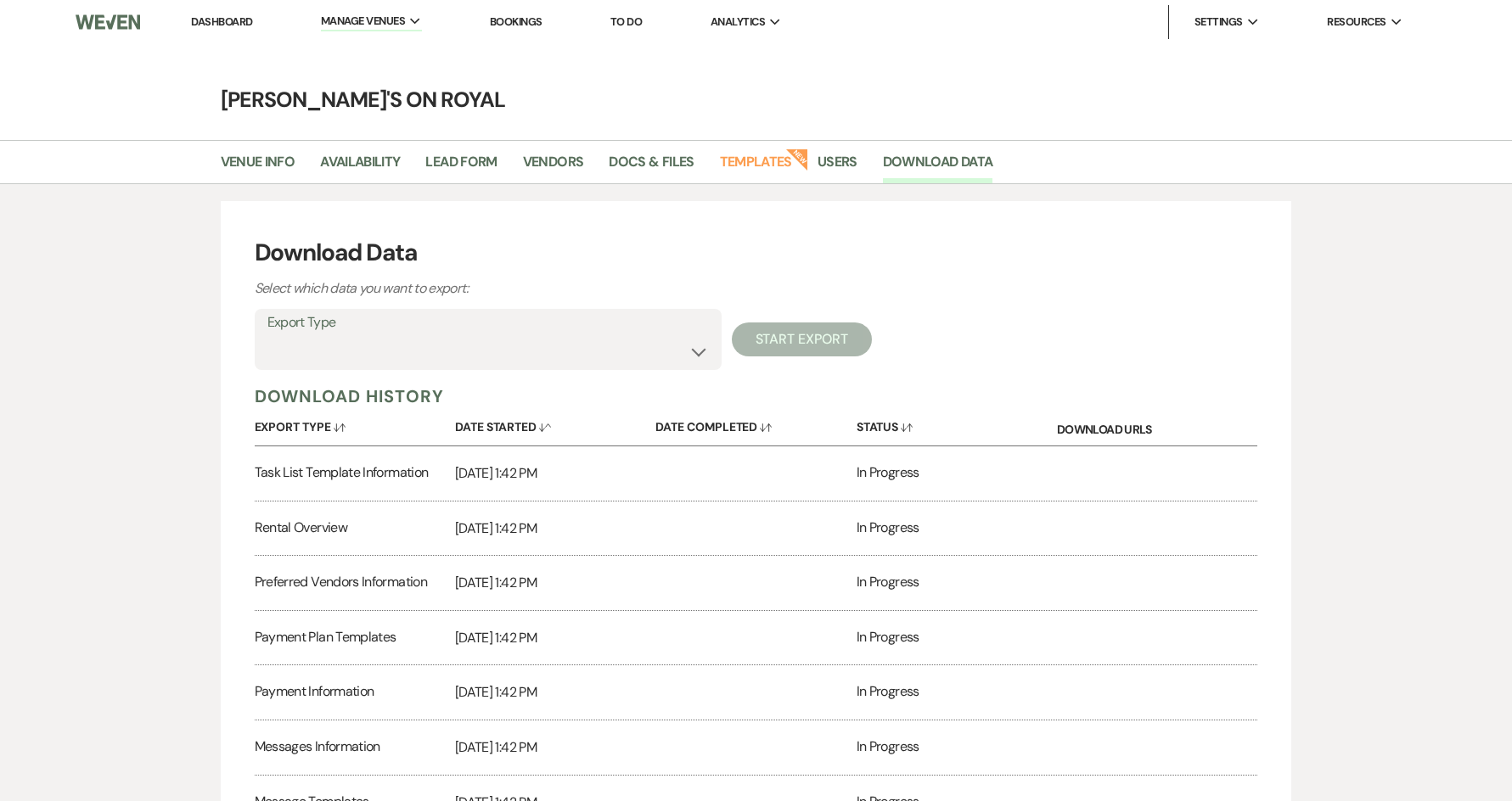
click at [492, 316] on label "Export Type" at bounding box center [488, 322] width 442 height 25
click at [494, 341] on select "Availability Calendar Information Category Templates Contacts Information Event…" at bounding box center [488, 352] width 442 height 33
select select "inventoryItemTemplates"
click at [267, 335] on select "Availability Calendar Information Category Templates Contacts Information Event…" at bounding box center [488, 352] width 442 height 33
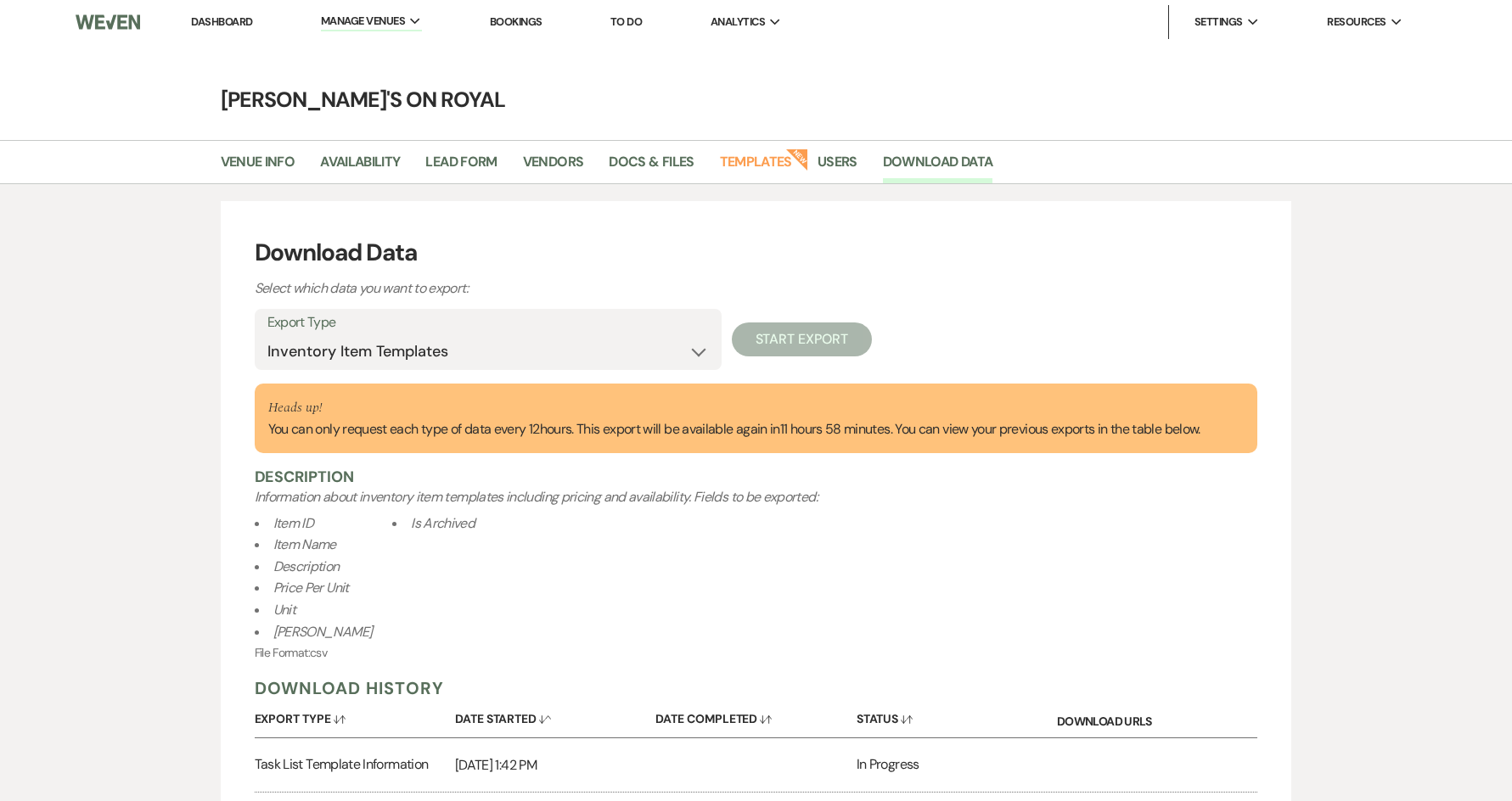
click at [968, 280] on div "Download Data Select which data you want to export:" at bounding box center [757, 267] width 1004 height 65
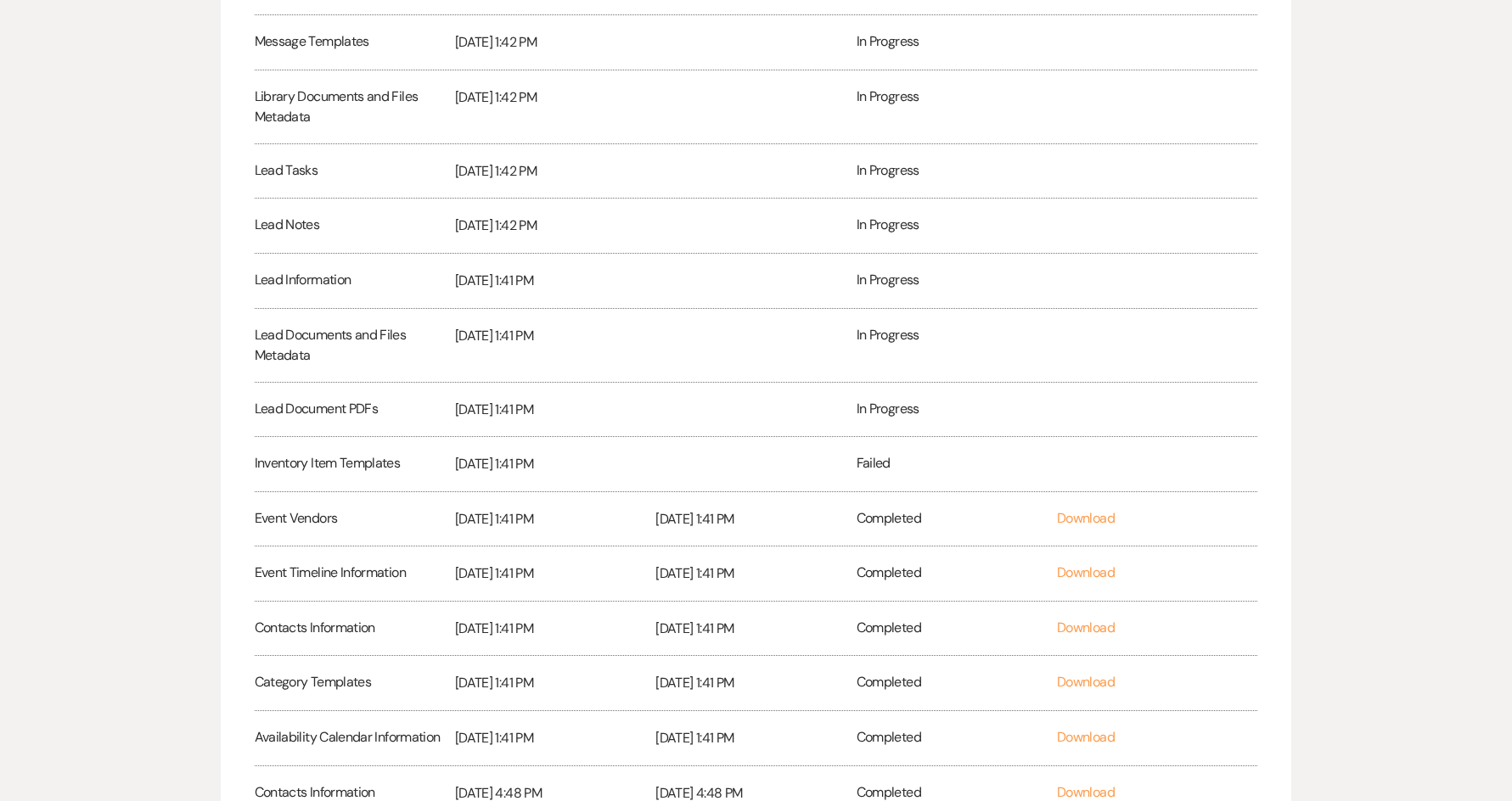
scroll to position [1232, 0]
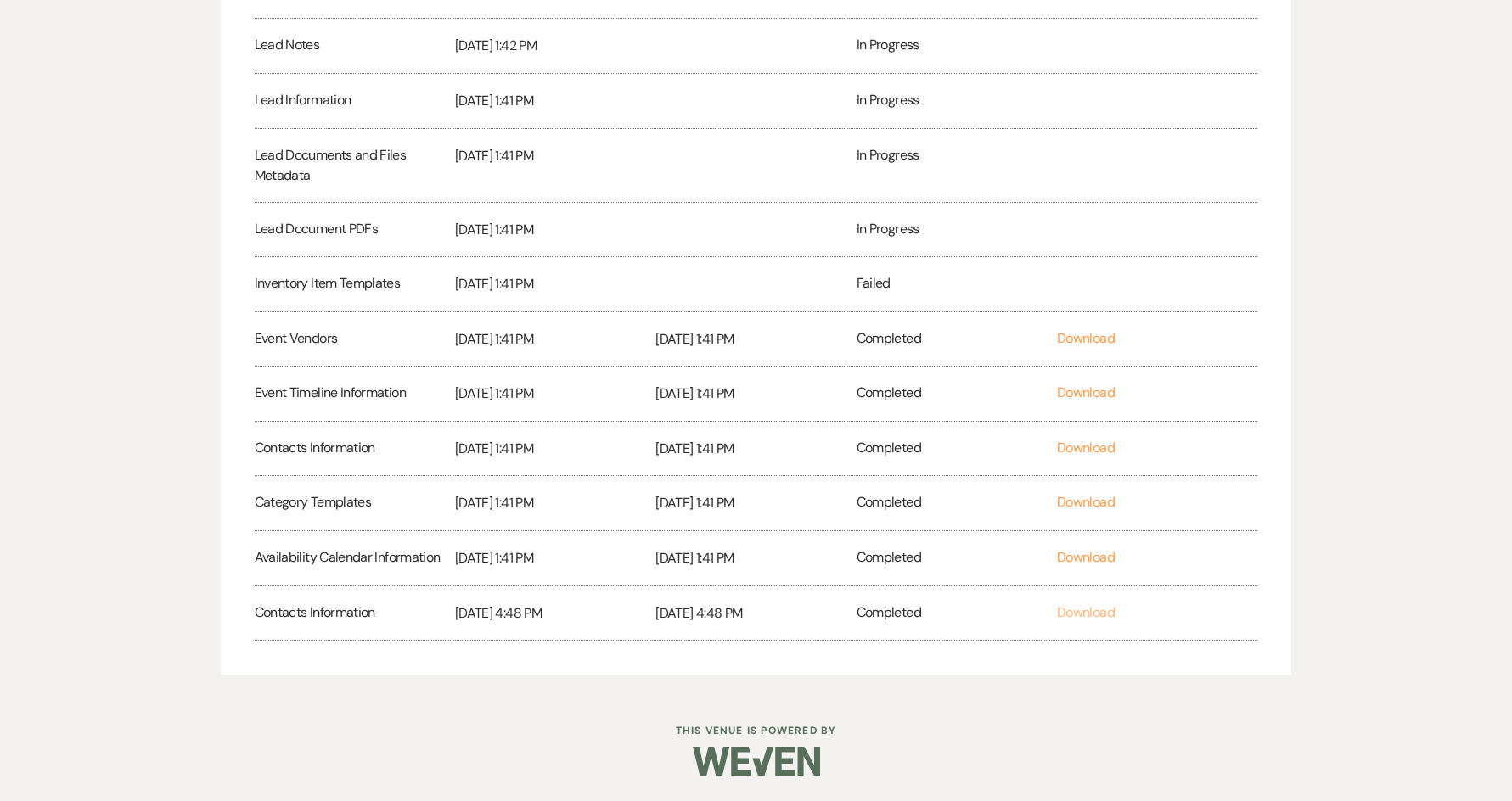
click at [1081, 610] on link "Download" at bounding box center [1086, 612] width 57 height 18
click at [1078, 559] on link "Download" at bounding box center [1086, 556] width 57 height 18
click at [1101, 503] on link "Download" at bounding box center [1086, 502] width 57 height 18
click at [1088, 439] on link "Download" at bounding box center [1086, 447] width 57 height 18
click at [1095, 390] on link "Download" at bounding box center [1086, 392] width 57 height 18
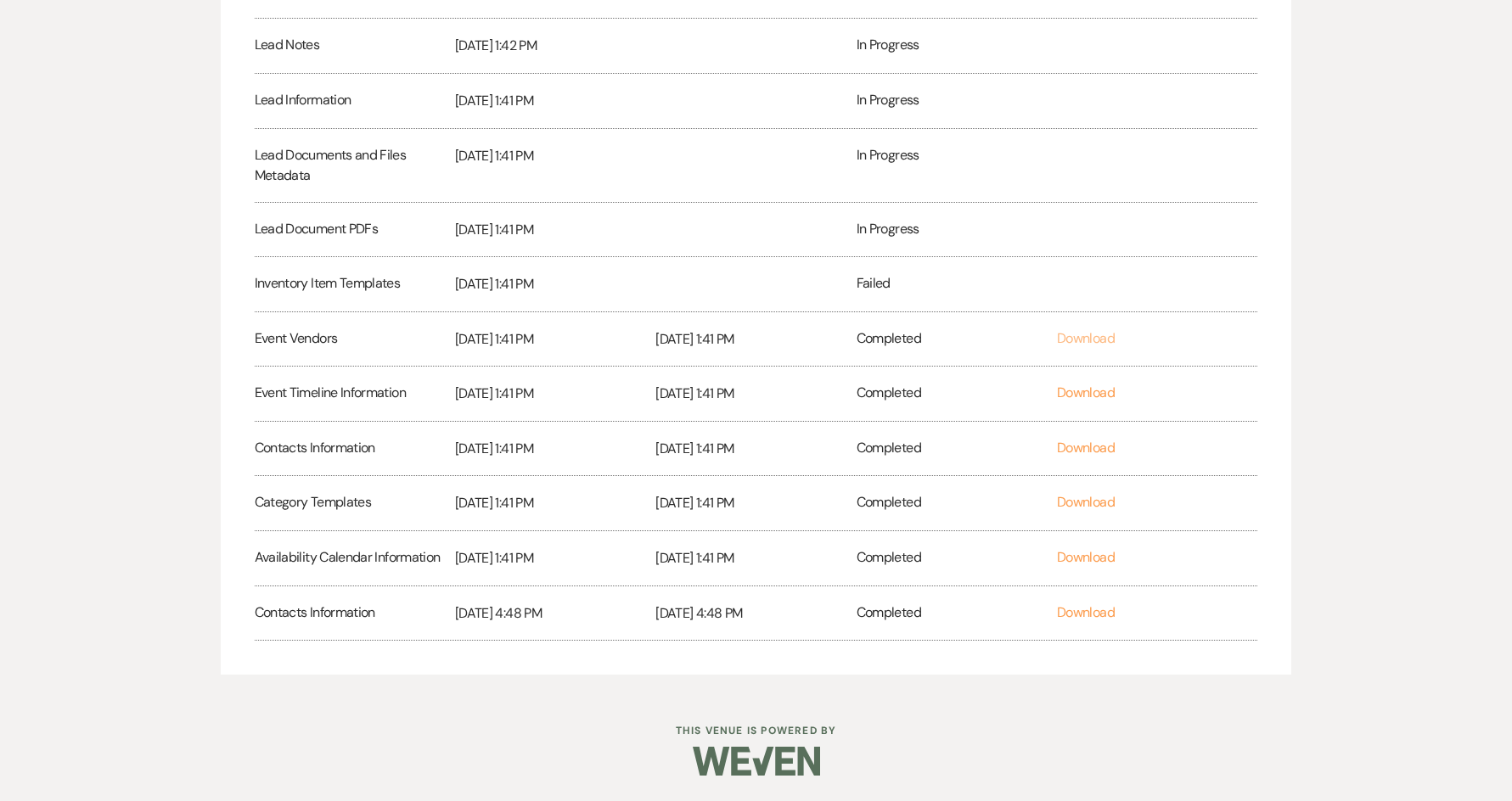
click at [1079, 336] on link "Download" at bounding box center [1086, 337] width 57 height 18
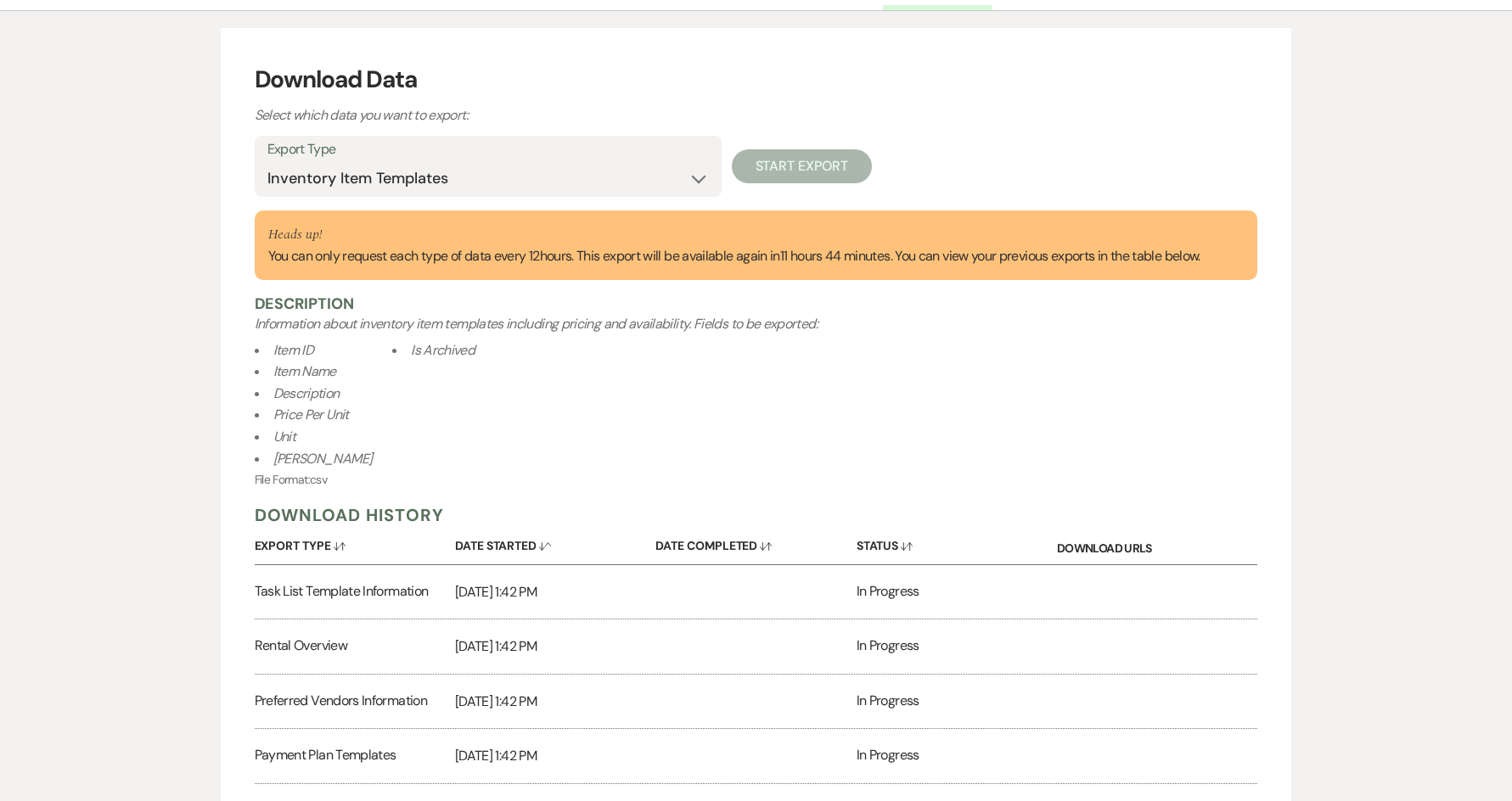
scroll to position [0, 0]
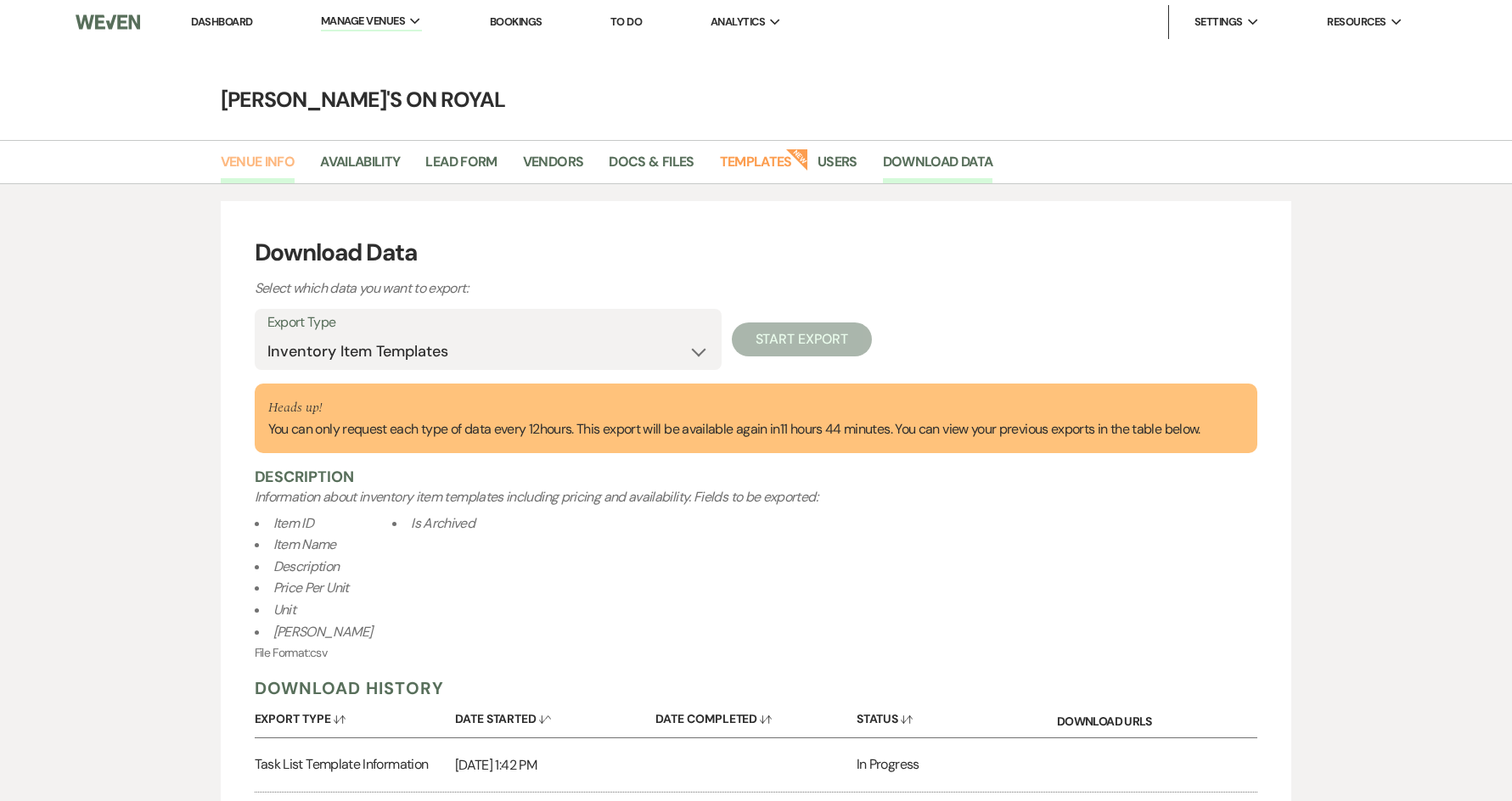
click at [266, 161] on link "Venue Info" at bounding box center [258, 167] width 75 height 32
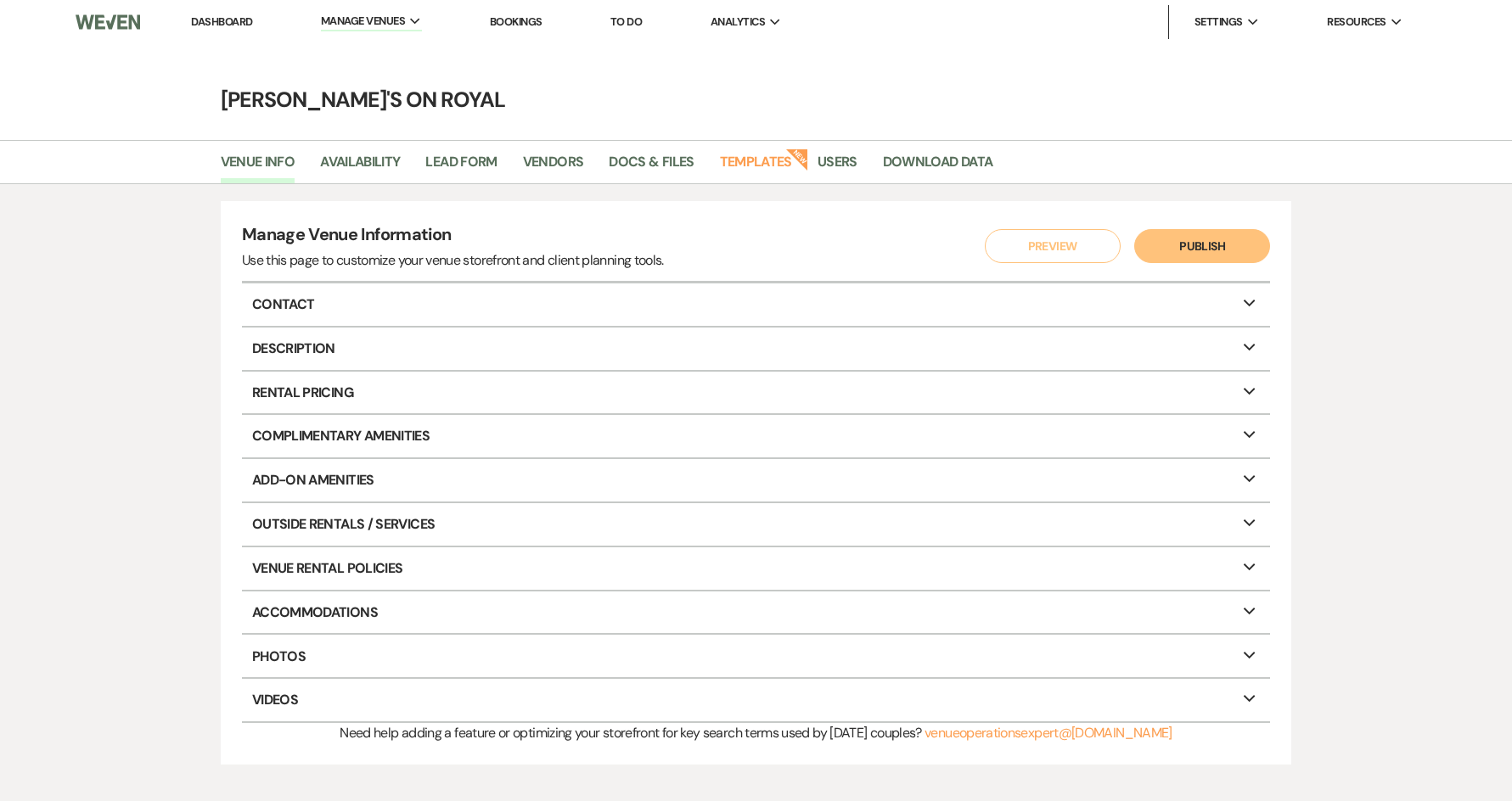
click at [235, 24] on link "Dashboard" at bounding box center [222, 22] width 61 height 15
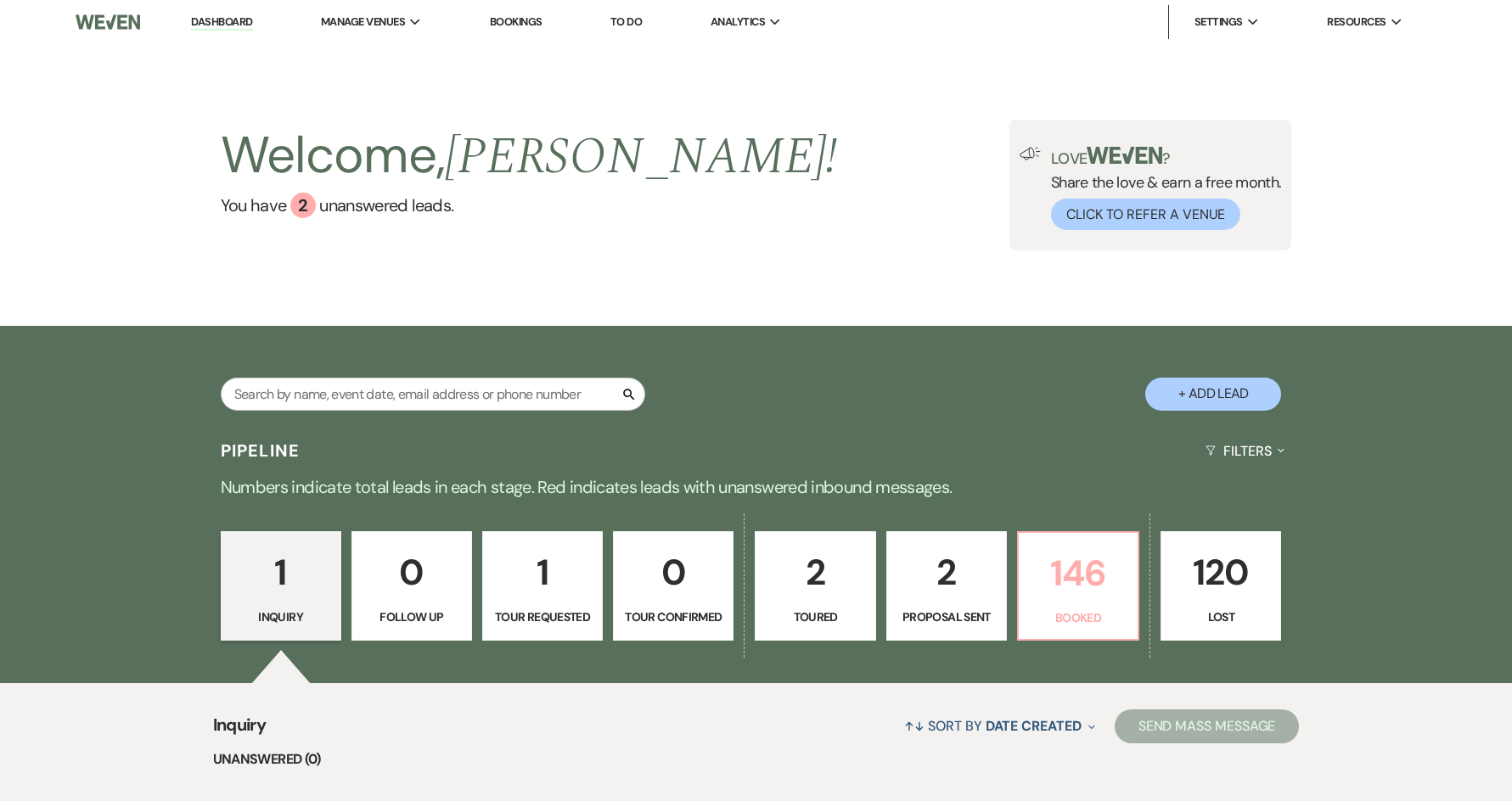
click at [1055, 573] on p "146" at bounding box center [1078, 574] width 99 height 57
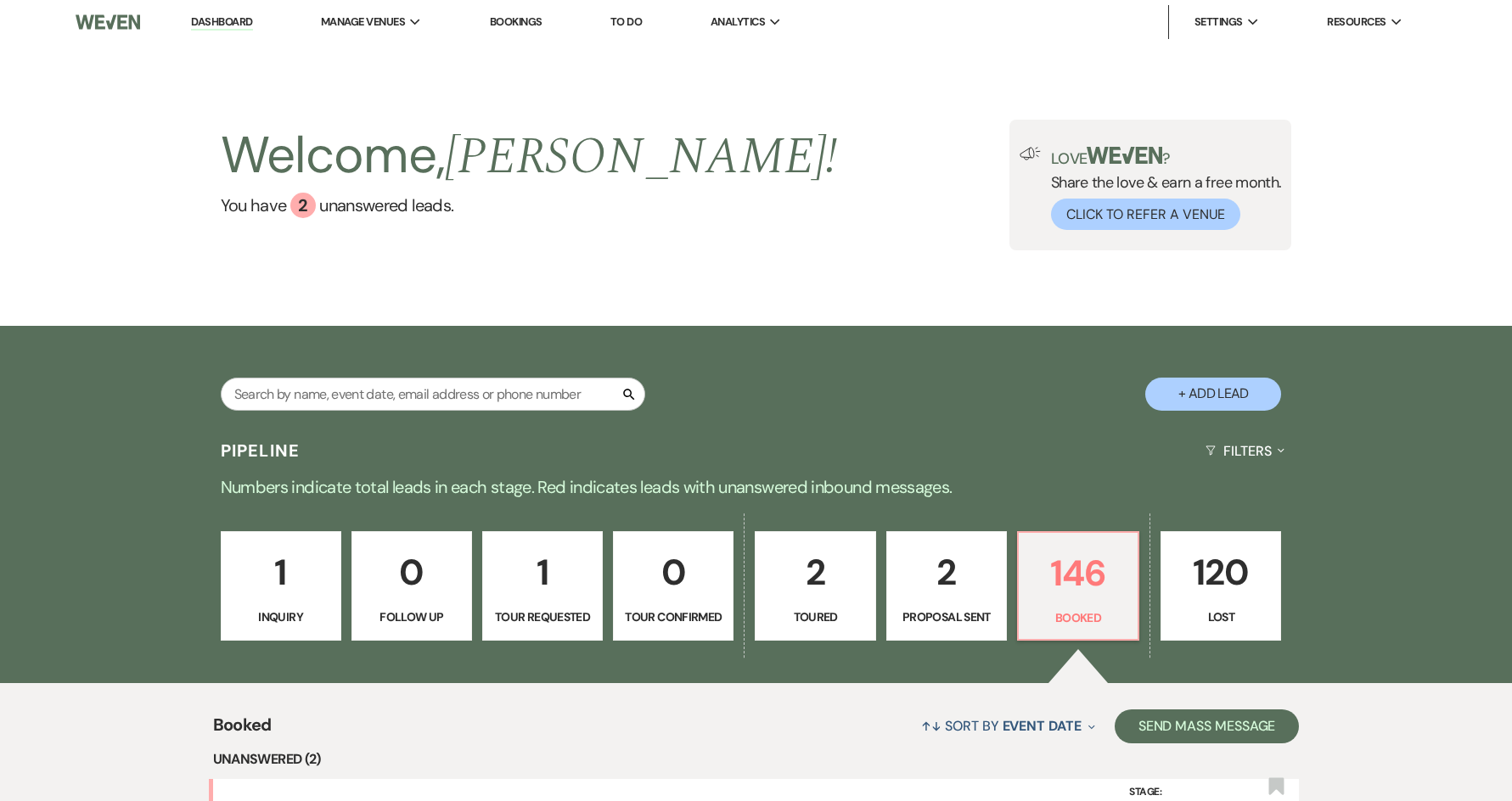
scroll to position [339, 0]
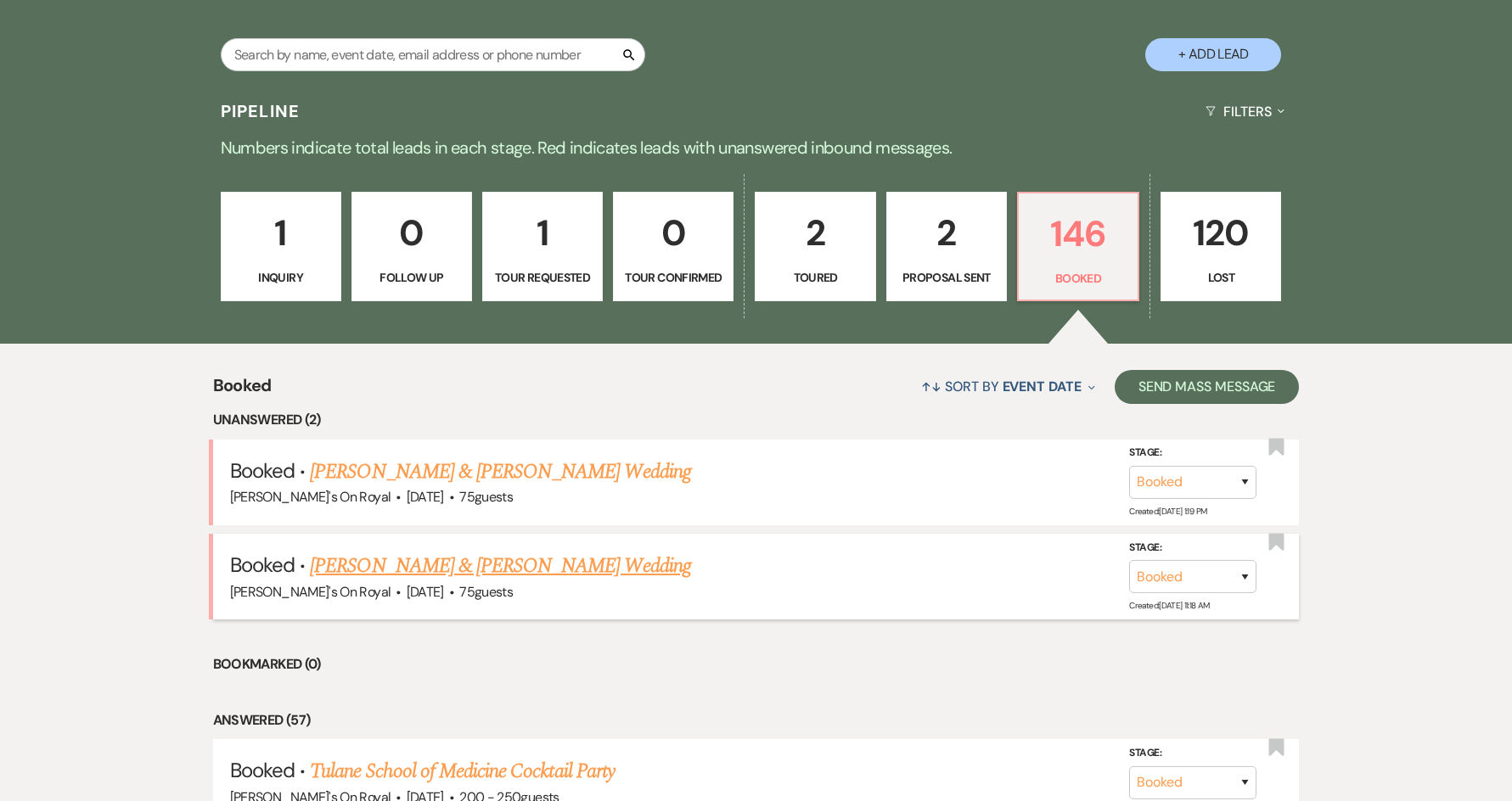
click at [518, 568] on link "[PERSON_NAME] & [PERSON_NAME] Wedding" at bounding box center [500, 565] width 381 height 30
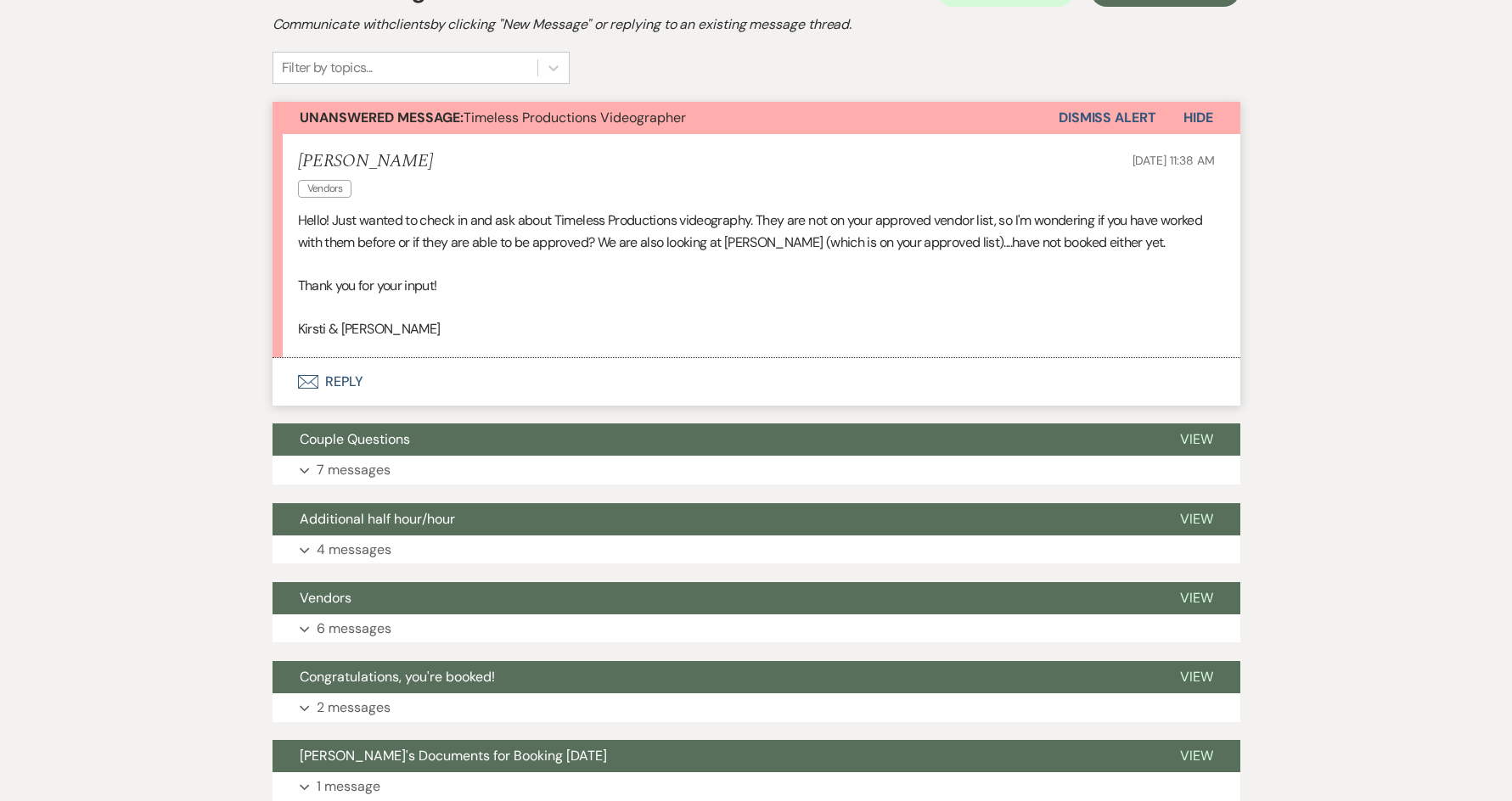
scroll to position [424, 0]
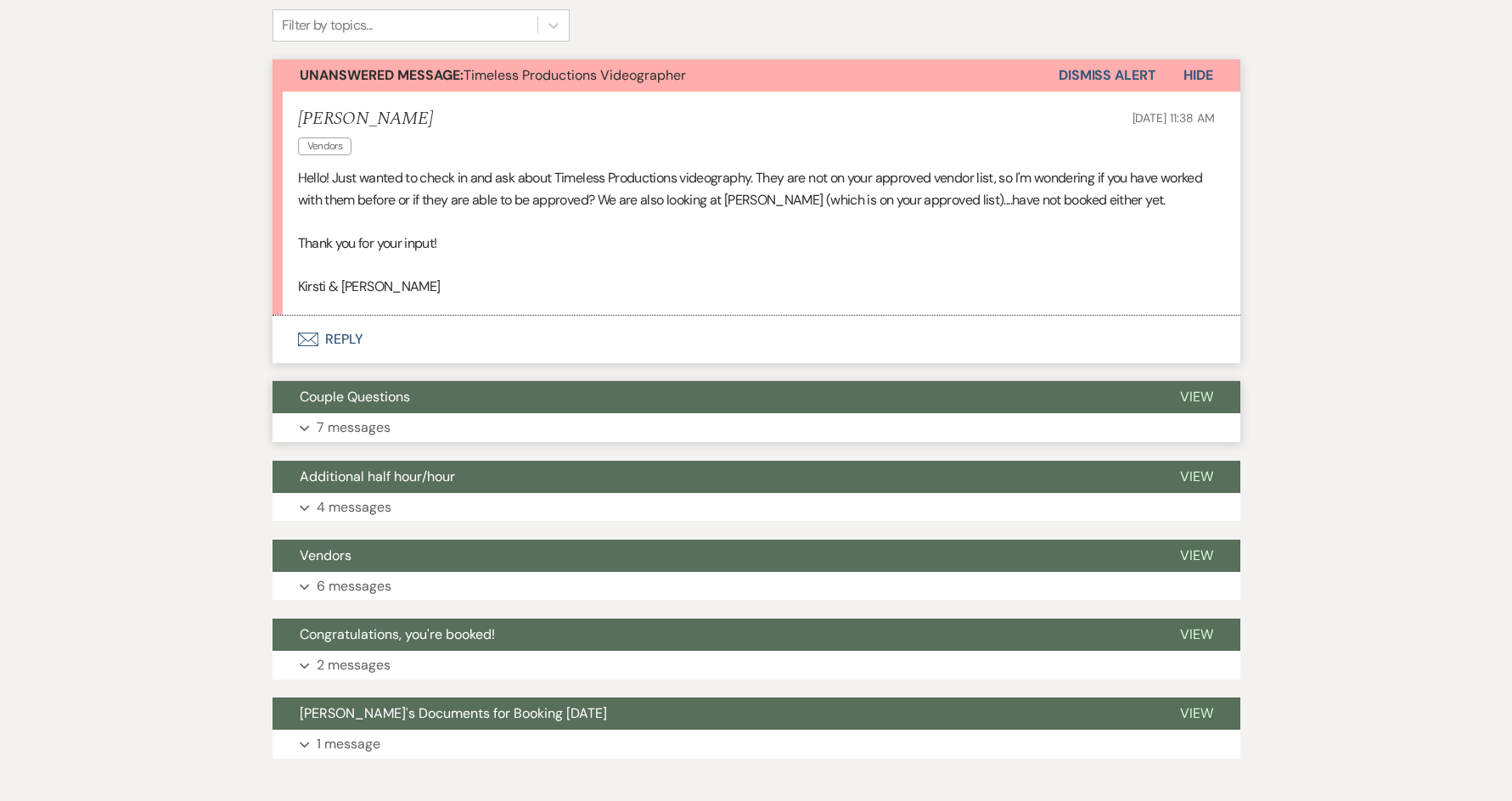
click at [481, 435] on button "Expand 7 messages" at bounding box center [756, 427] width 968 height 29
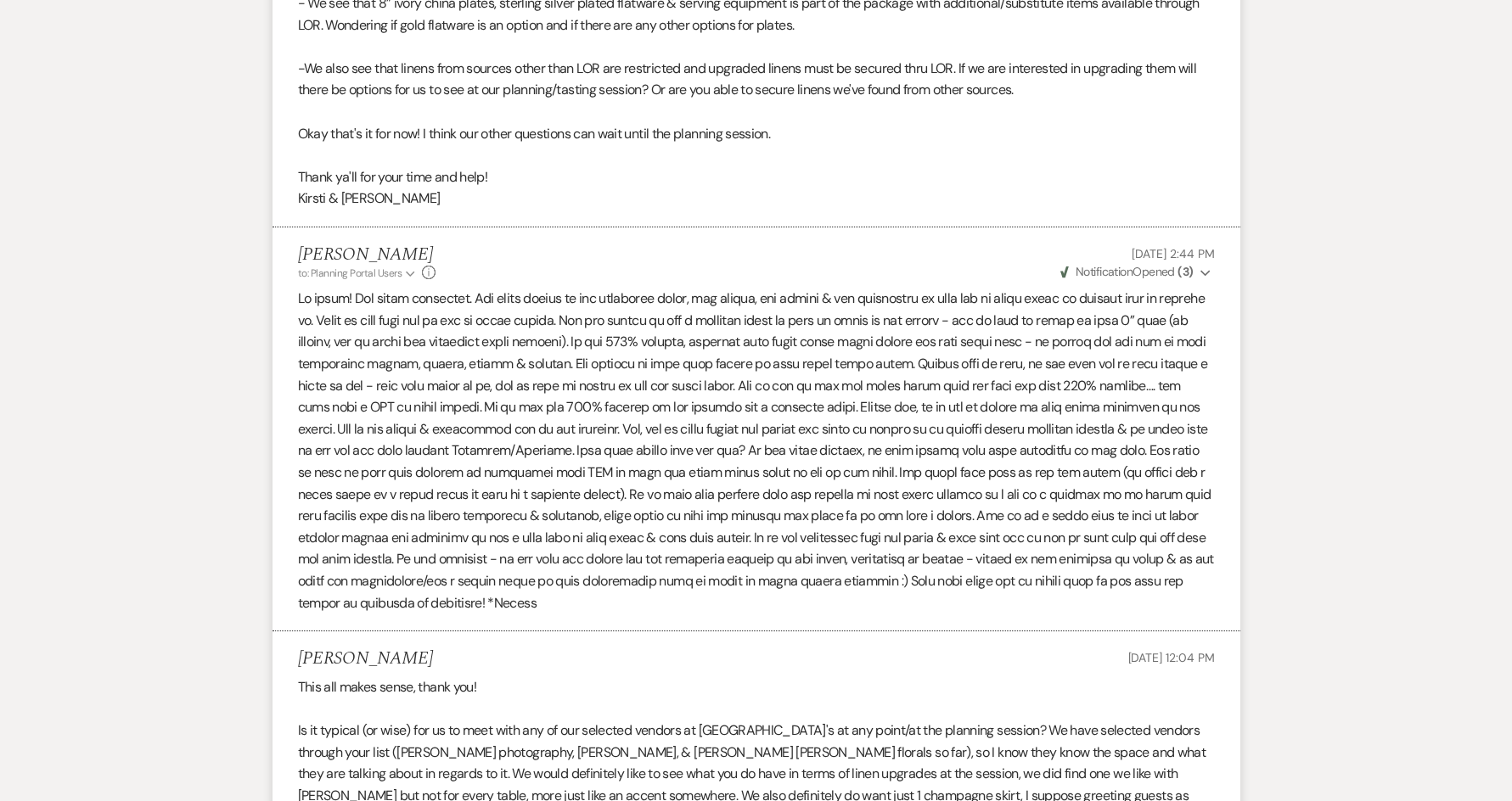
scroll to position [1188, 0]
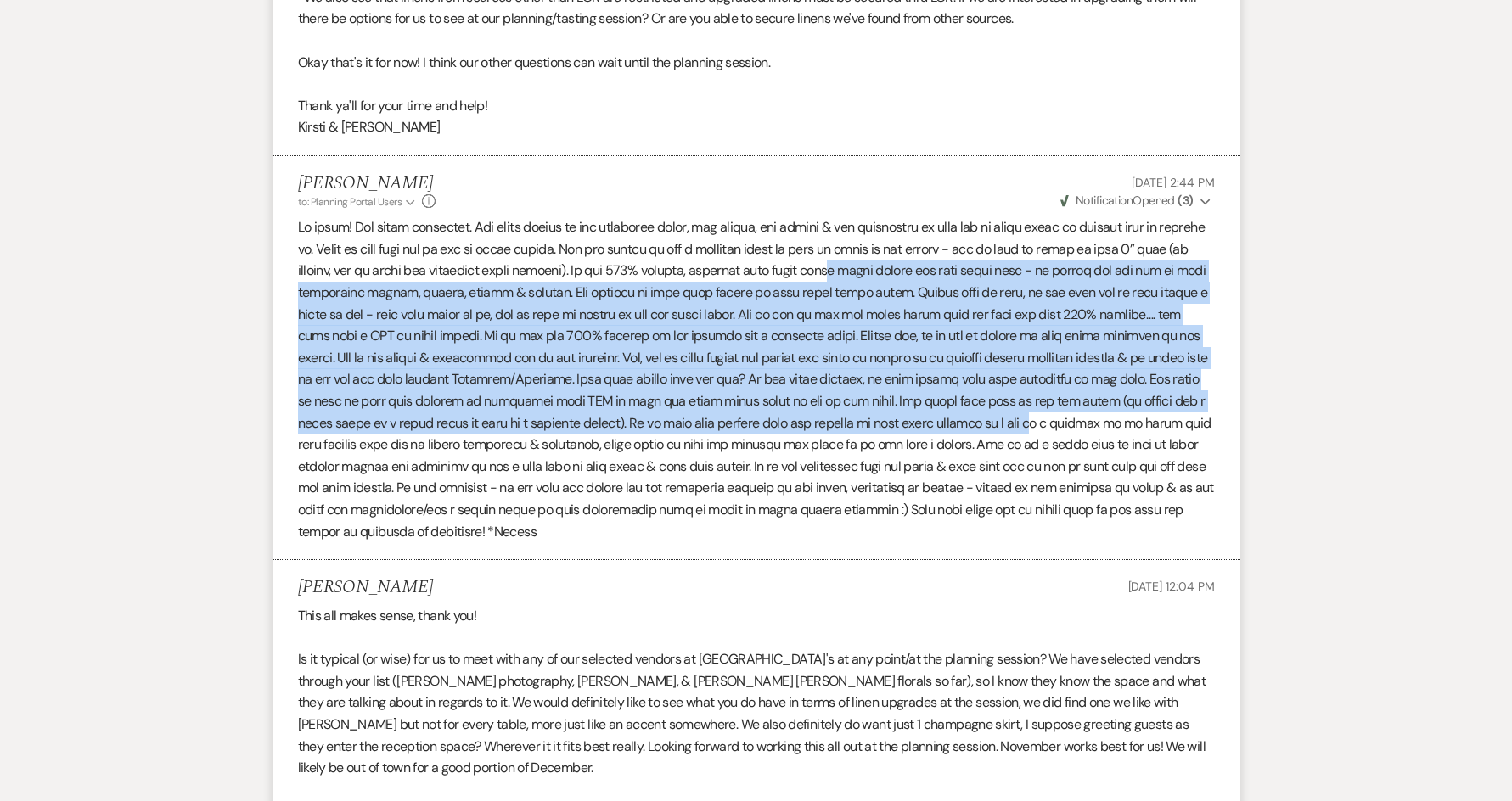
drag, startPoint x: 866, startPoint y: 273, endPoint x: 964, endPoint y: 416, distance: 173.4
click at [964, 416] on p at bounding box center [756, 379] width 917 height 326
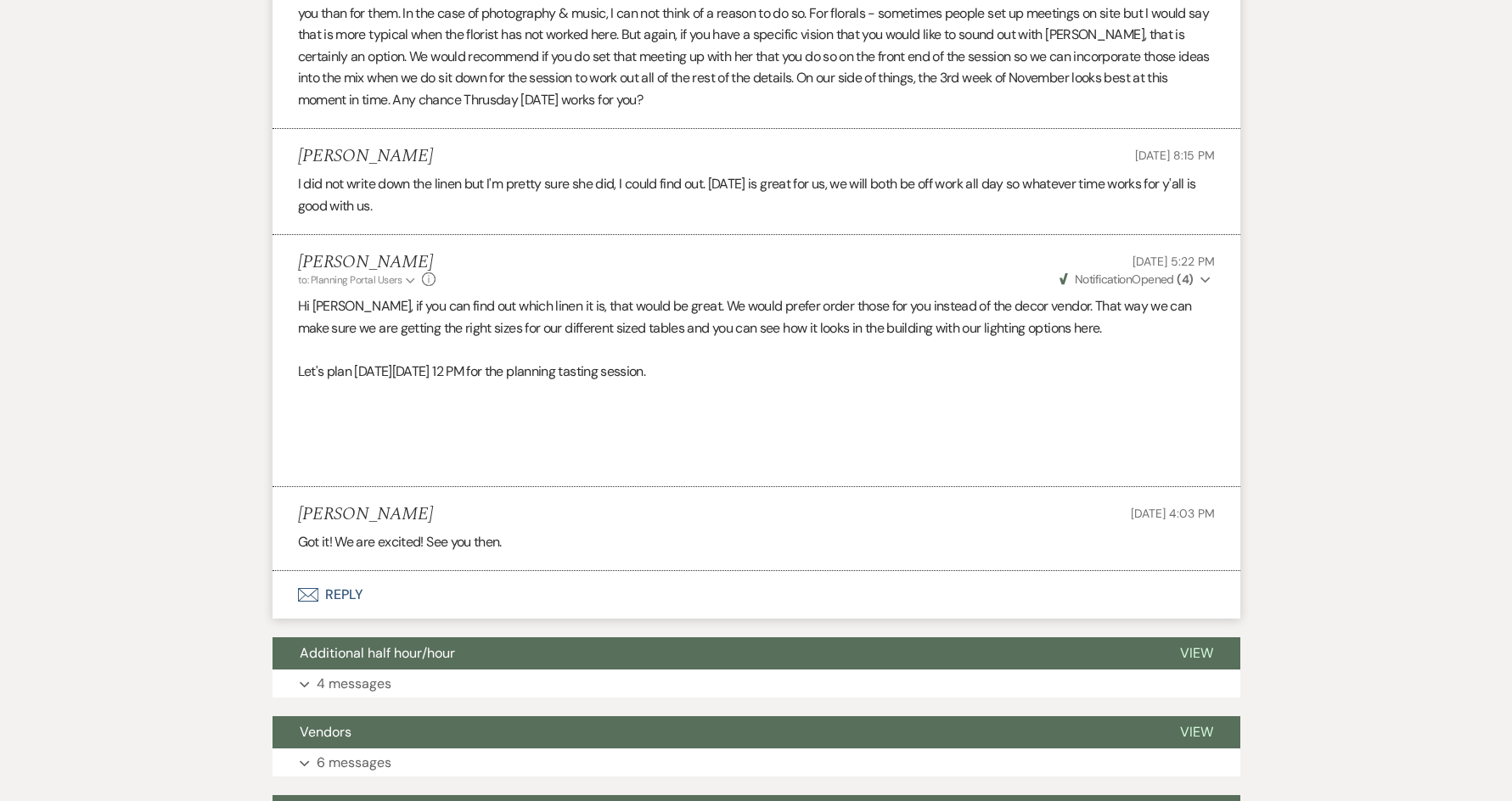
scroll to position [2443, 0]
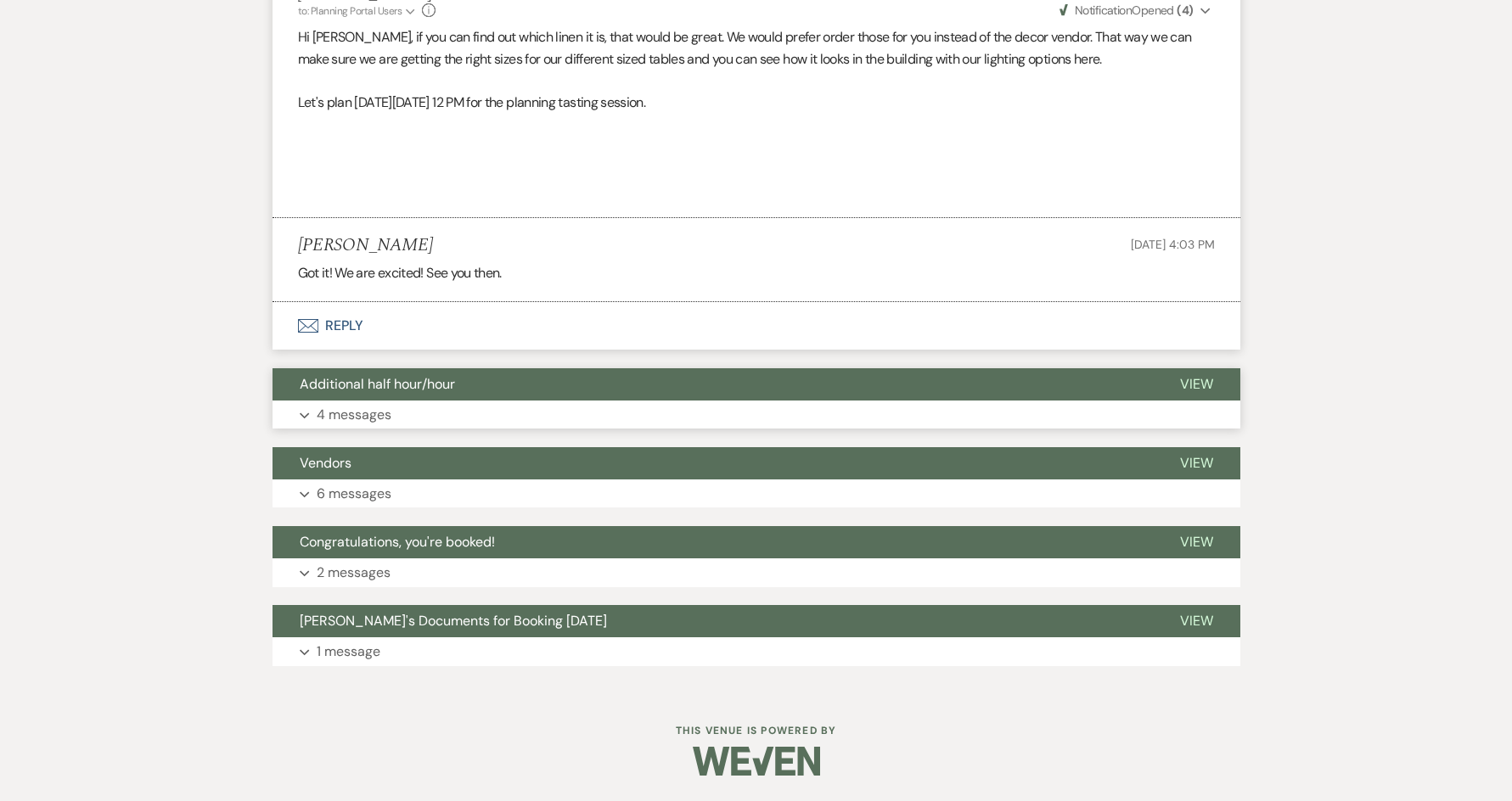
click at [610, 399] on button "Additional half hour/hour" at bounding box center [713, 384] width 881 height 32
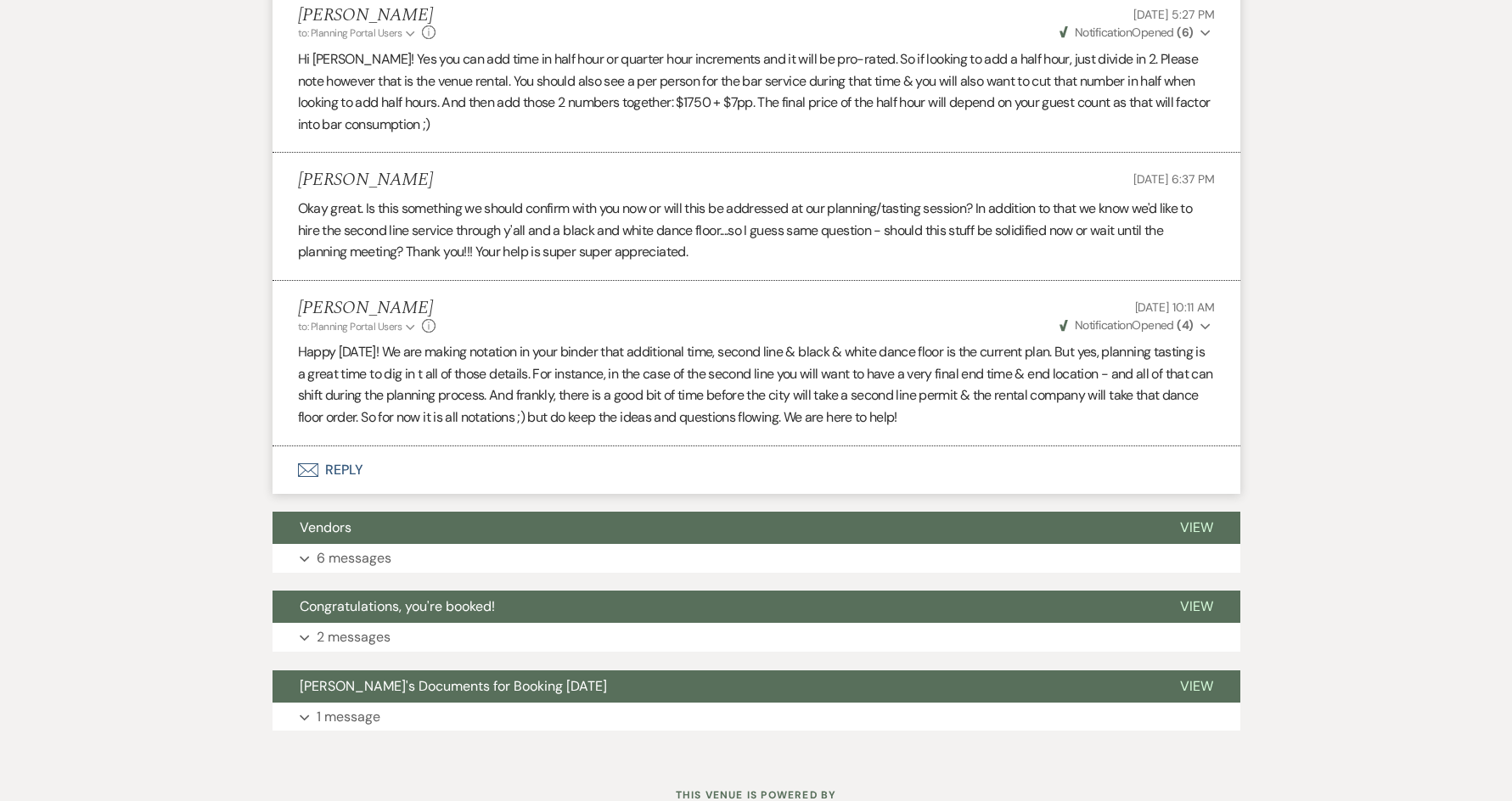
scroll to position [3078, 0]
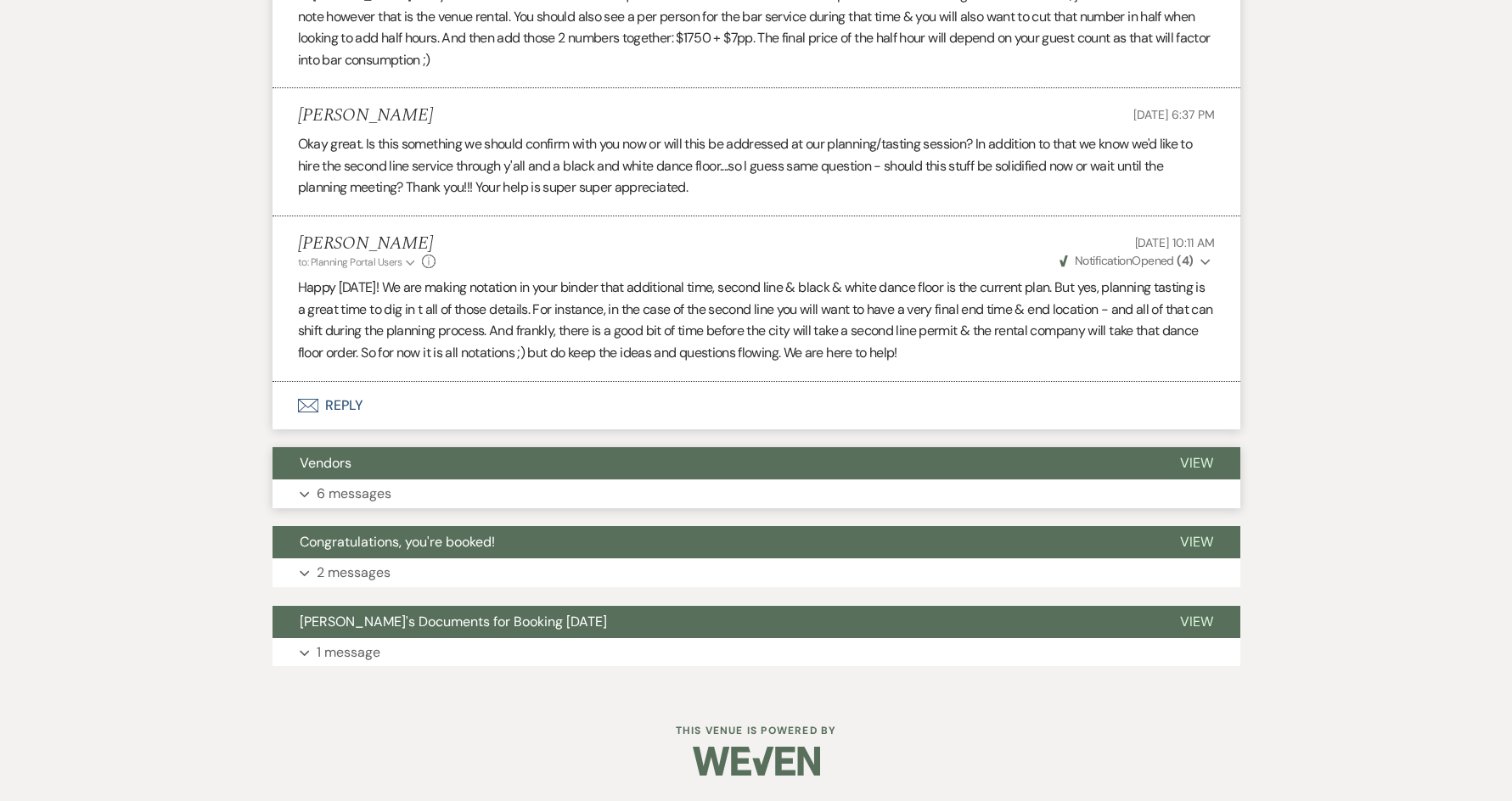
click at [576, 477] on button "Vendors" at bounding box center [713, 463] width 881 height 32
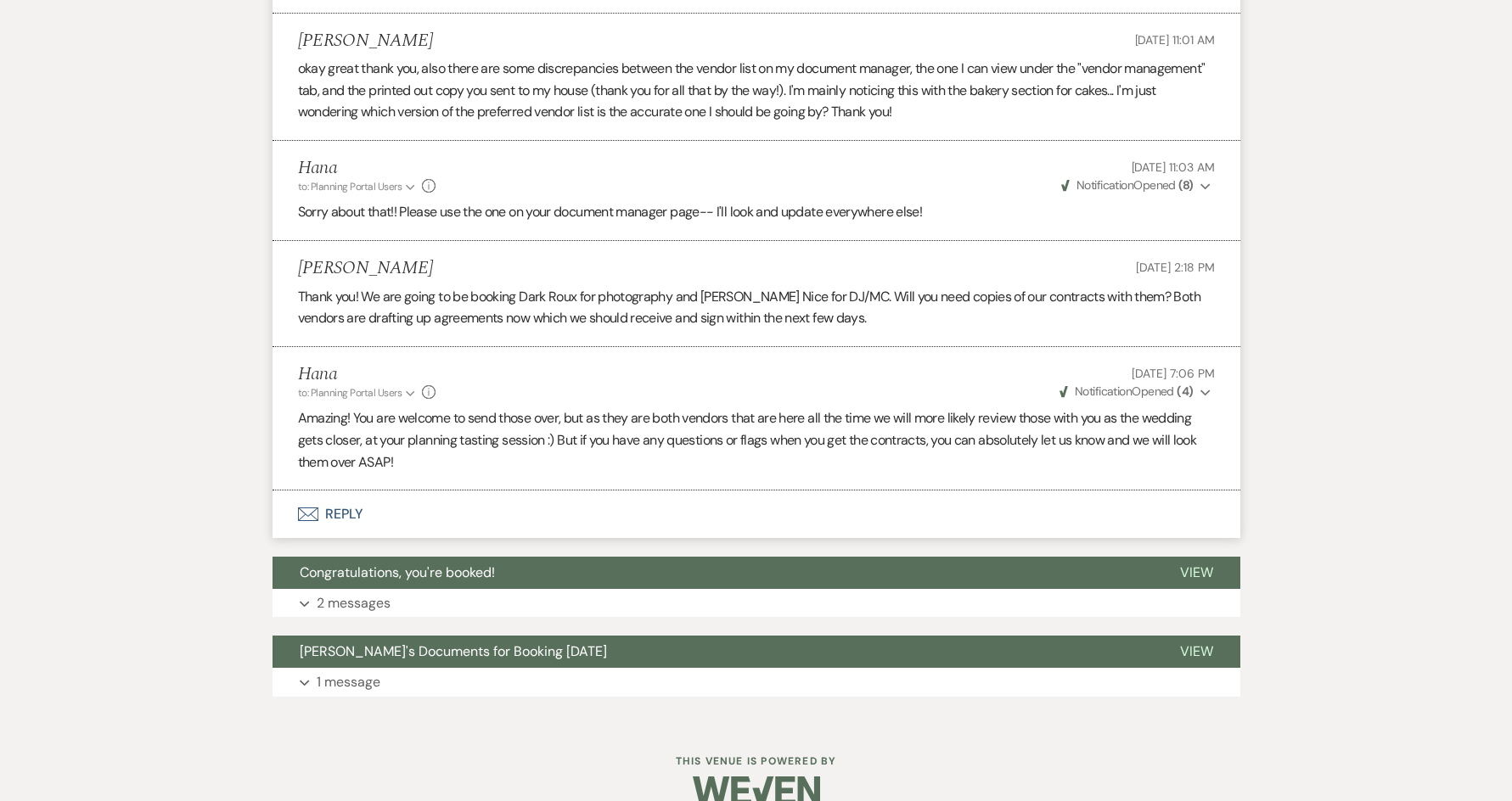
scroll to position [3812, 0]
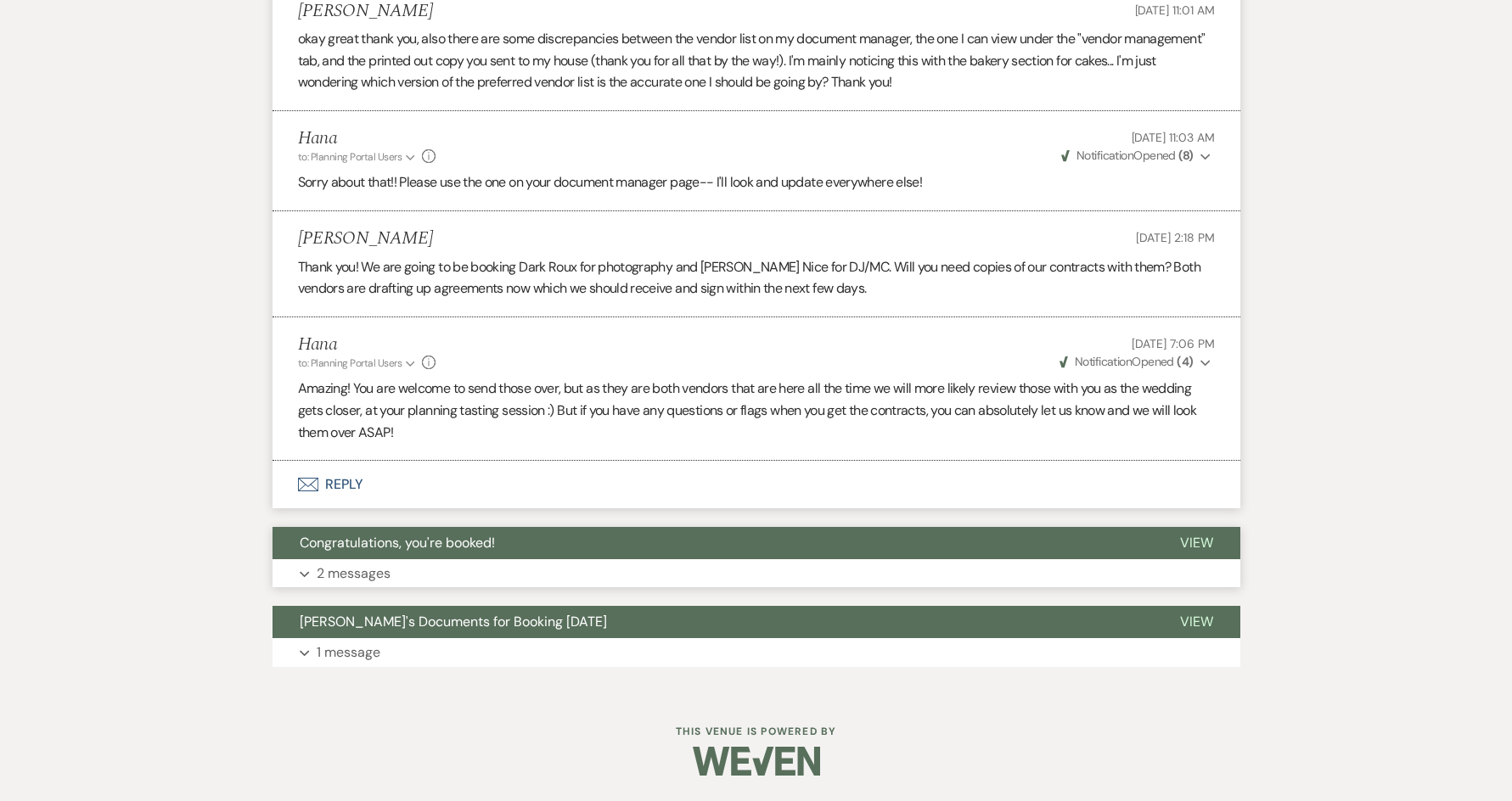
click at [421, 557] on button "Congratulations, you're booked!" at bounding box center [713, 542] width 881 height 32
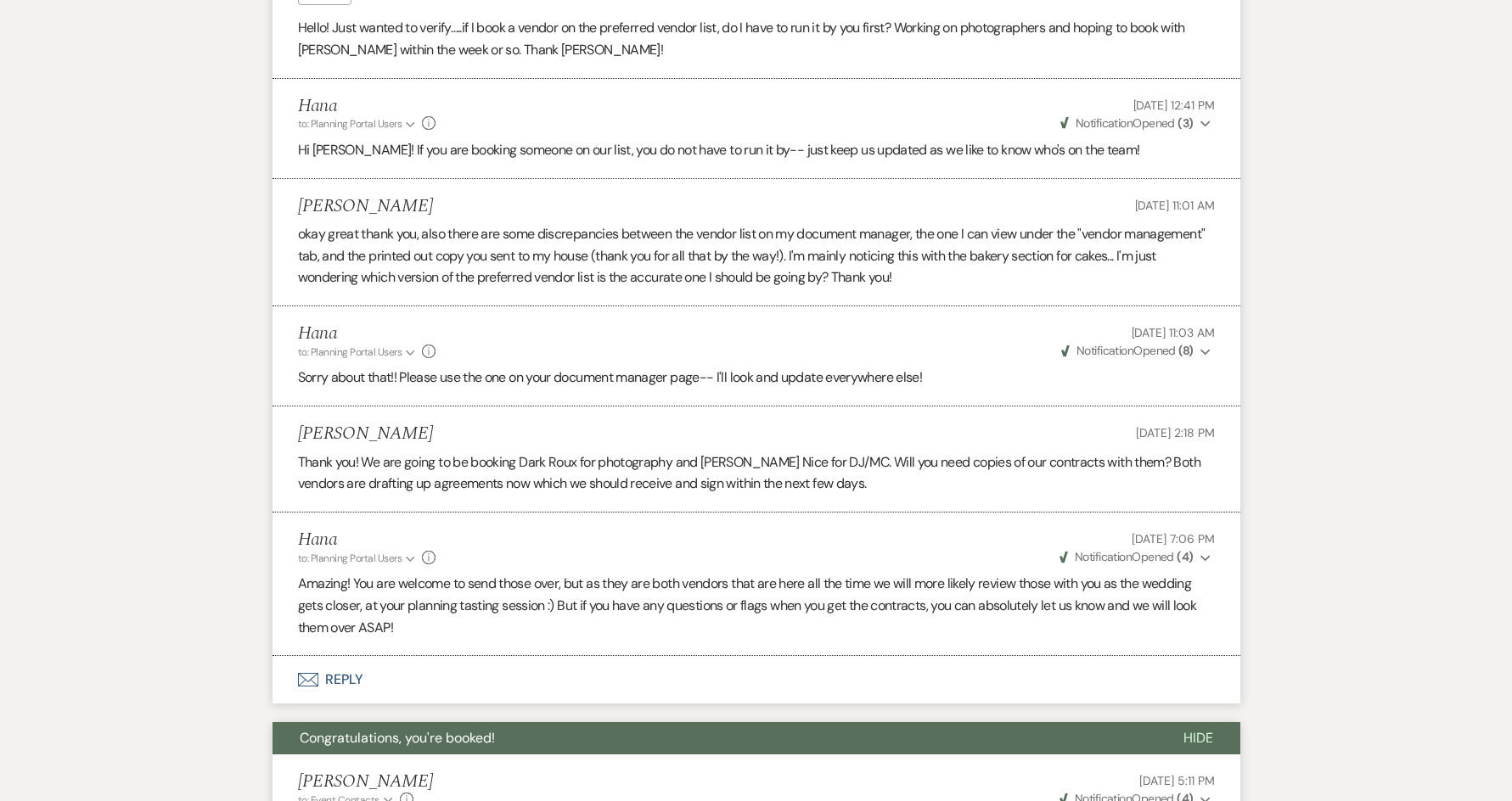
scroll to position [3217, 0]
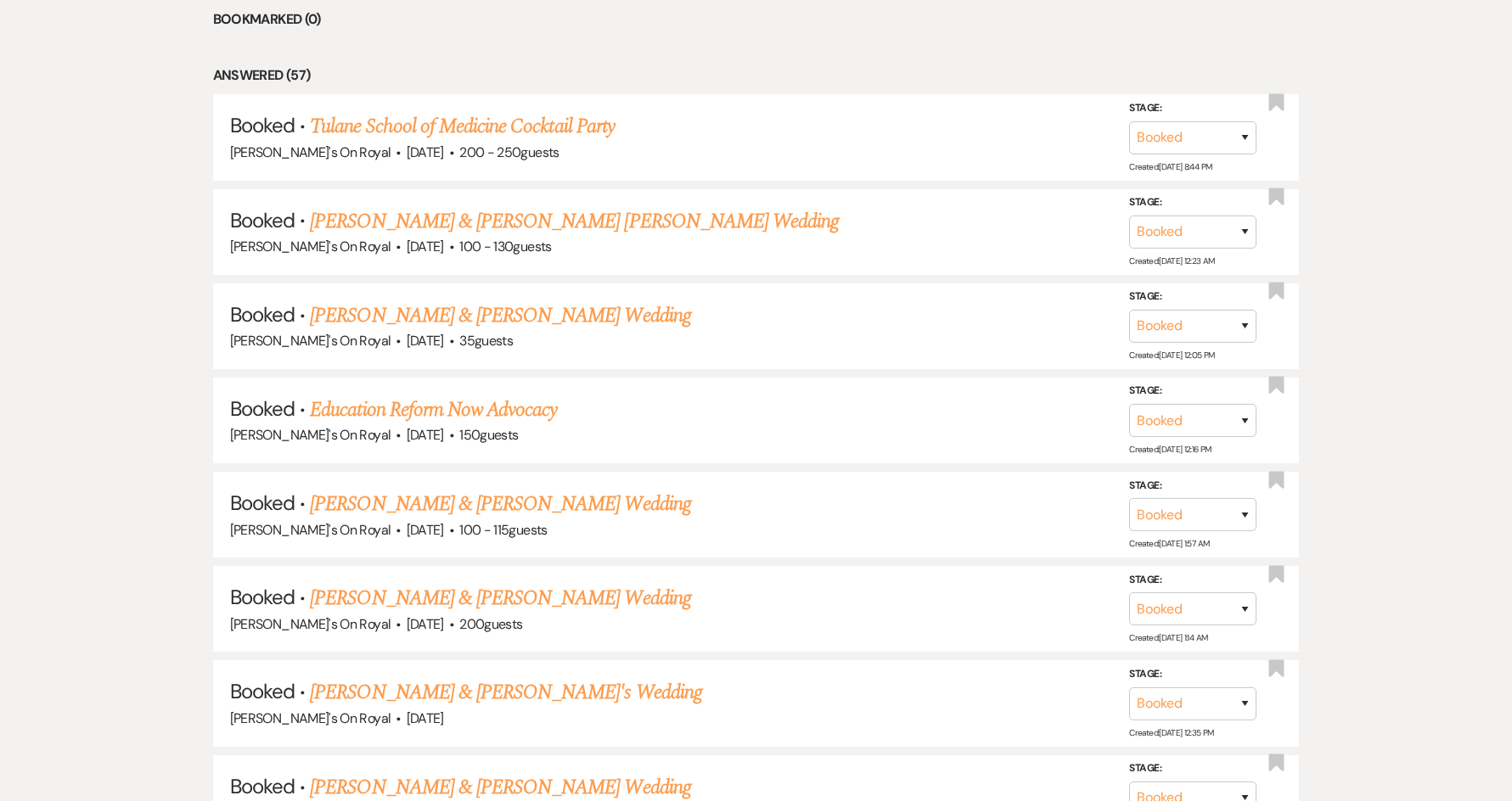
scroll to position [1018, 0]
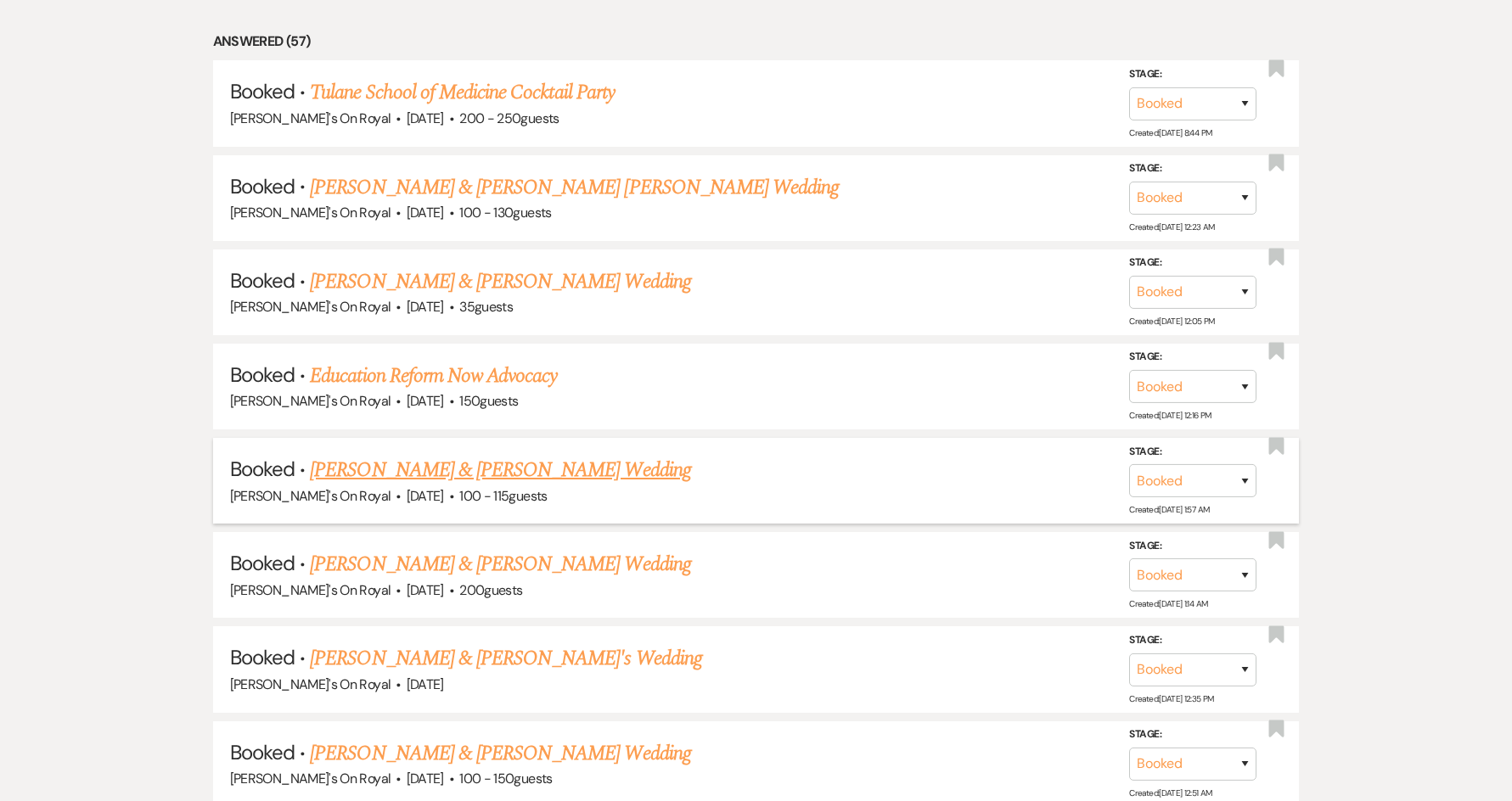
click at [579, 456] on link "[PERSON_NAME] & [PERSON_NAME] Wedding" at bounding box center [500, 469] width 381 height 30
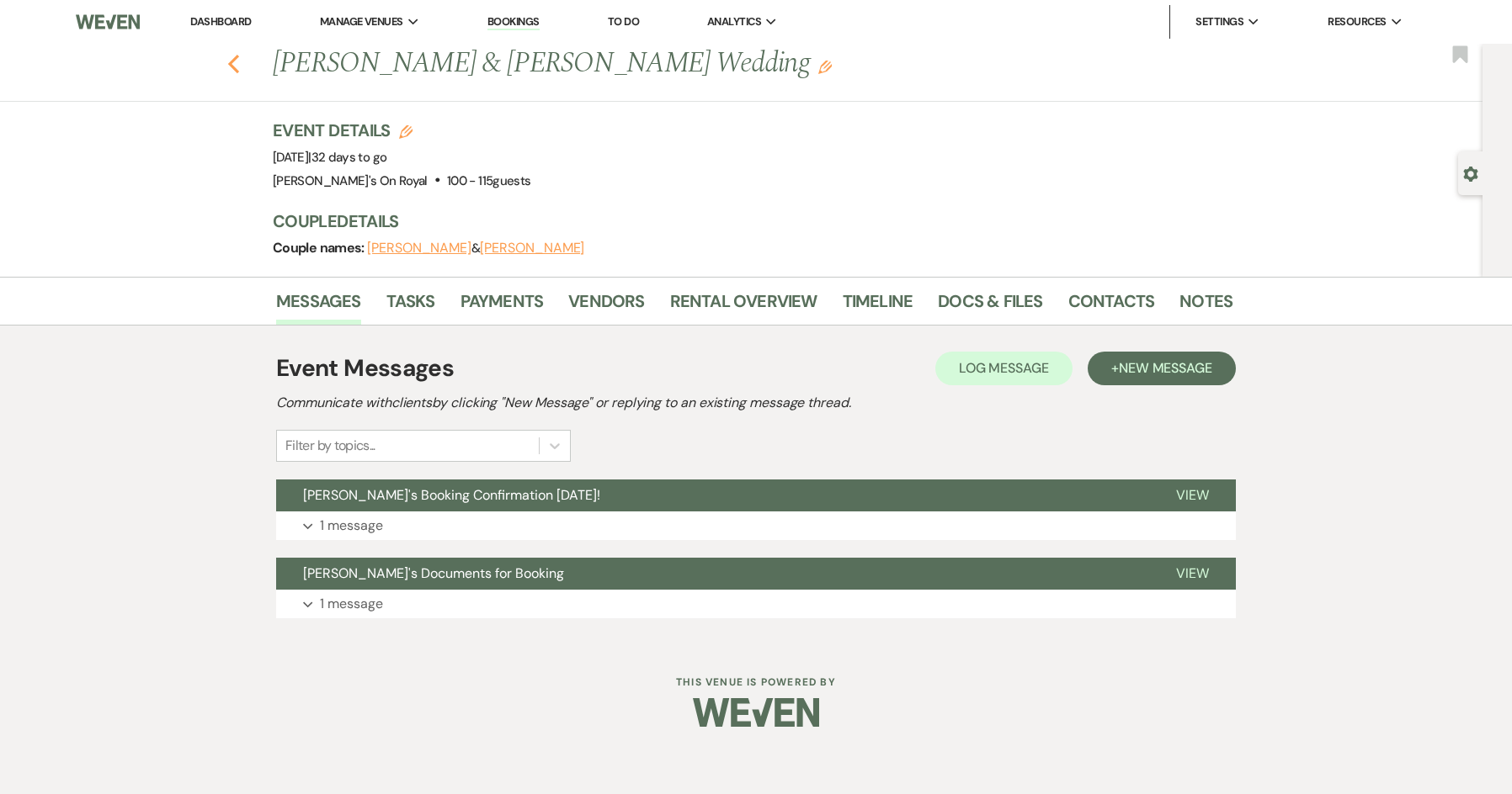
click at [232, 71] on icon "Previous" at bounding box center [234, 64] width 13 height 20
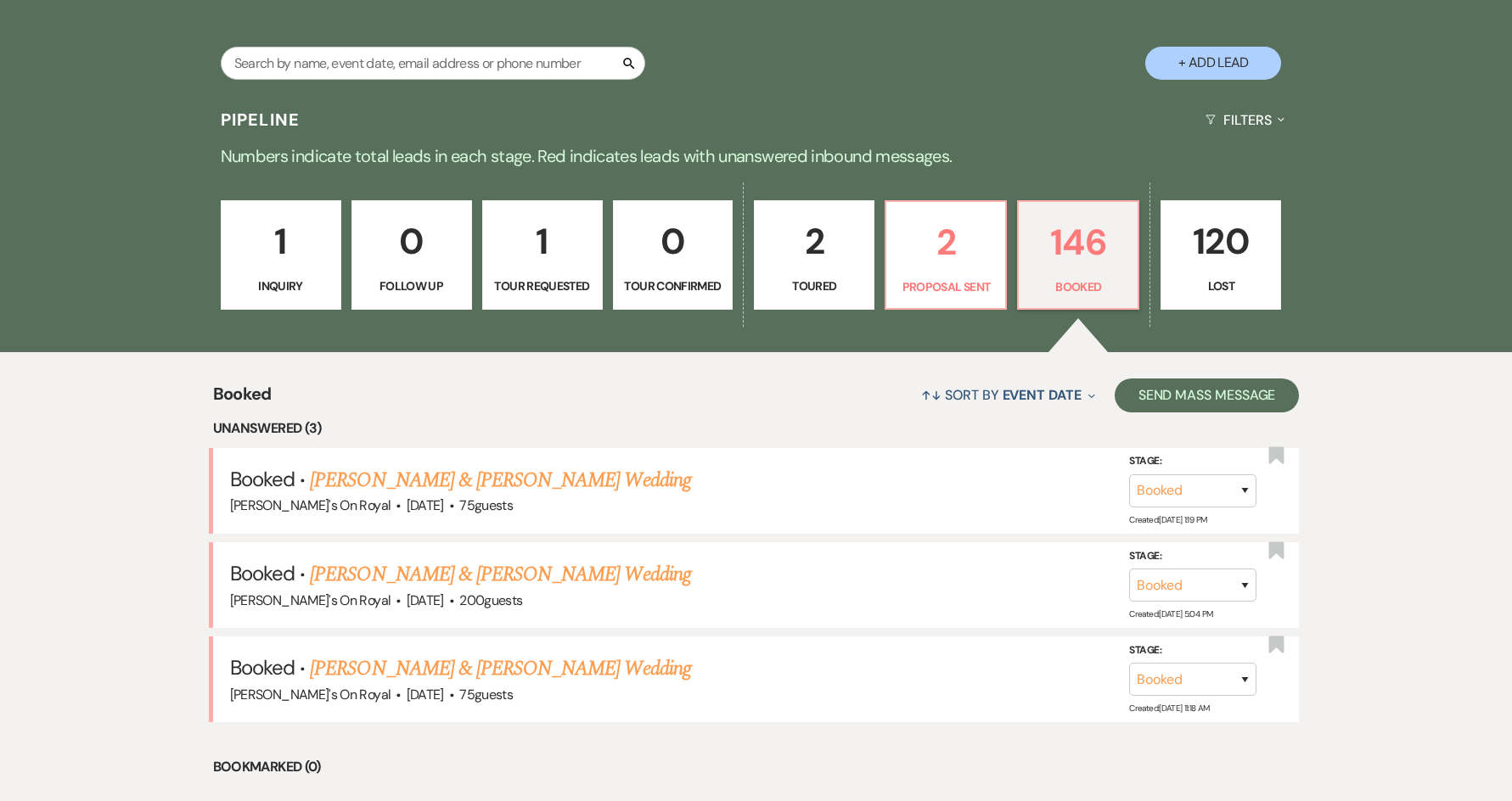
scroll to position [518, 0]
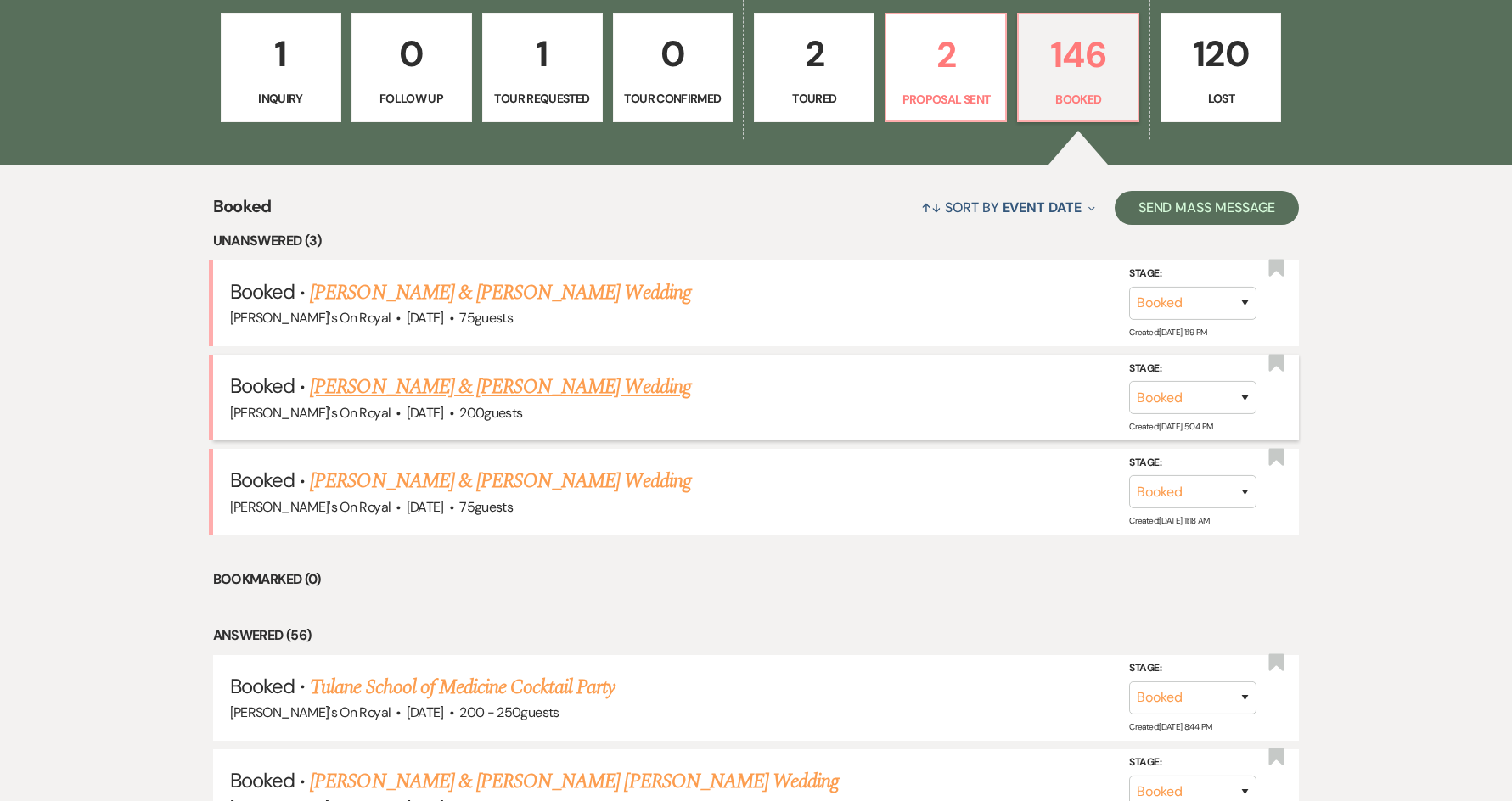
click at [604, 392] on link "[PERSON_NAME] & [PERSON_NAME] Wedding" at bounding box center [500, 386] width 381 height 30
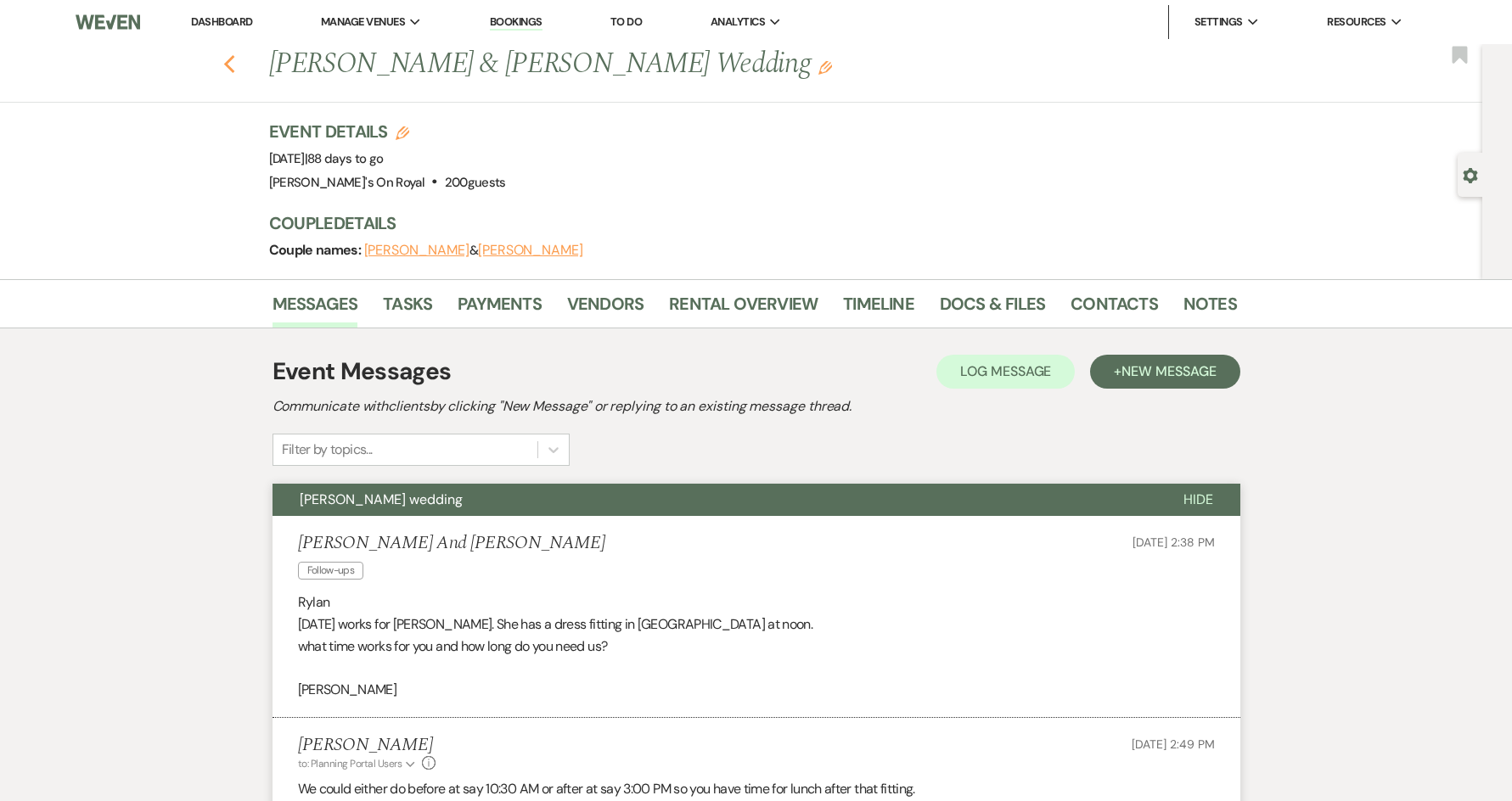
click at [235, 59] on use "button" at bounding box center [229, 65] width 11 height 18
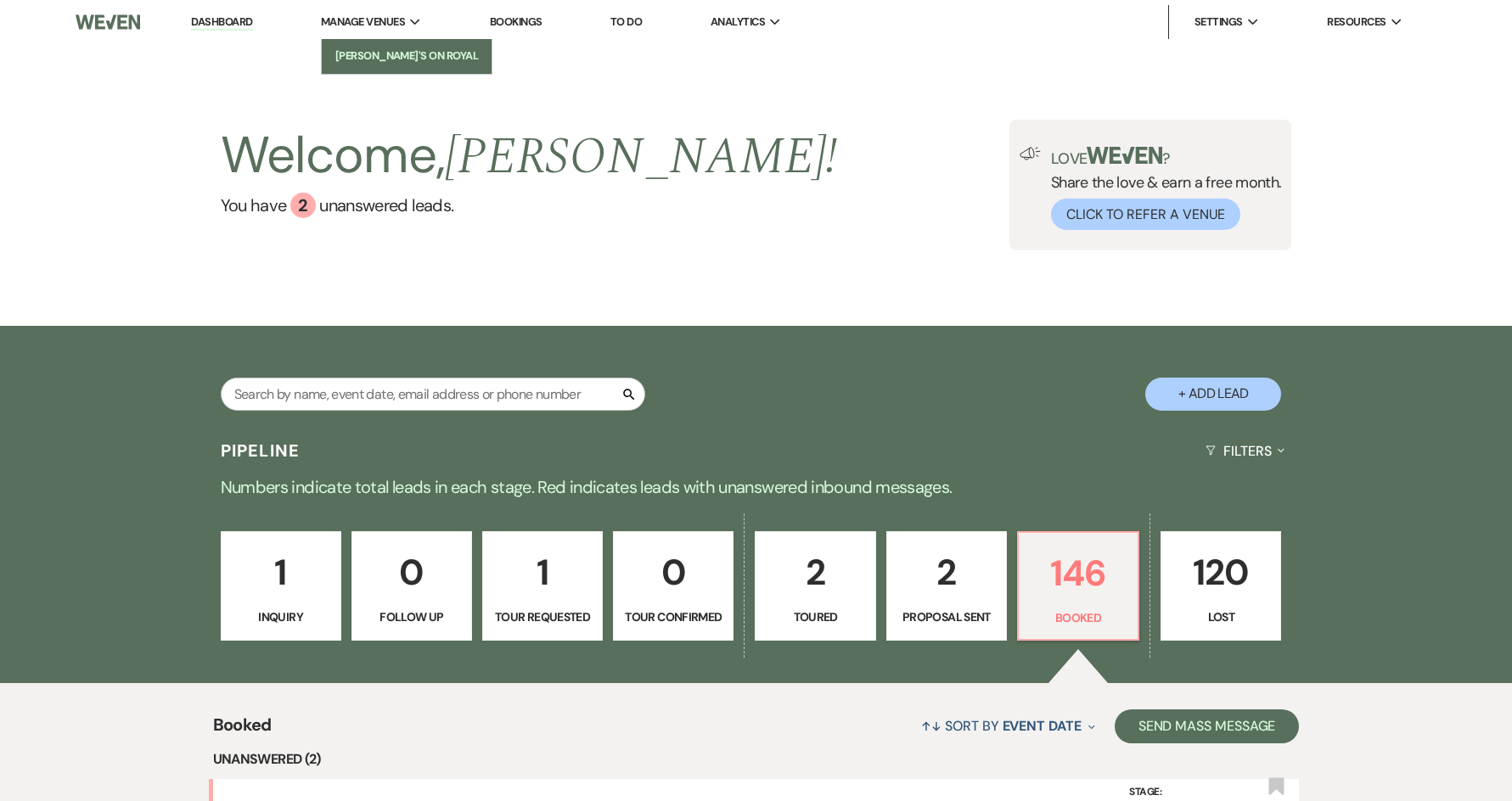
click at [377, 58] on li "[PERSON_NAME]'s On Royal" at bounding box center [406, 55] width 152 height 17
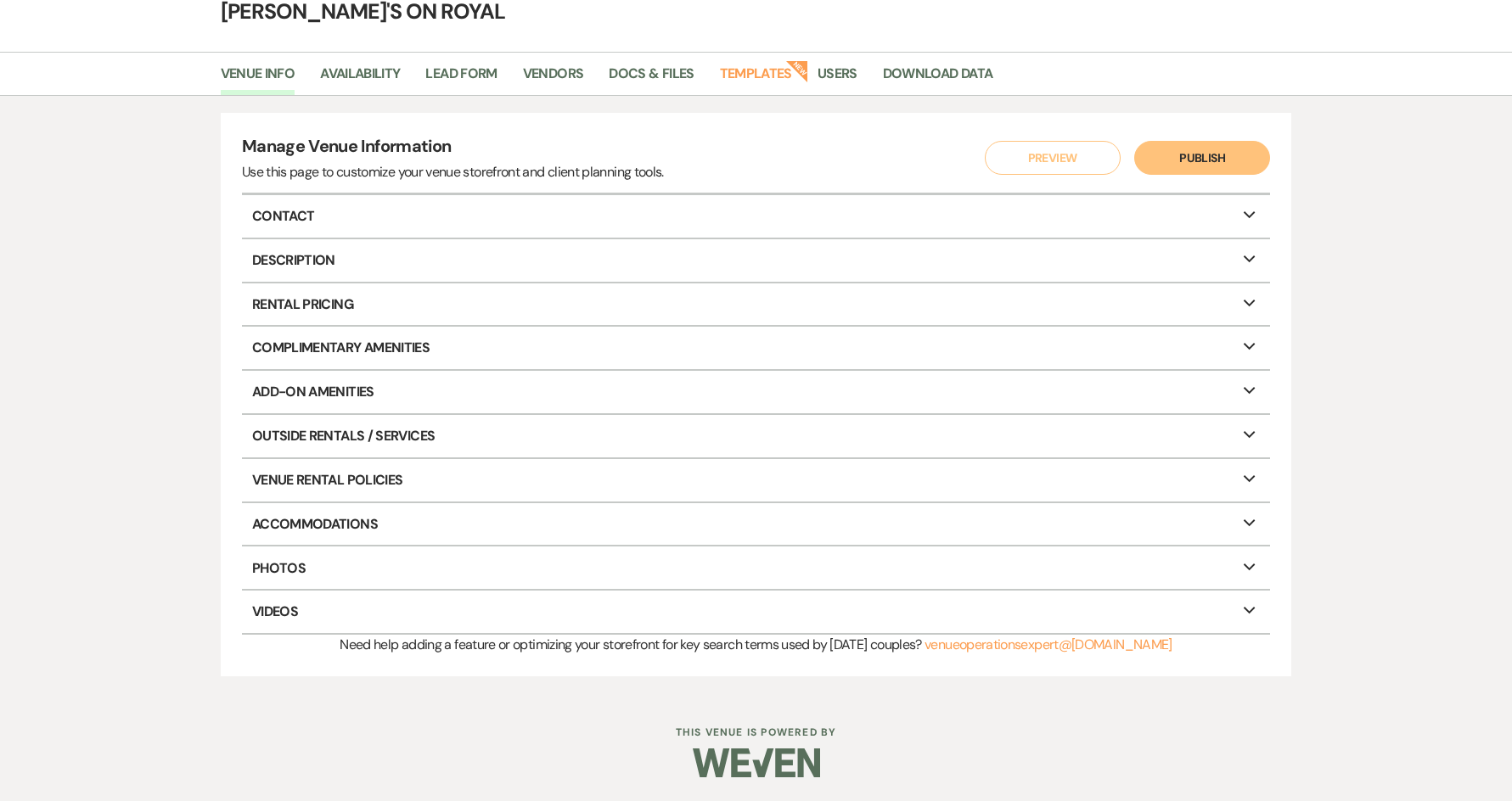
scroll to position [90, 0]
click at [309, 431] on p "Outside Rentals / Services Expand" at bounding box center [756, 434] width 1028 height 42
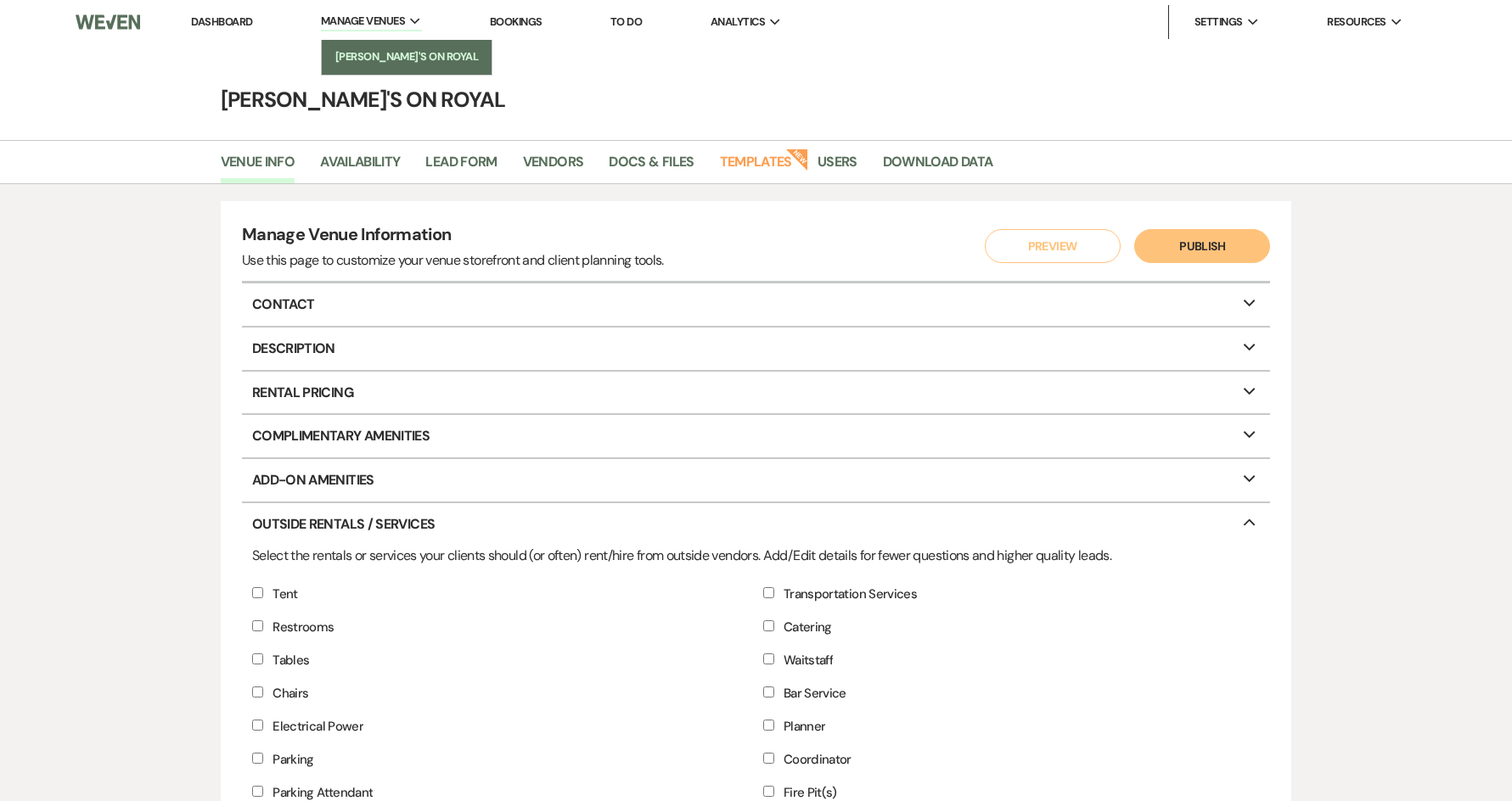
click at [408, 53] on li "[PERSON_NAME]'s On Royal" at bounding box center [406, 56] width 152 height 17
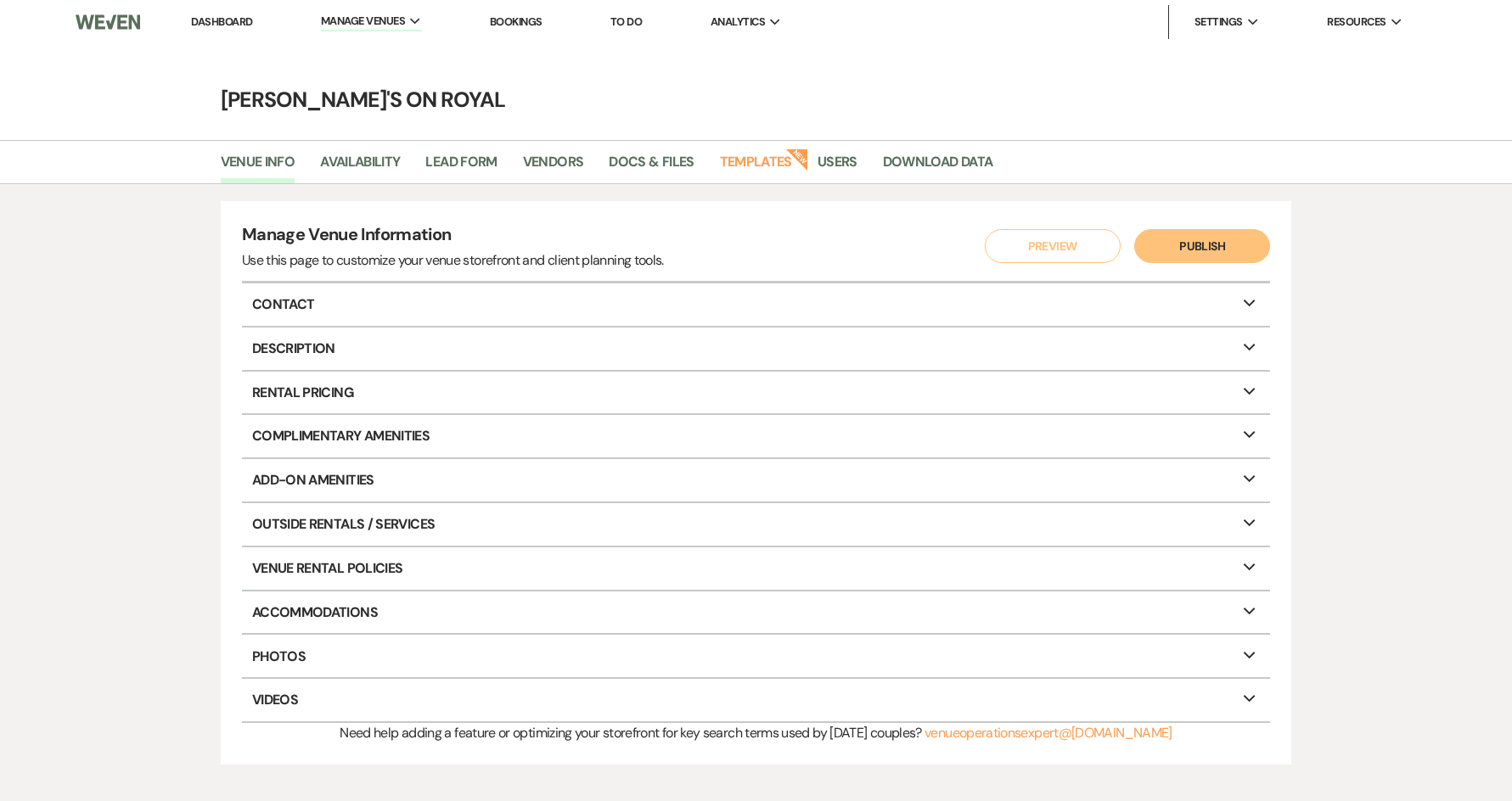
click at [436, 301] on p "Contact Expand" at bounding box center [756, 305] width 1028 height 42
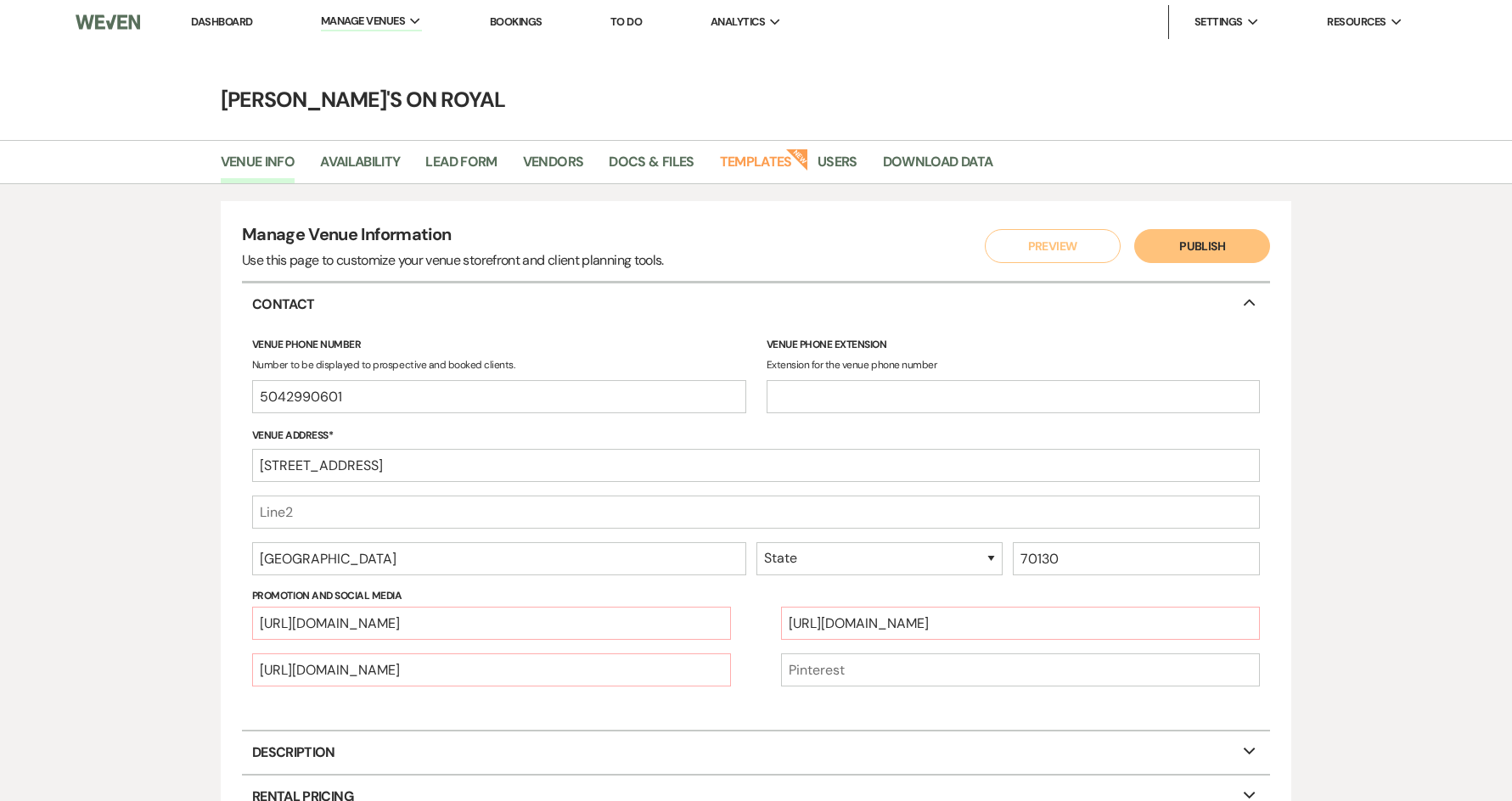
select select "19"
click at [940, 157] on link "Download Data" at bounding box center [937, 167] width 110 height 32
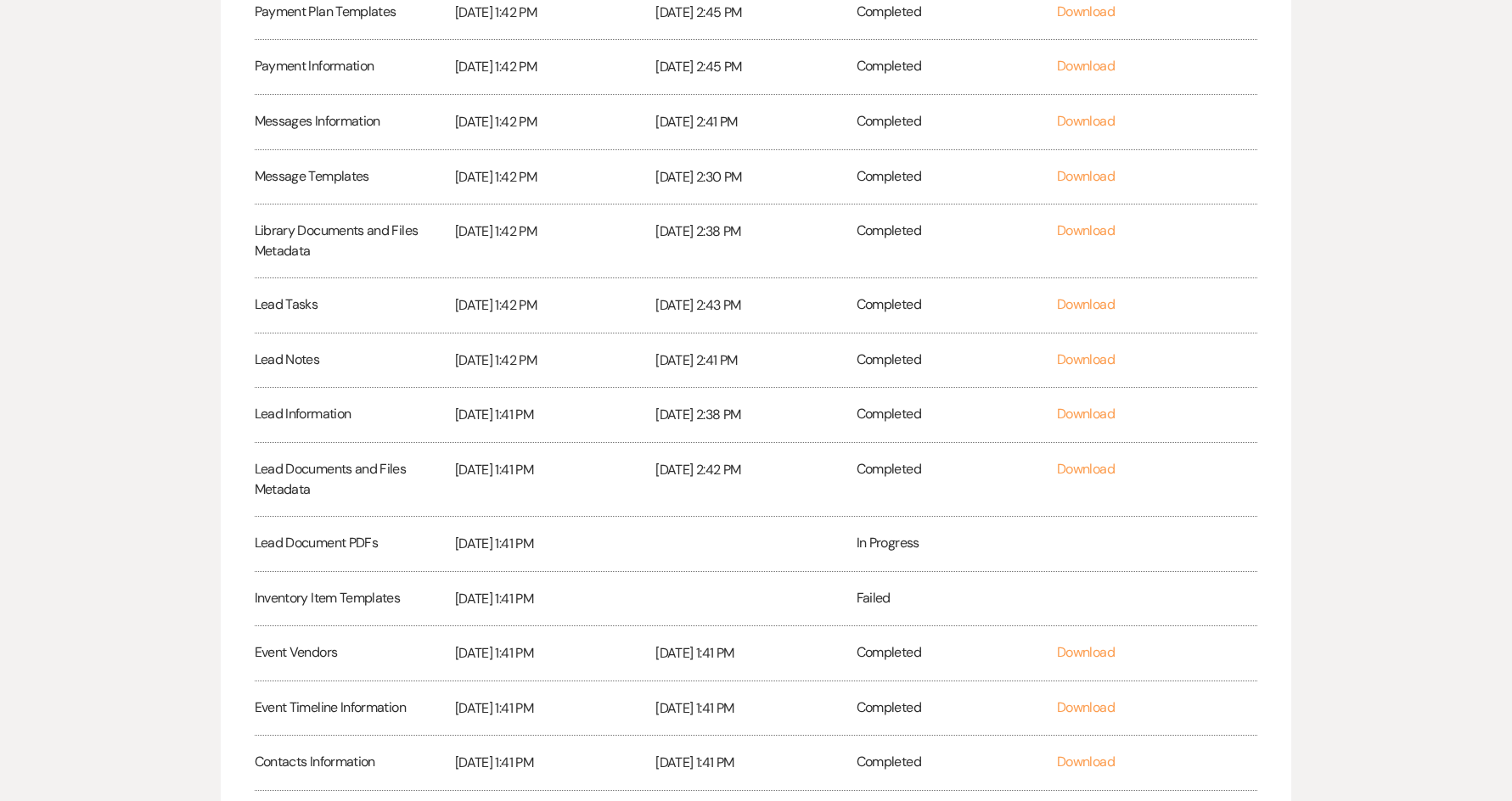
scroll to position [685, 0]
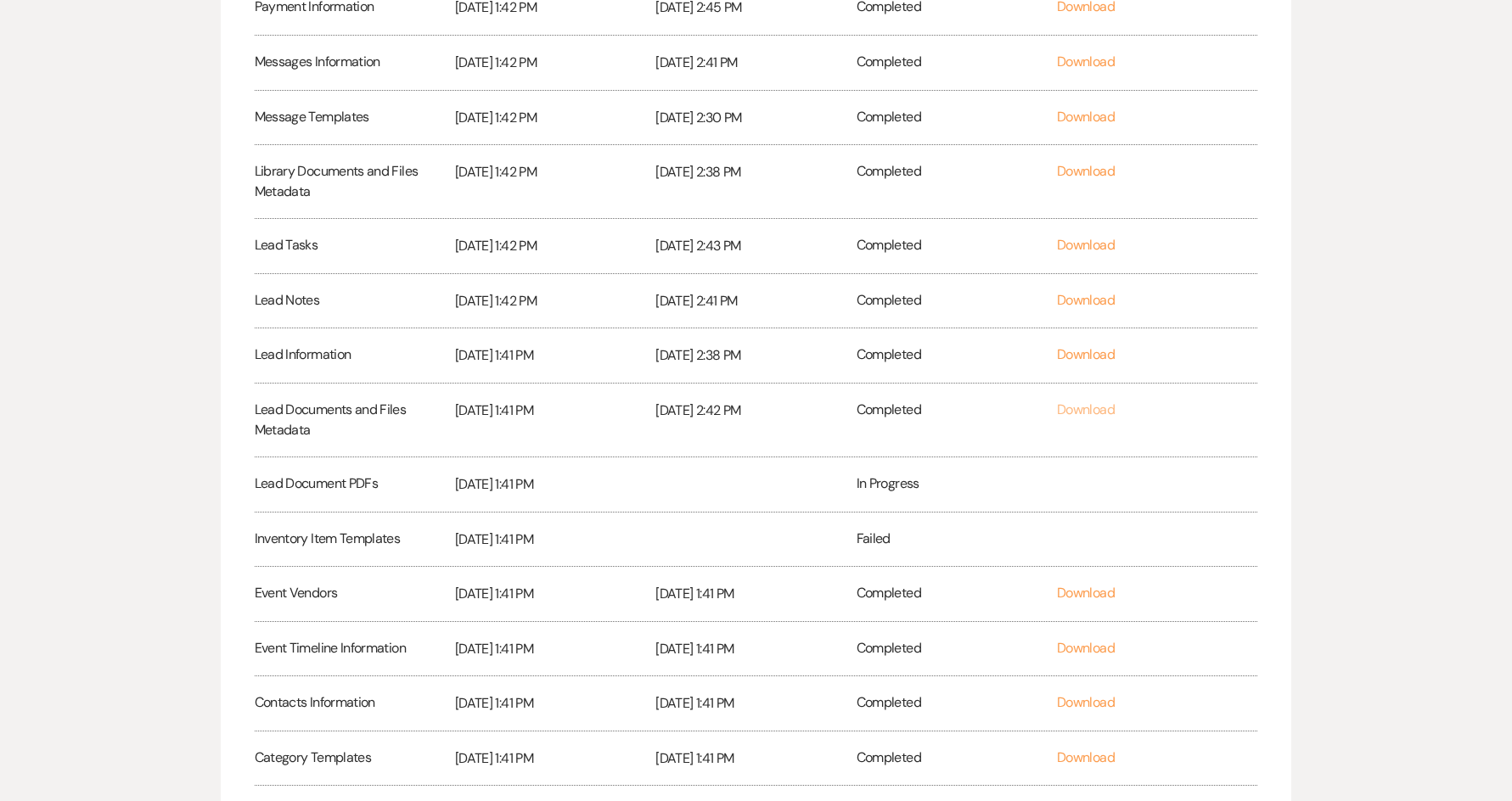
click at [1092, 413] on link "Download" at bounding box center [1086, 409] width 57 height 18
click at [1079, 352] on link "Download" at bounding box center [1086, 354] width 57 height 18
click at [1092, 297] on link "Download" at bounding box center [1086, 299] width 57 height 18
click at [1110, 240] on link "Download" at bounding box center [1086, 244] width 57 height 18
click at [1110, 171] on link "Download" at bounding box center [1086, 170] width 57 height 18
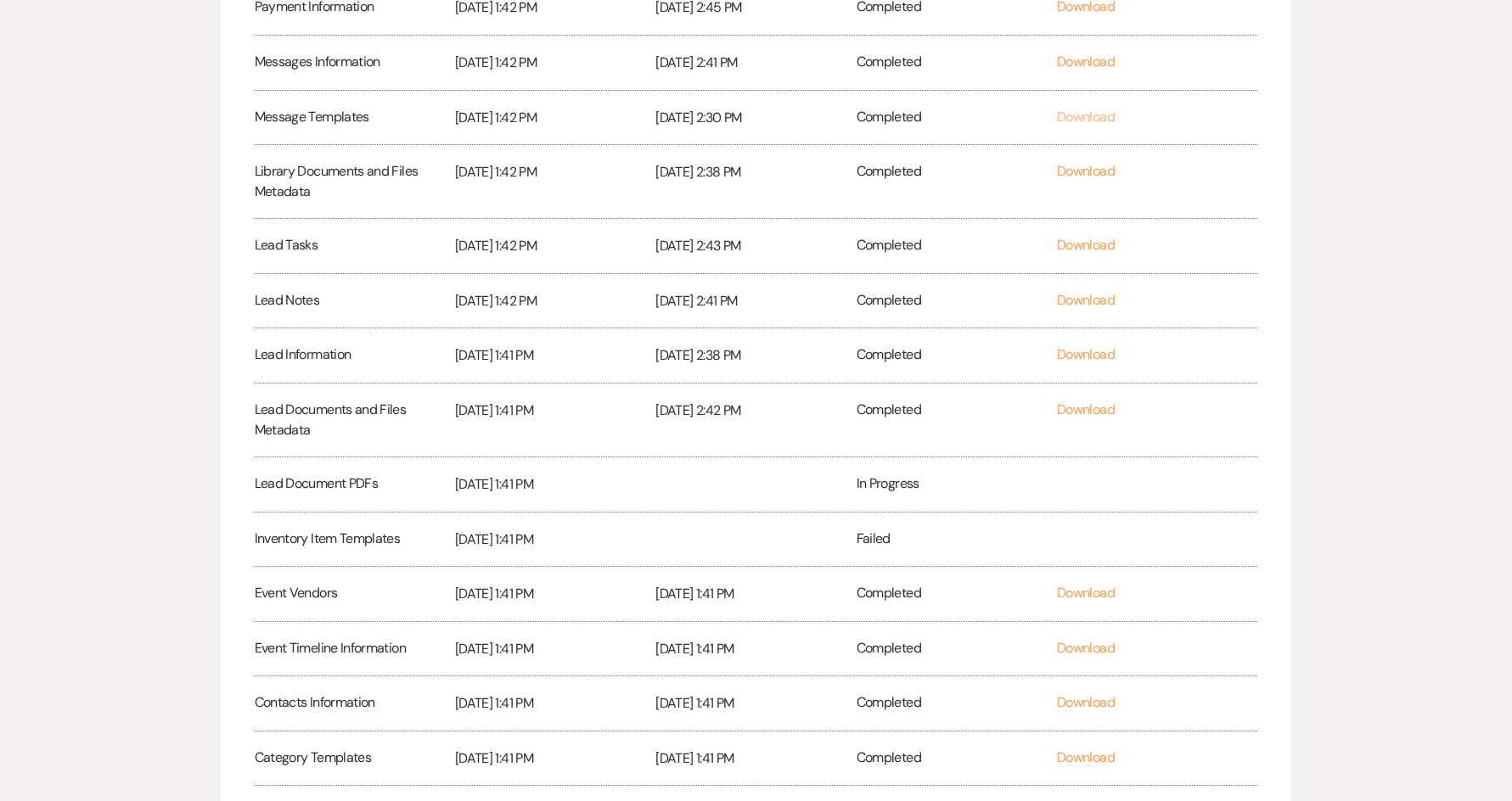
click at [1102, 117] on link "Download" at bounding box center [1086, 116] width 57 height 18
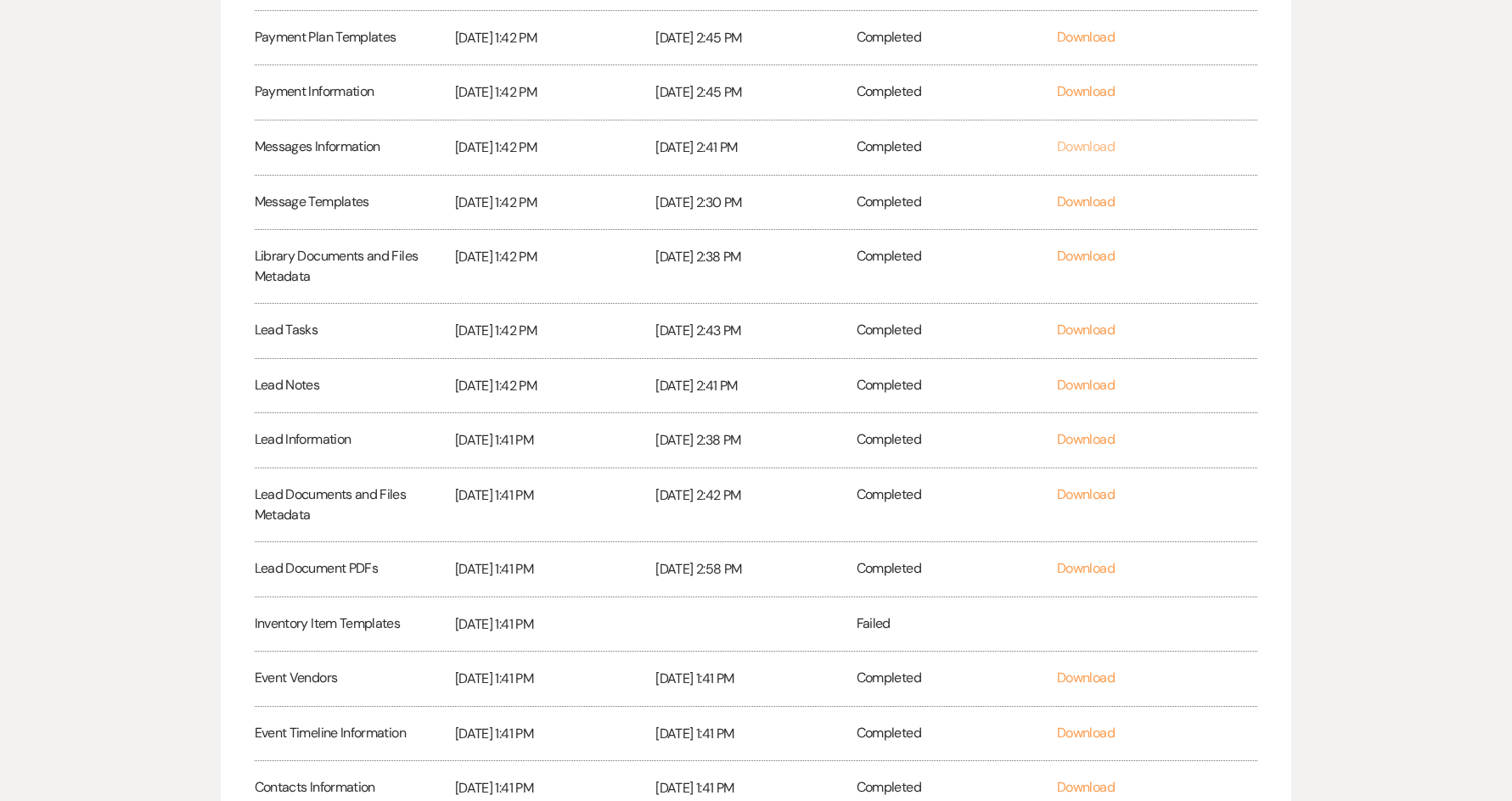
click at [1094, 152] on link "Download" at bounding box center [1086, 146] width 57 height 18
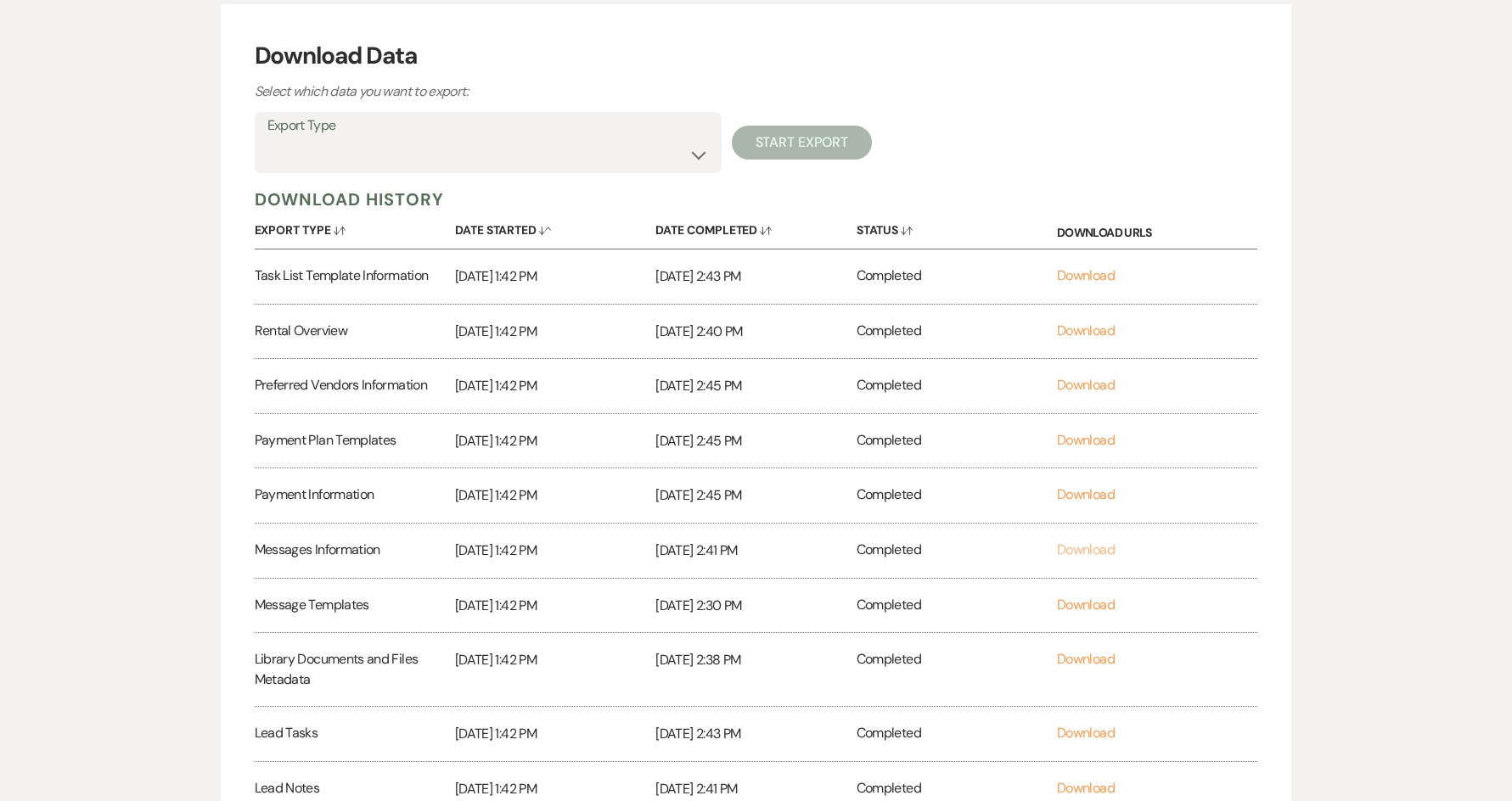
scroll to position [176, 0]
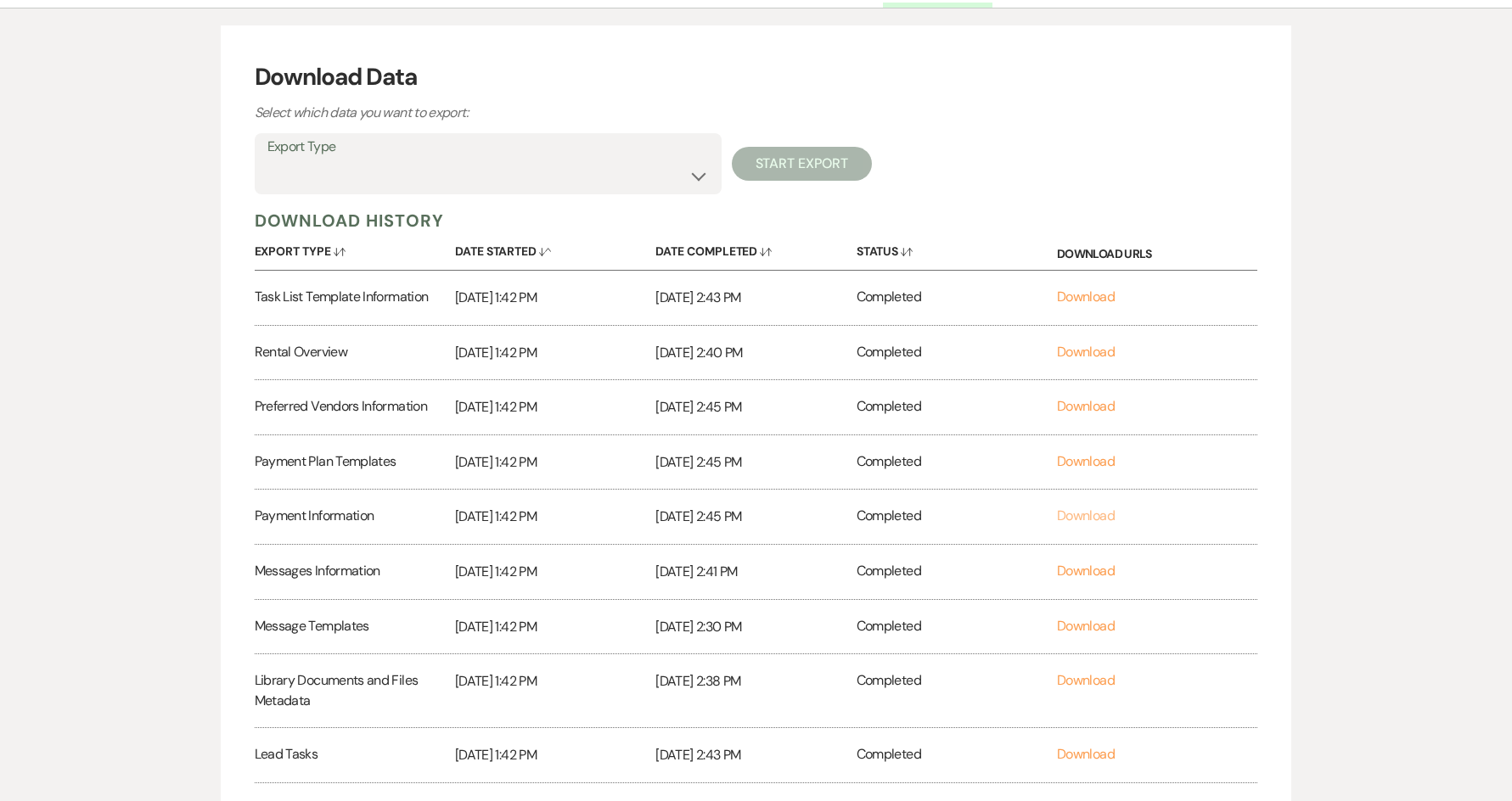
click at [1092, 519] on link "Download" at bounding box center [1086, 515] width 57 height 18
click at [1087, 465] on link "Download" at bounding box center [1086, 461] width 57 height 18
click at [1085, 413] on link "Download" at bounding box center [1086, 406] width 57 height 18
click at [1079, 350] on link "Download" at bounding box center [1086, 351] width 57 height 18
click at [1066, 298] on link "Download" at bounding box center [1086, 296] width 57 height 18
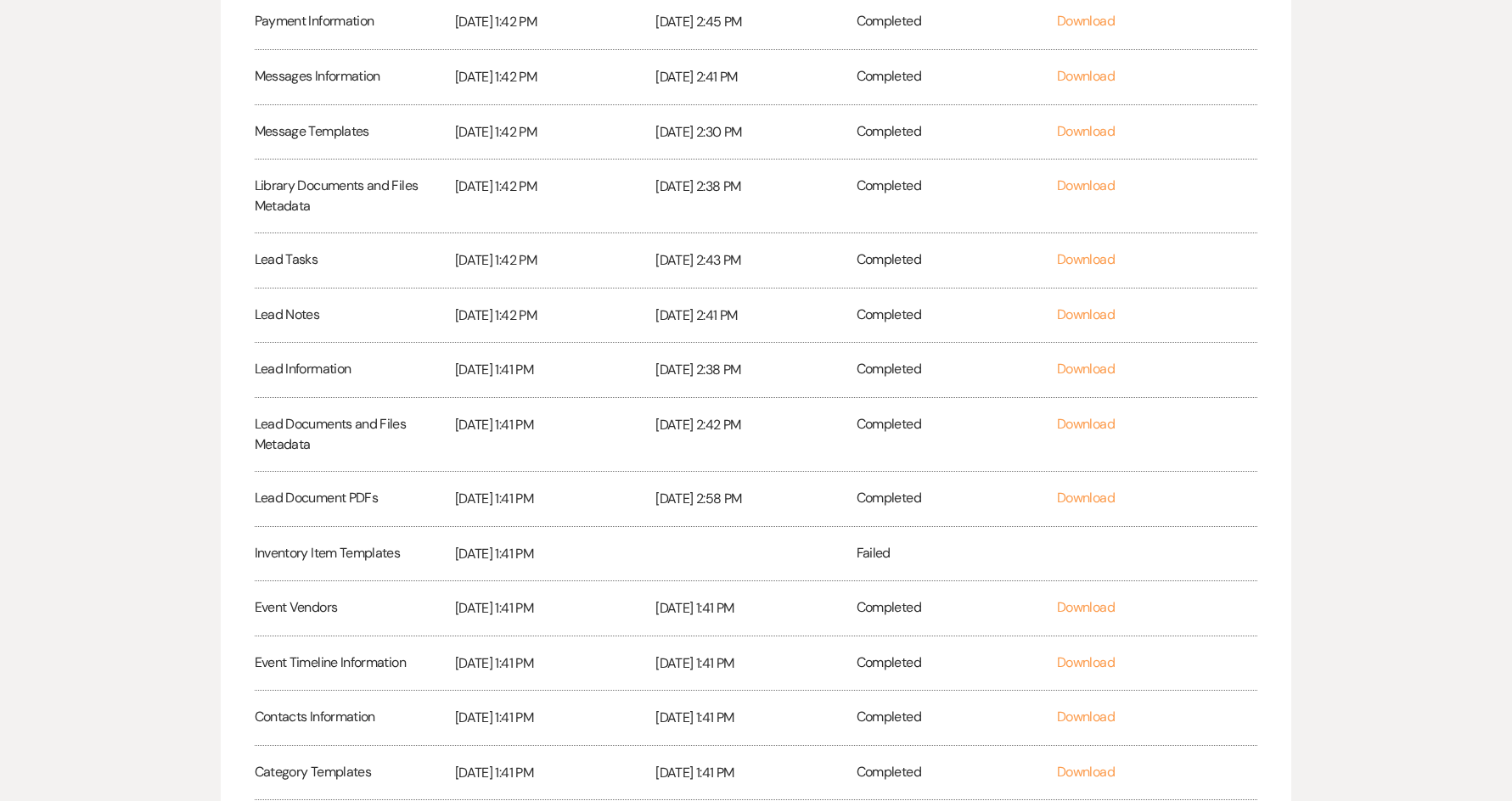
scroll to position [849, 0]
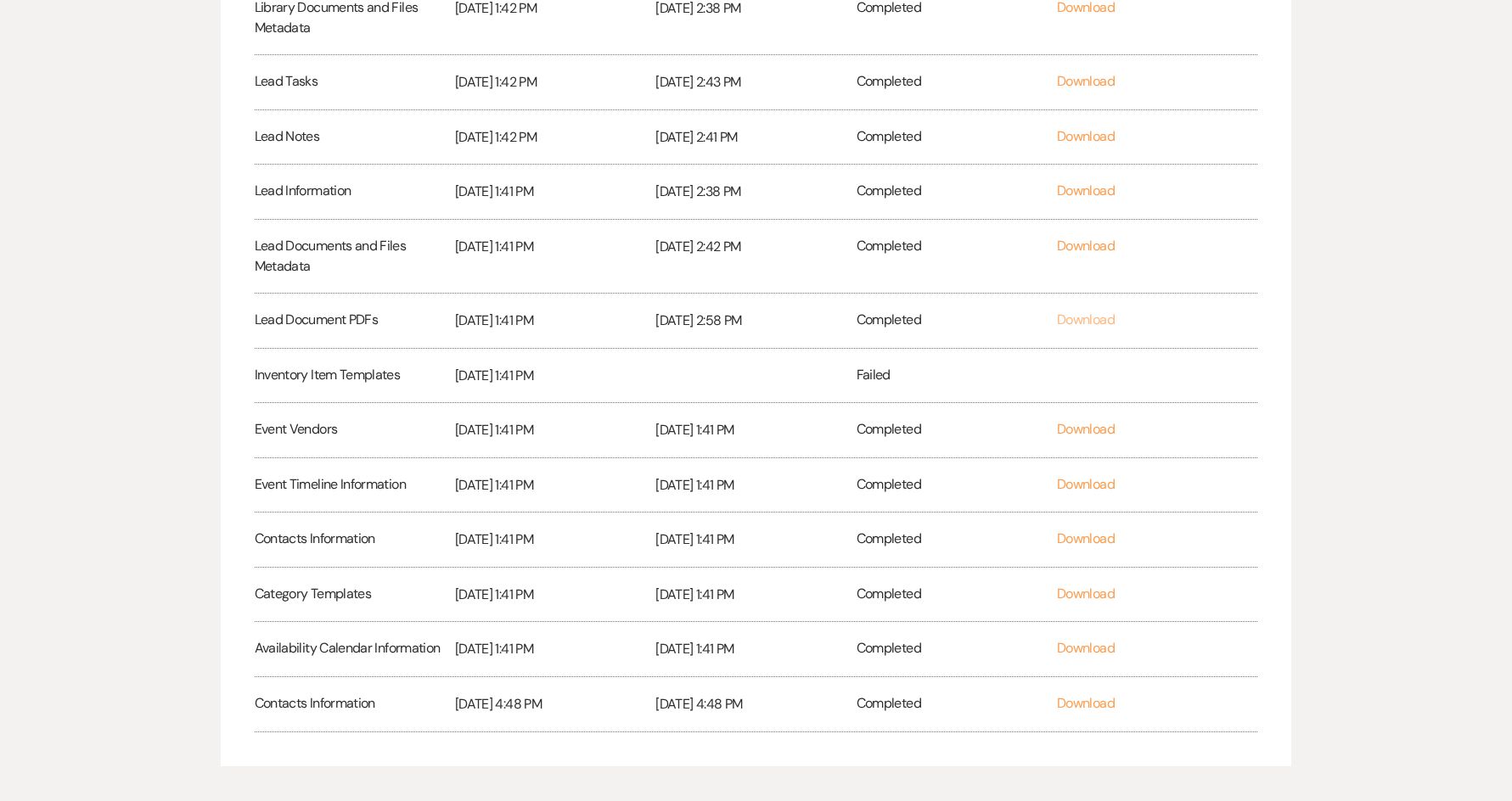
click at [1109, 324] on link "Download" at bounding box center [1086, 319] width 57 height 18
